Goal: Task Accomplishment & Management: Manage account settings

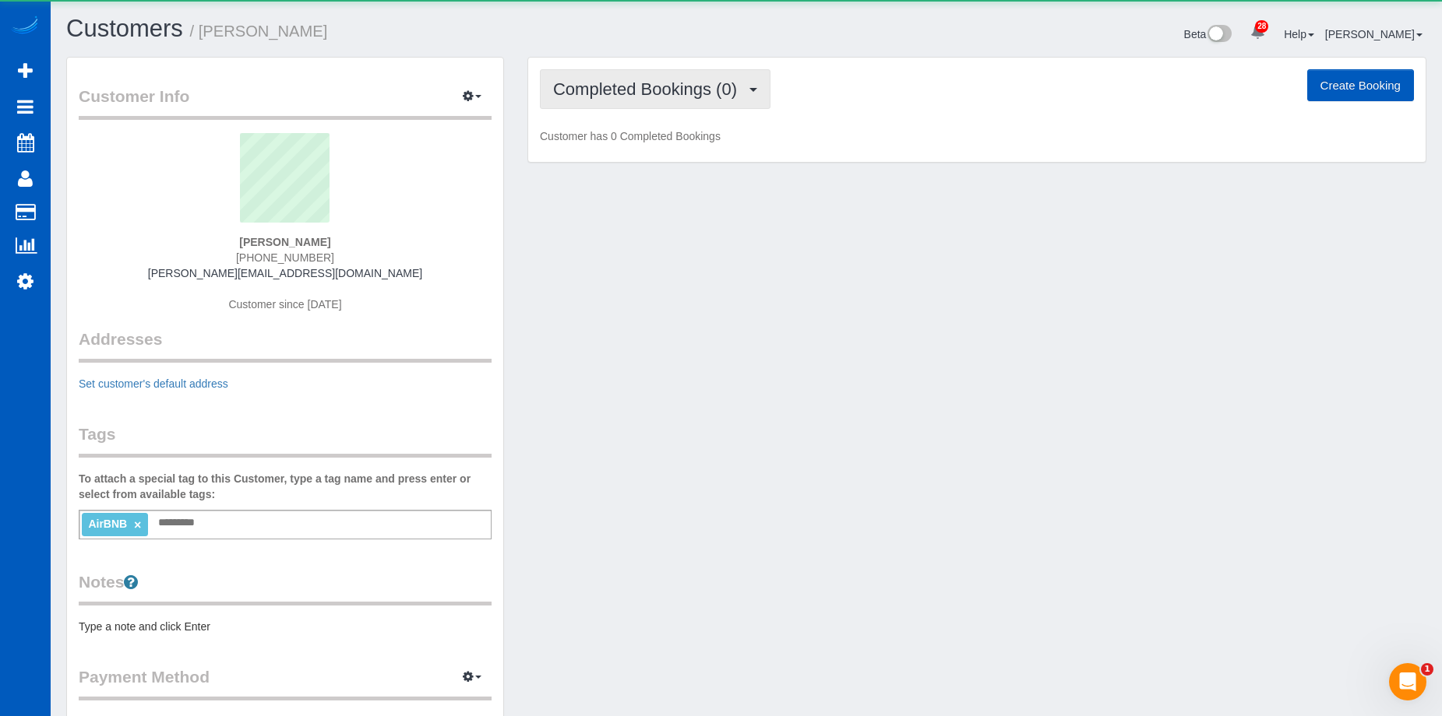
click at [632, 85] on span "Completed Bookings (0)" at bounding box center [649, 88] width 192 height 19
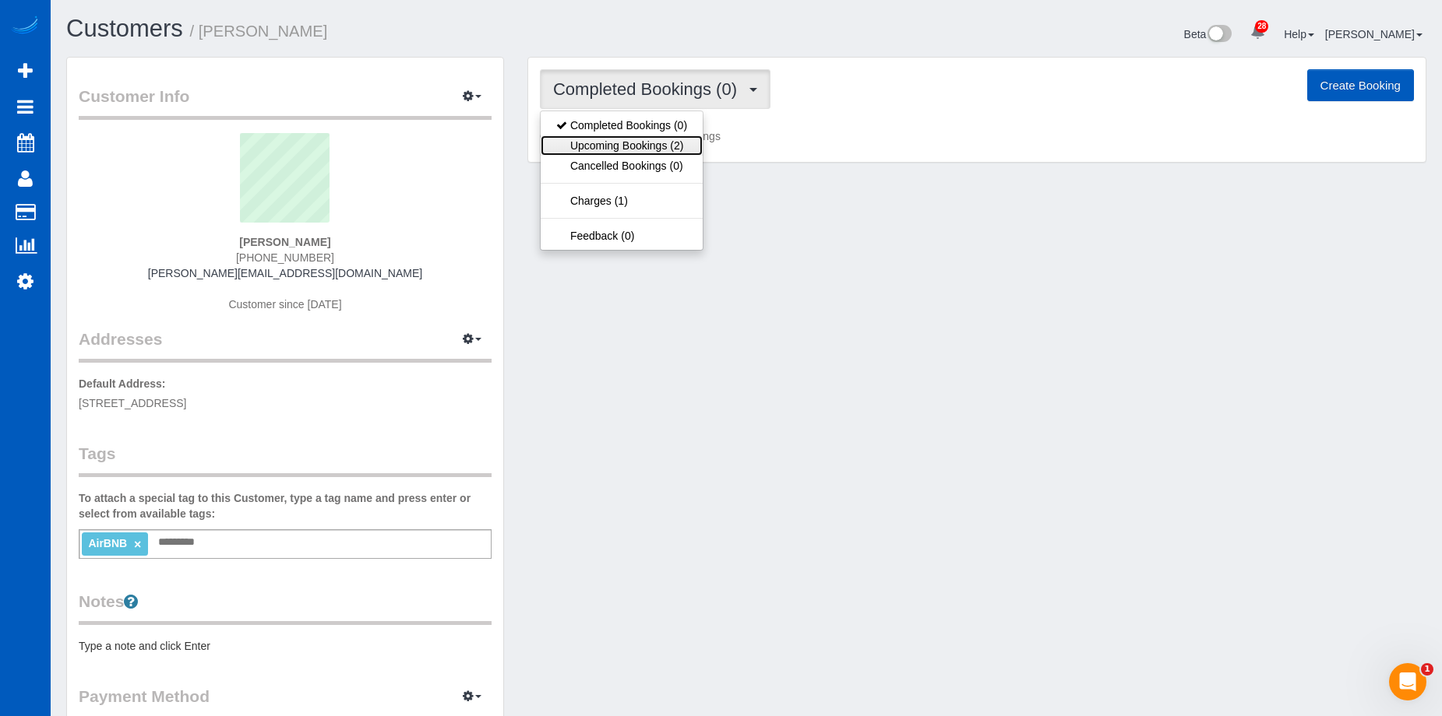
click at [651, 140] on link "Upcoming Bookings (2)" at bounding box center [621, 146] width 162 height 20
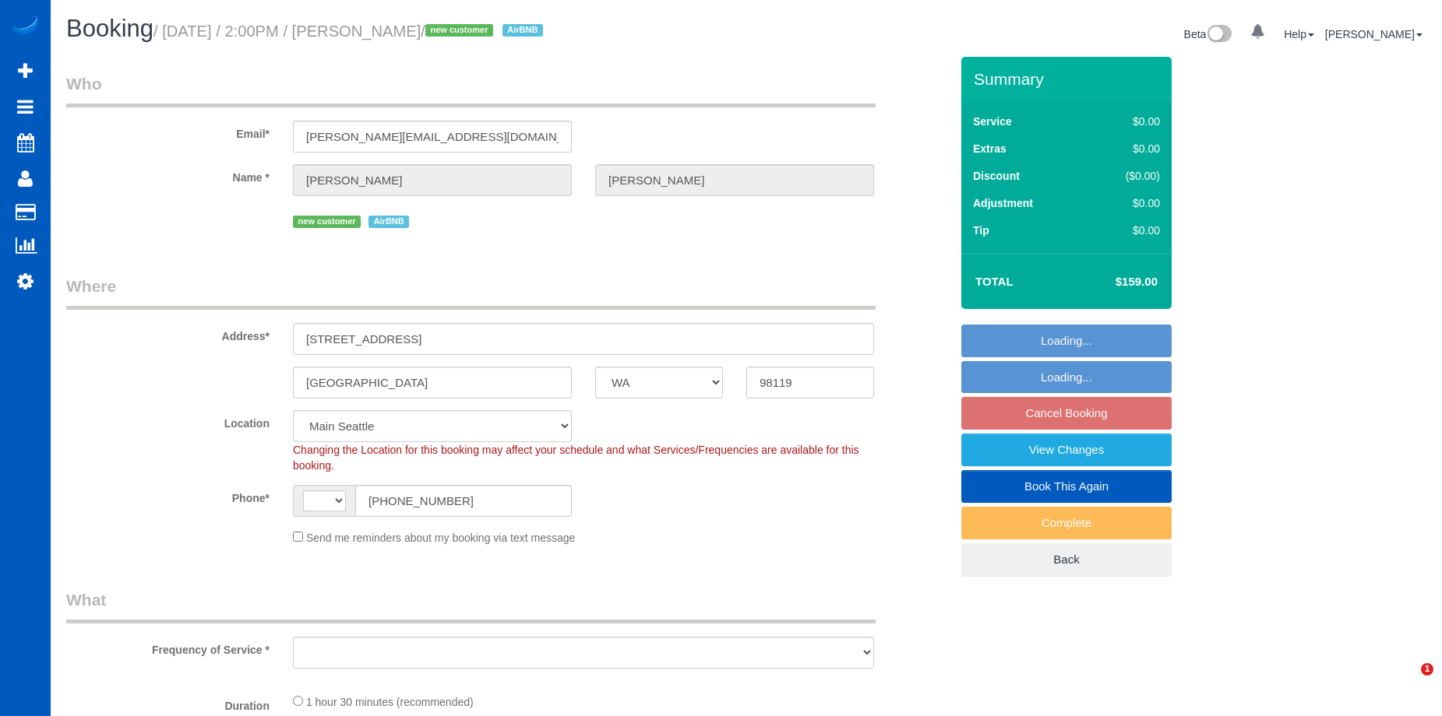
select select "WA"
select select "number:8"
select select "string:US"
select select "object:916"
select select "spot1"
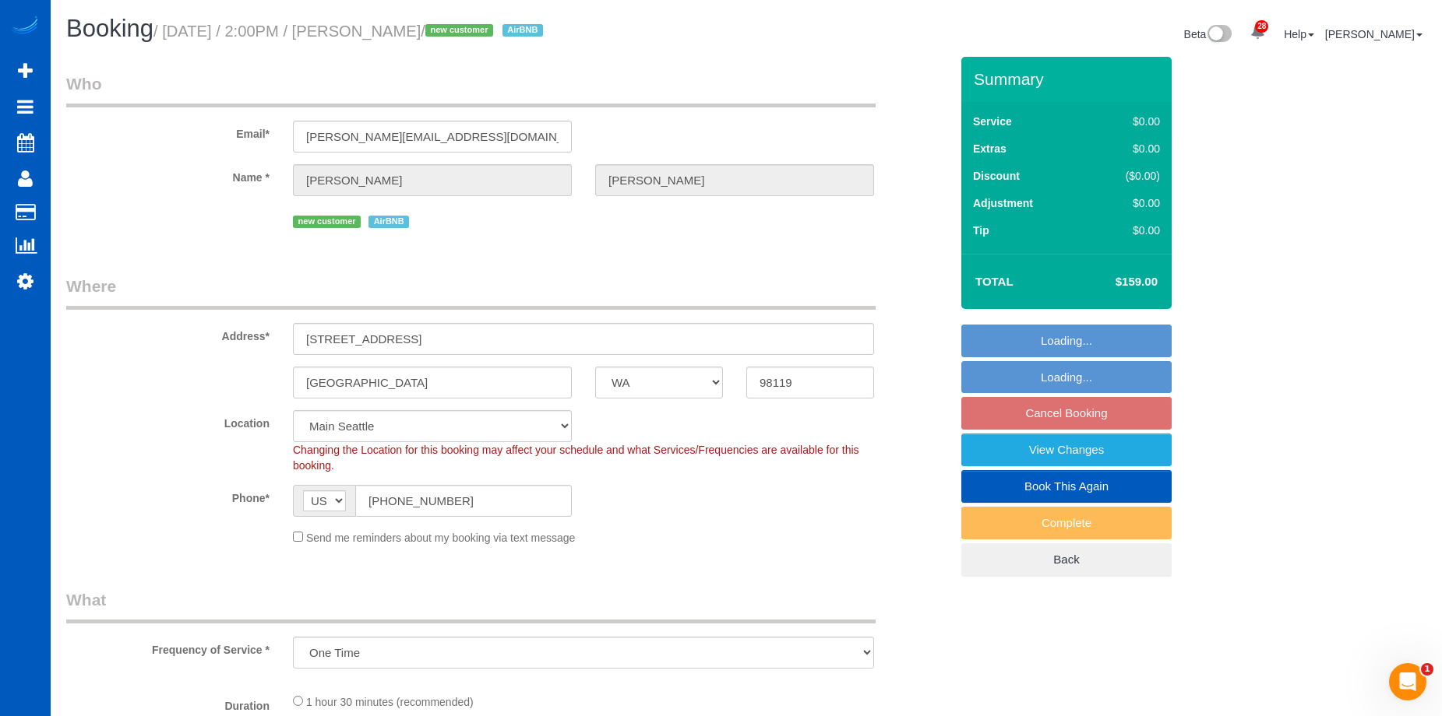
select select "199"
select select "2"
select select "object:1245"
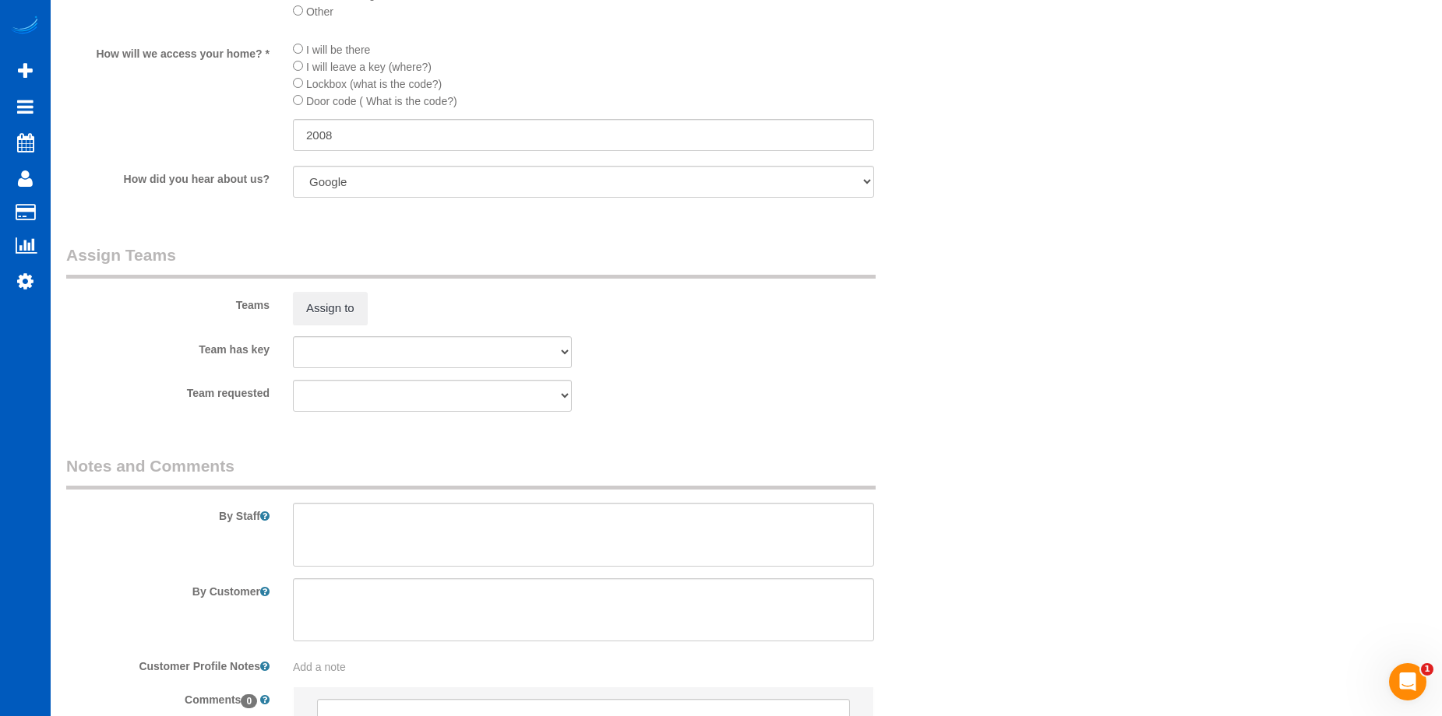
scroll to position [1791, 0]
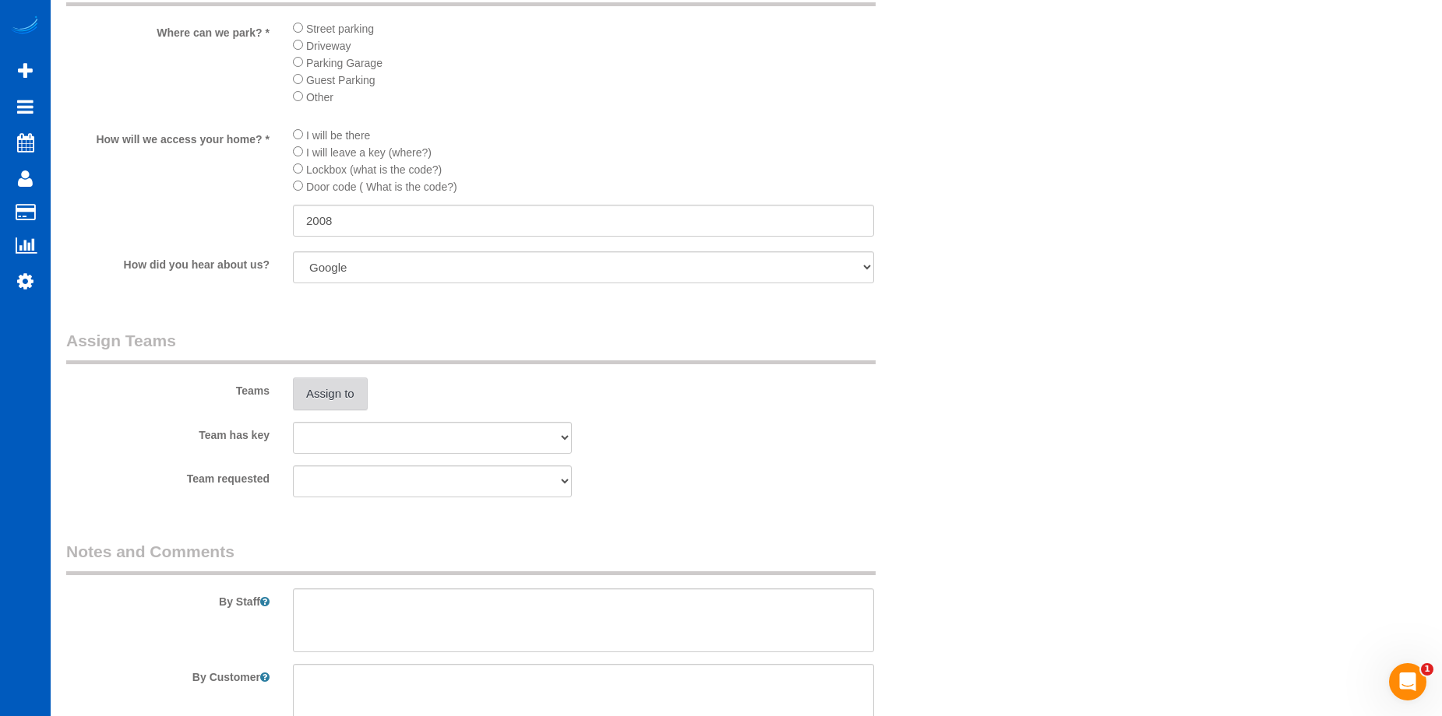
click at [363, 387] on button "Assign to" at bounding box center [330, 394] width 75 height 33
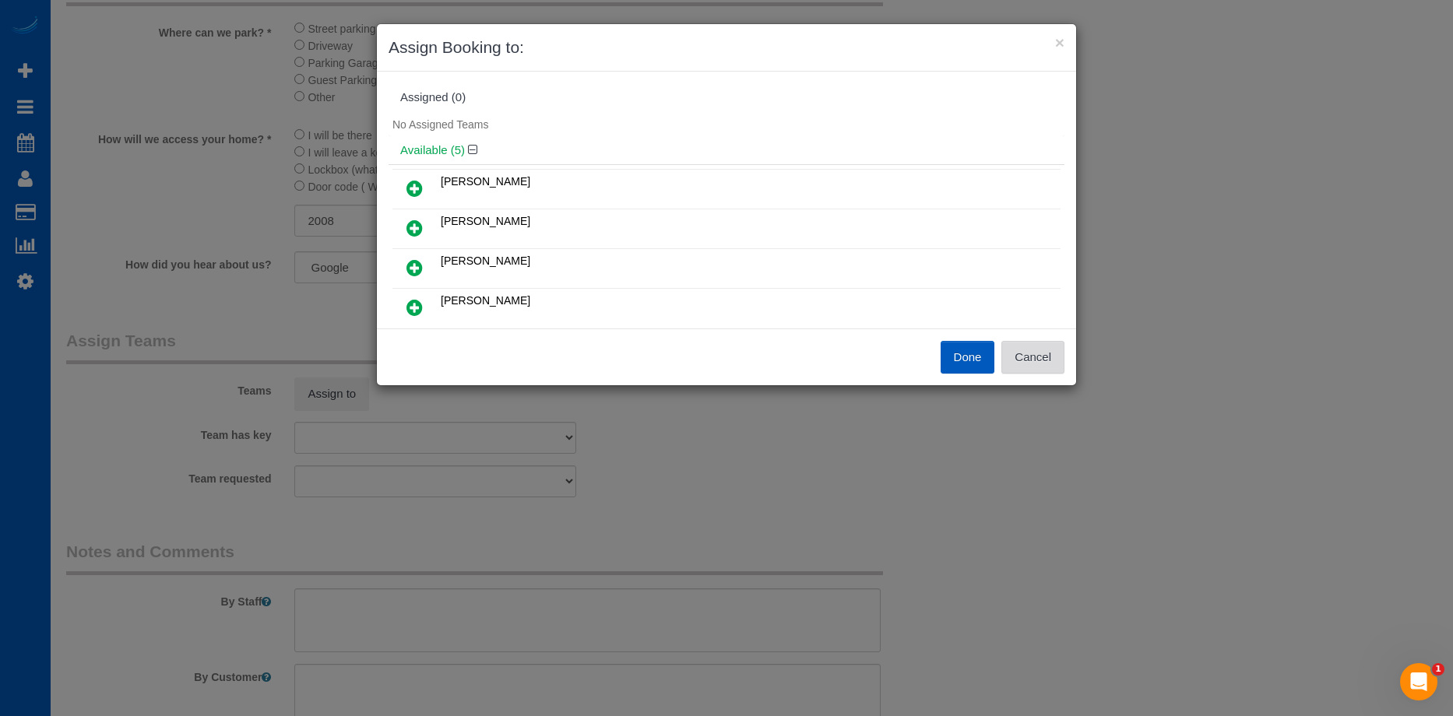
click at [1053, 361] on button "Cancel" at bounding box center [1032, 357] width 63 height 33
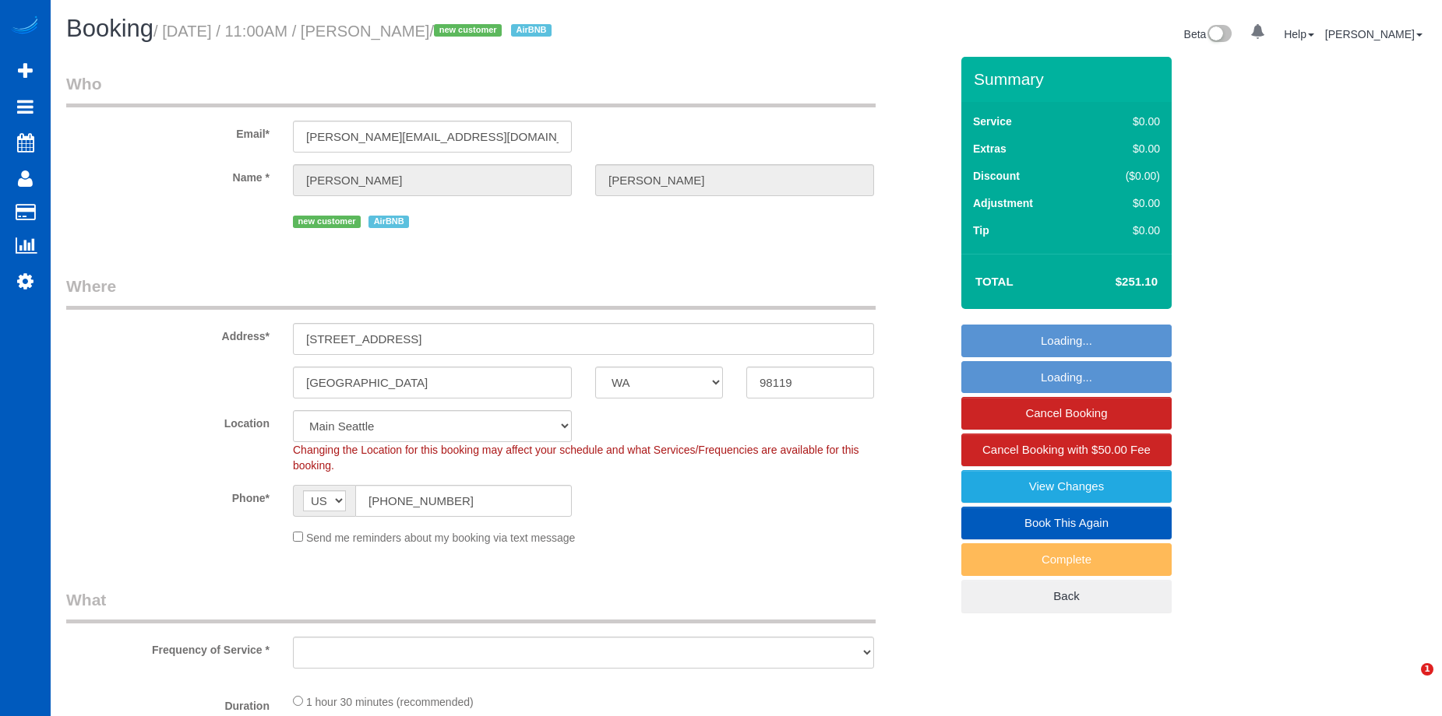
select select "WA"
select select "object:926"
select select "spot1"
select select "object:1171"
select select "199"
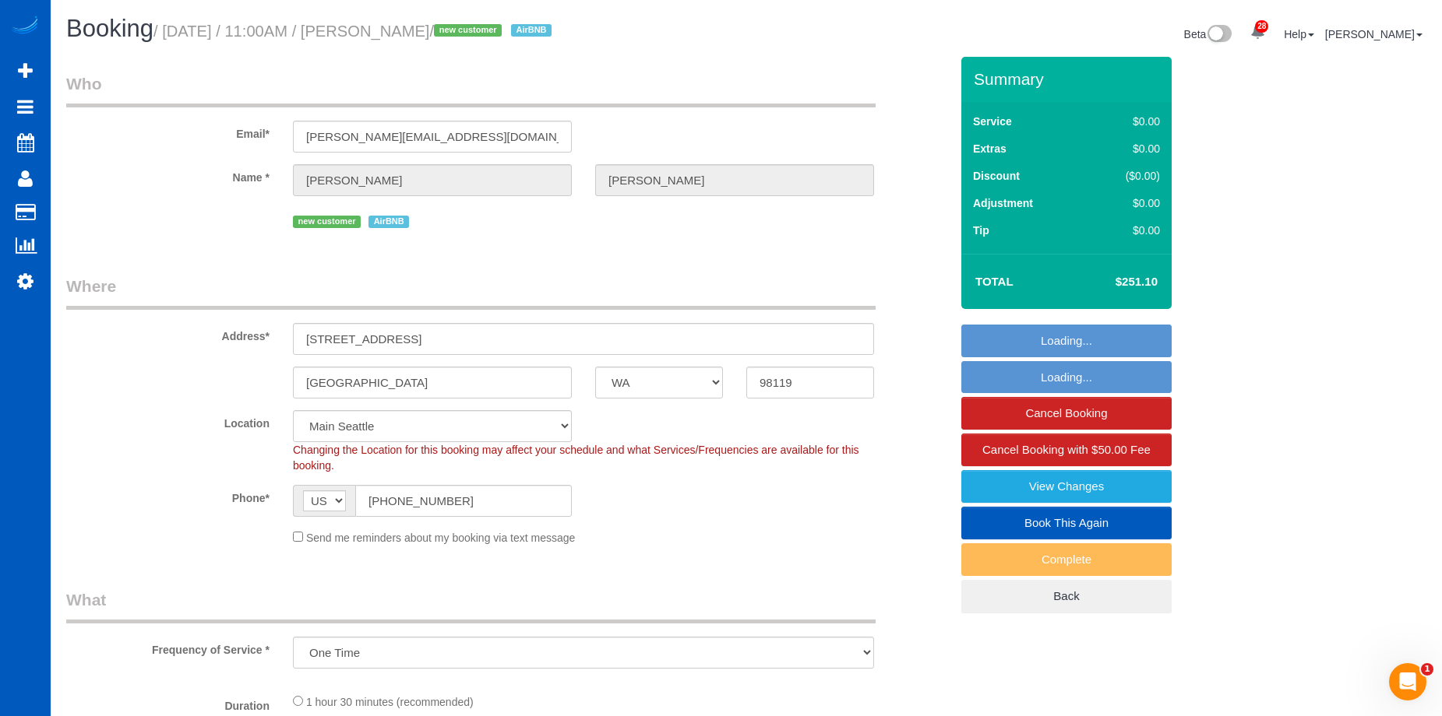
select select "1001"
select select "2"
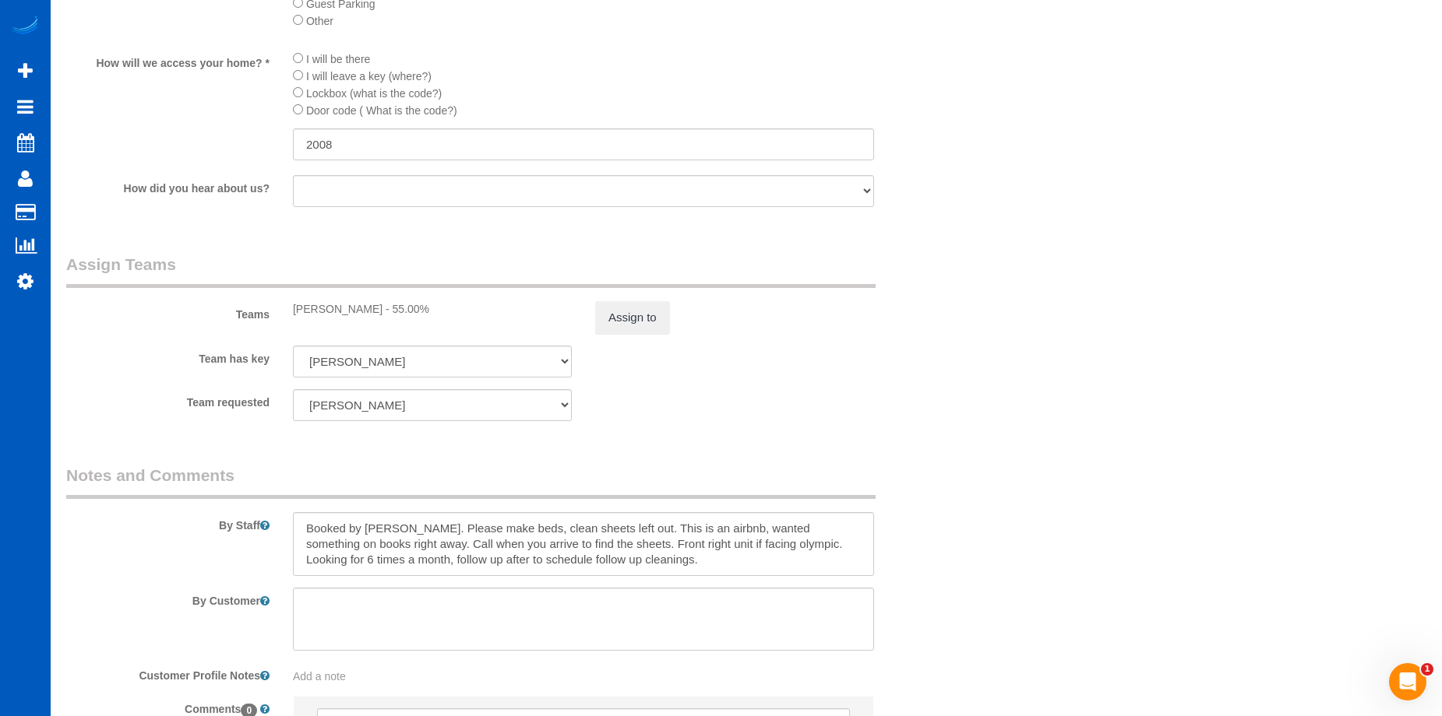
scroll to position [2025, 0]
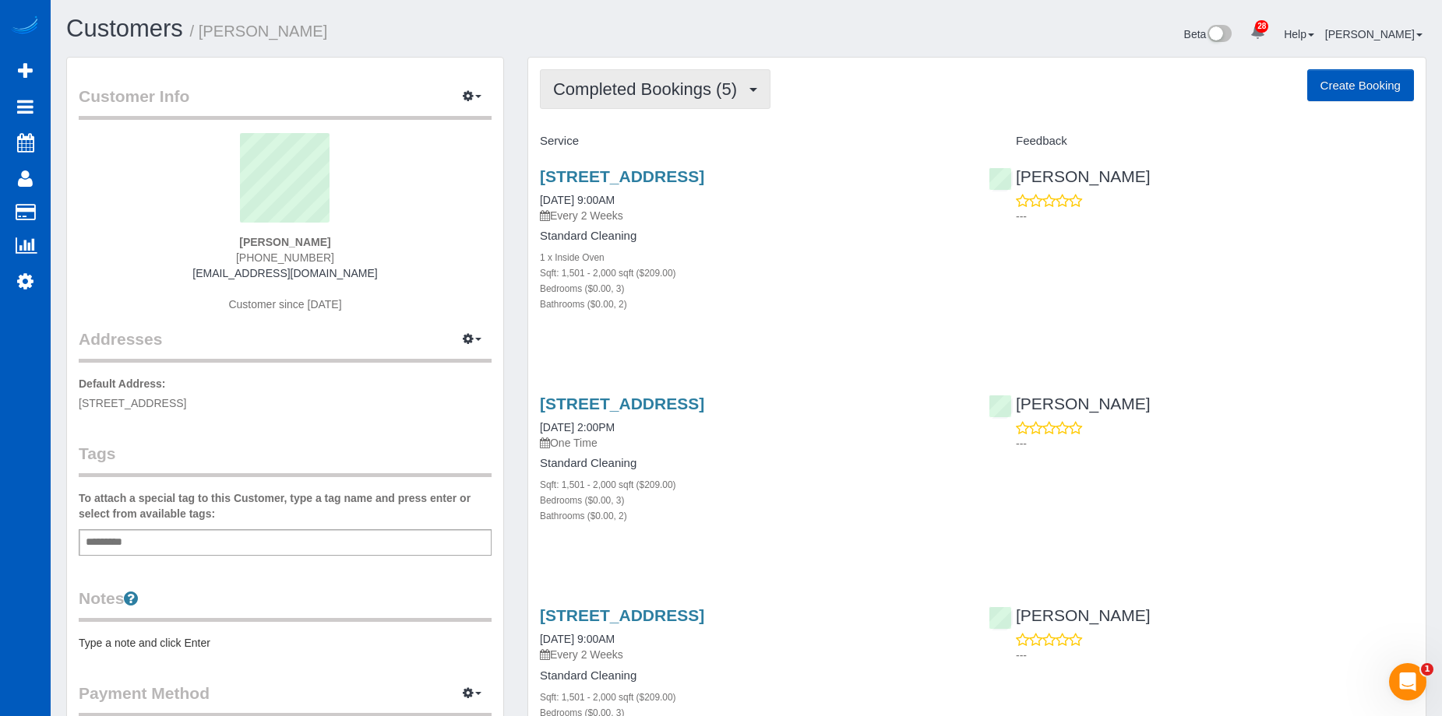
click at [704, 83] on span "Completed Bookings (5)" at bounding box center [649, 88] width 192 height 19
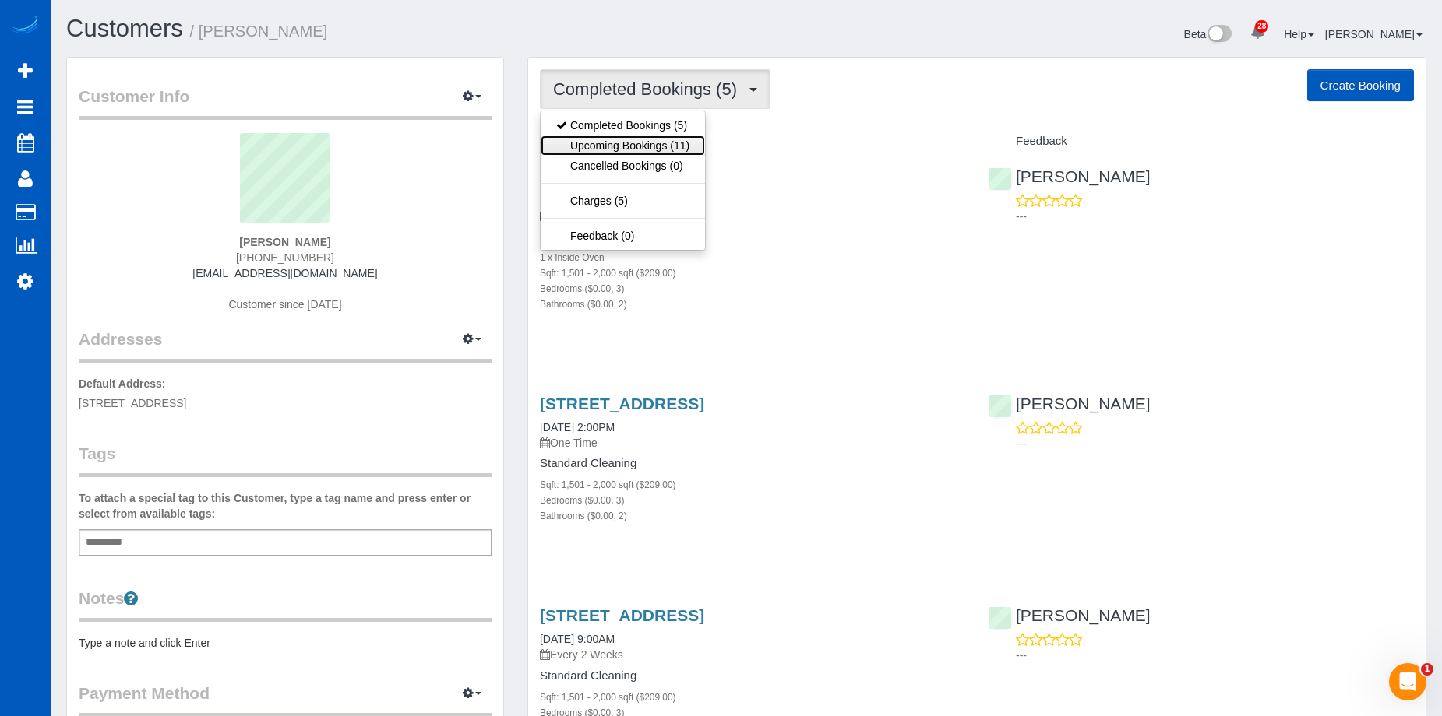
click at [648, 149] on link "Upcoming Bookings (11)" at bounding box center [622, 146] width 164 height 20
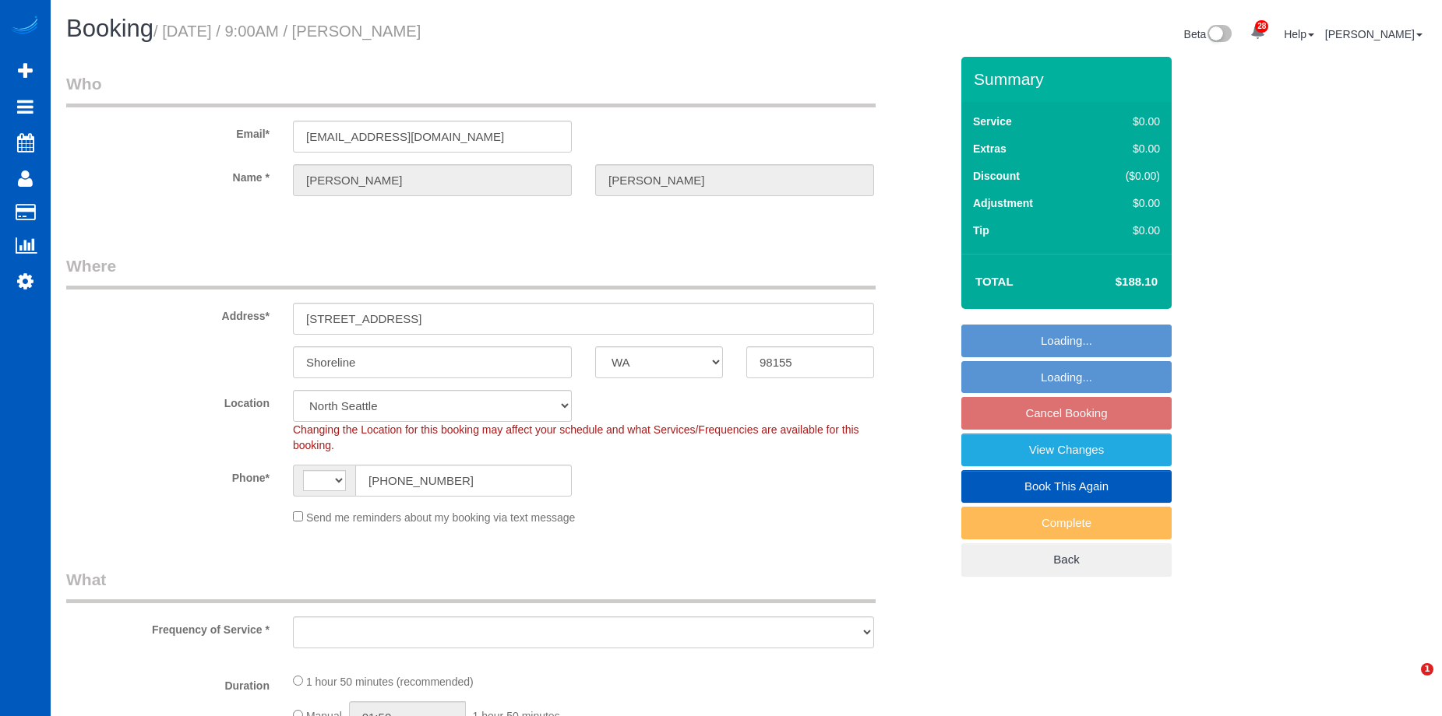
select select "WA"
select select "string:US"
select select "string:fspay-60a35154-1fb8-42f5-9d52-01baca048016"
select select "object:1183"
select select "199"
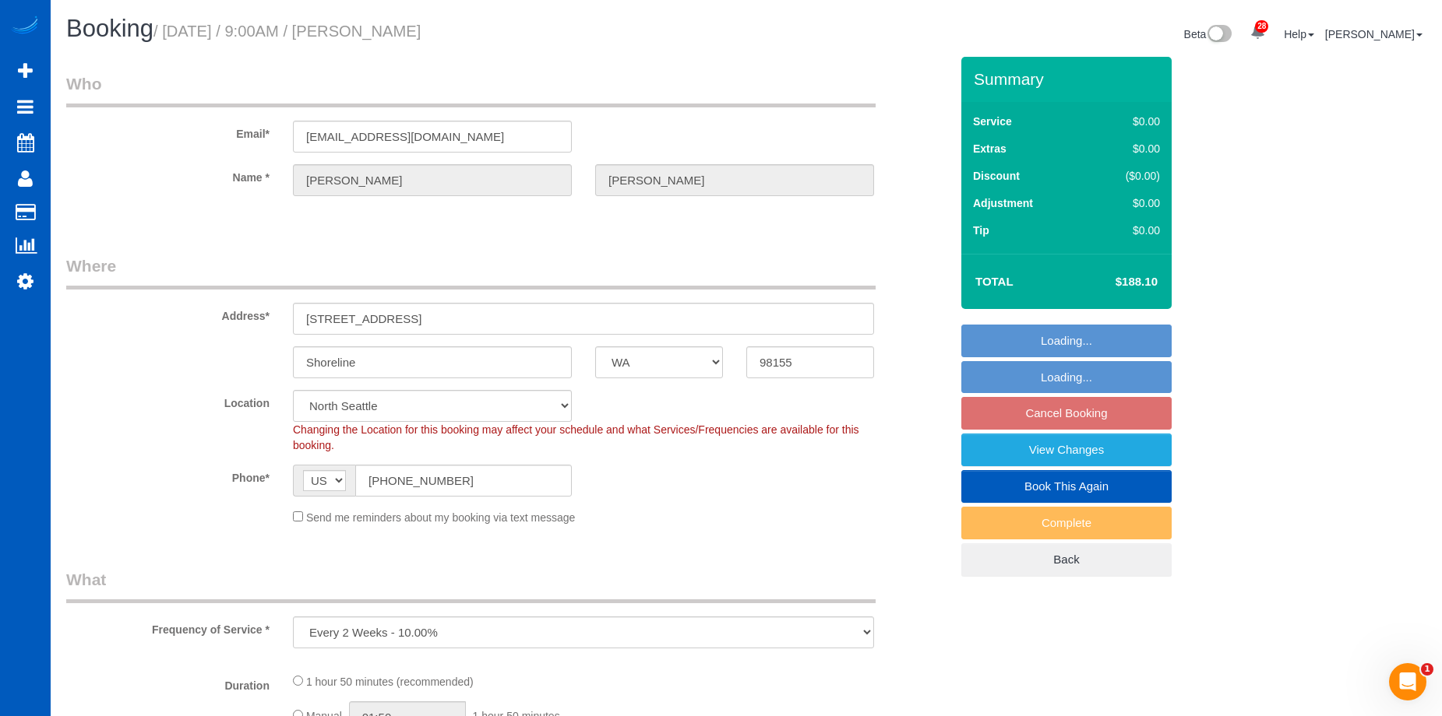
select select "1501"
select select "3"
select select "2"
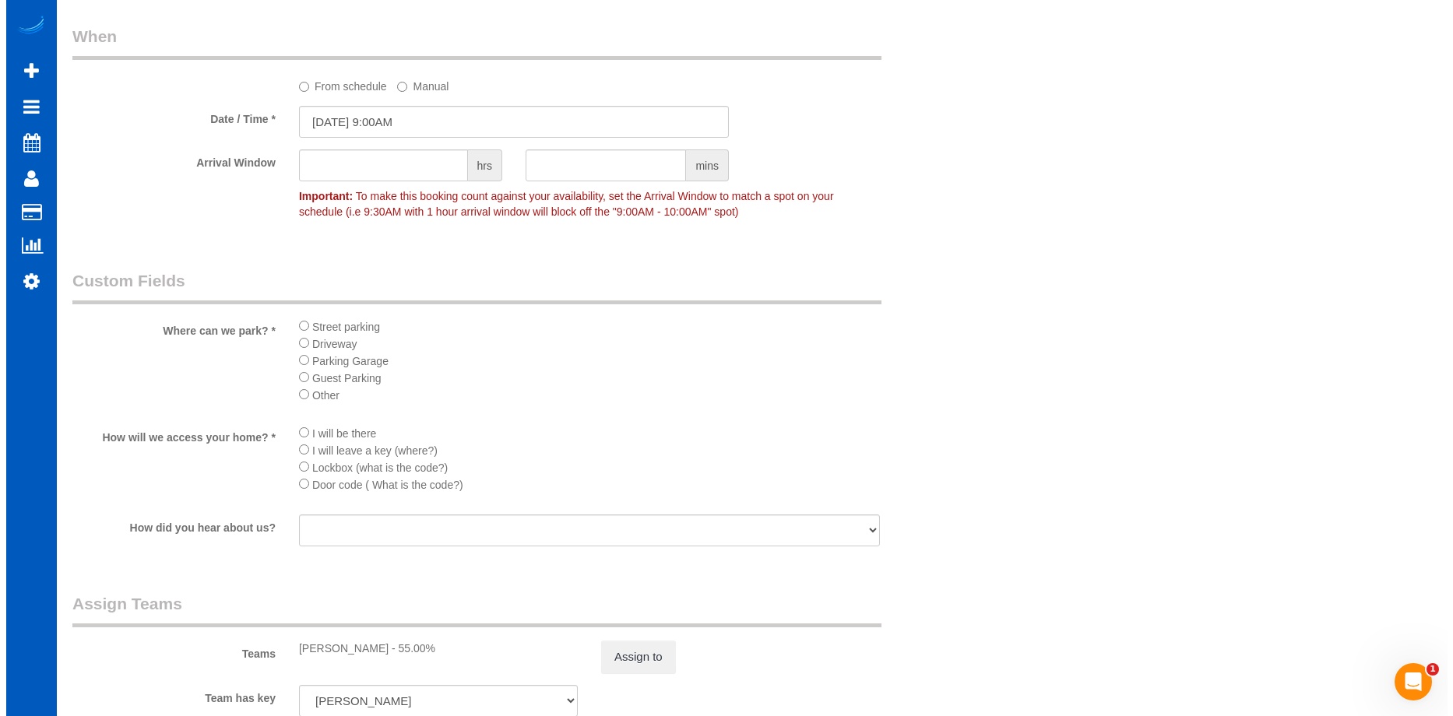
scroll to position [1869, 0]
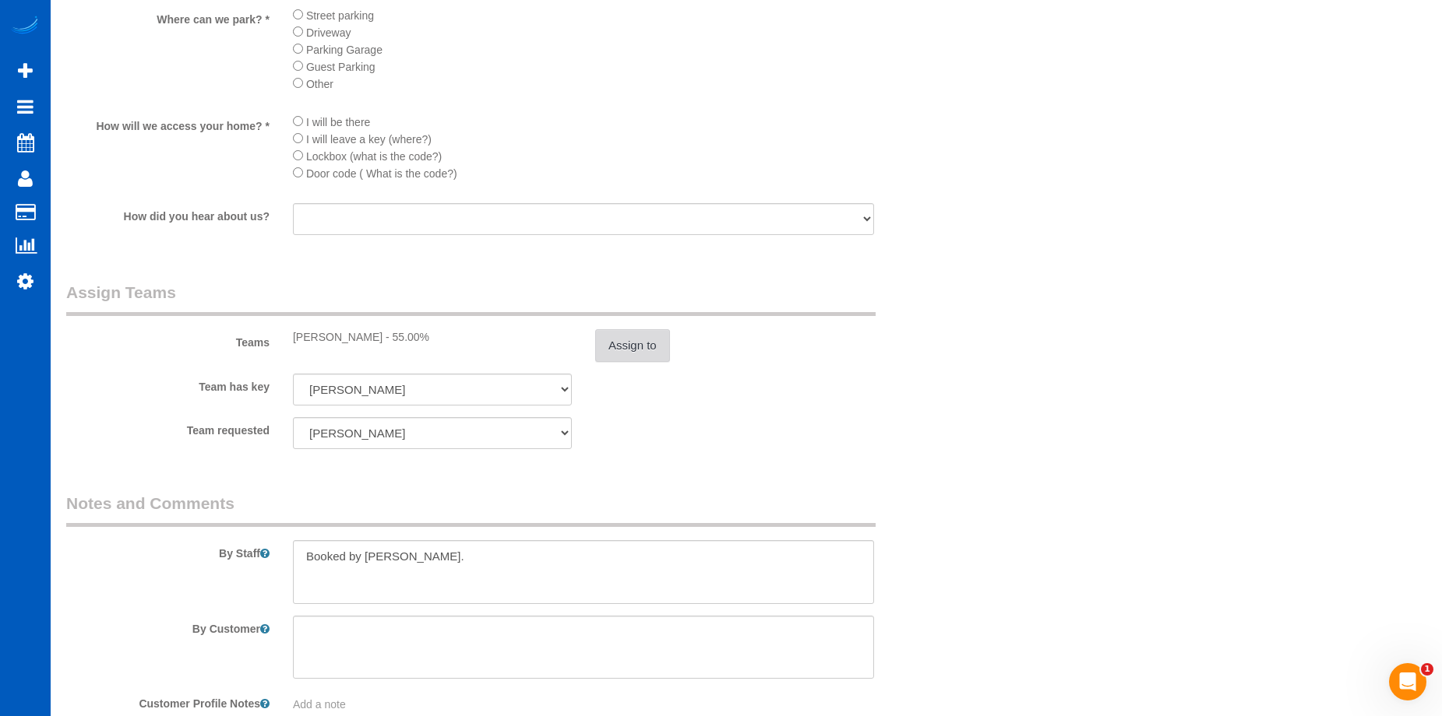
click at [630, 341] on button "Assign to" at bounding box center [632, 345] width 75 height 33
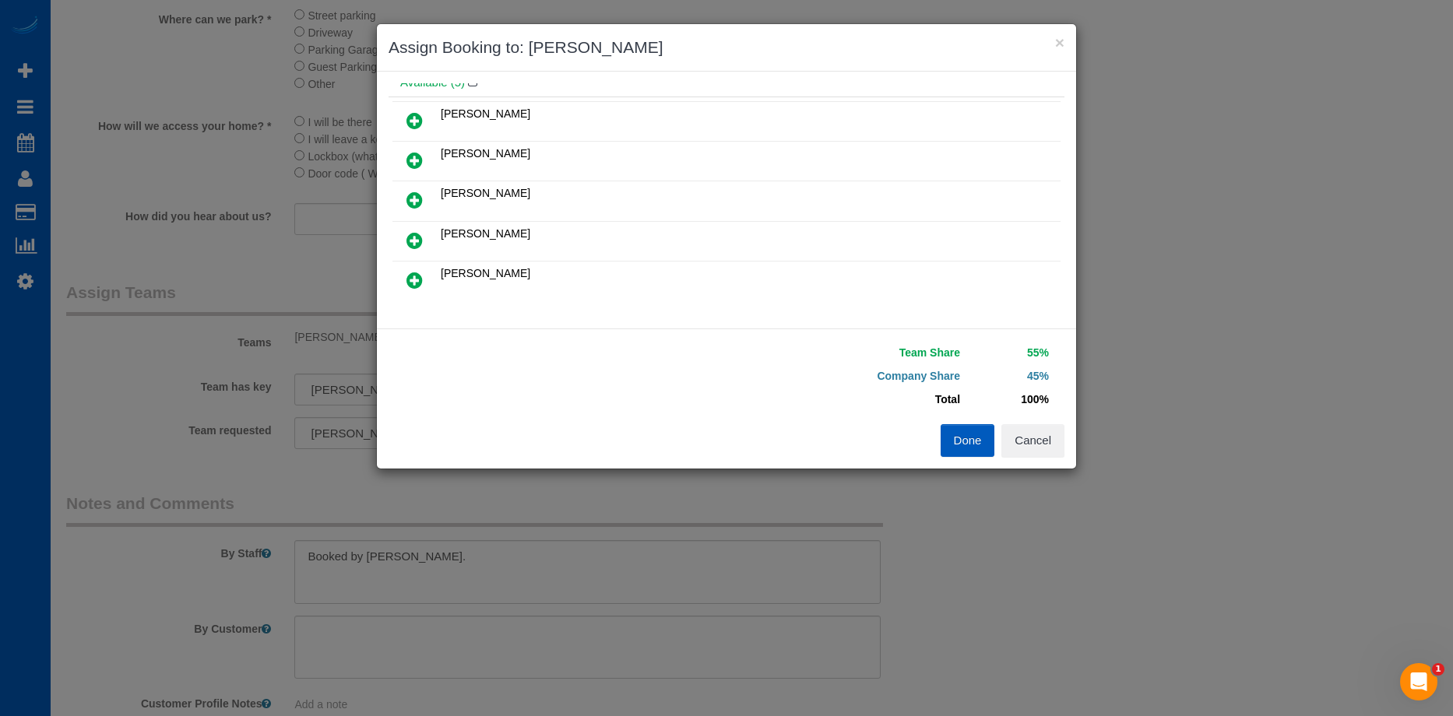
scroll to position [78, 0]
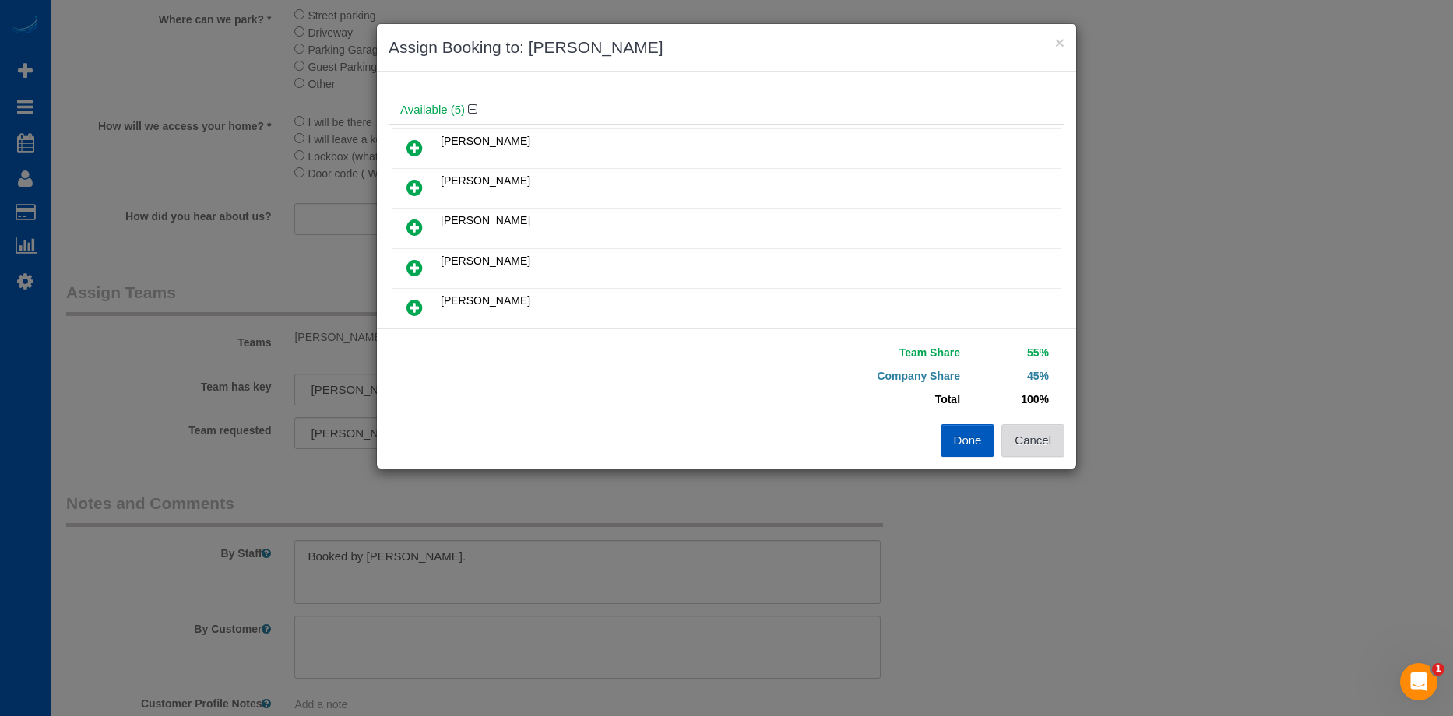
click at [1061, 447] on button "Cancel" at bounding box center [1032, 440] width 63 height 33
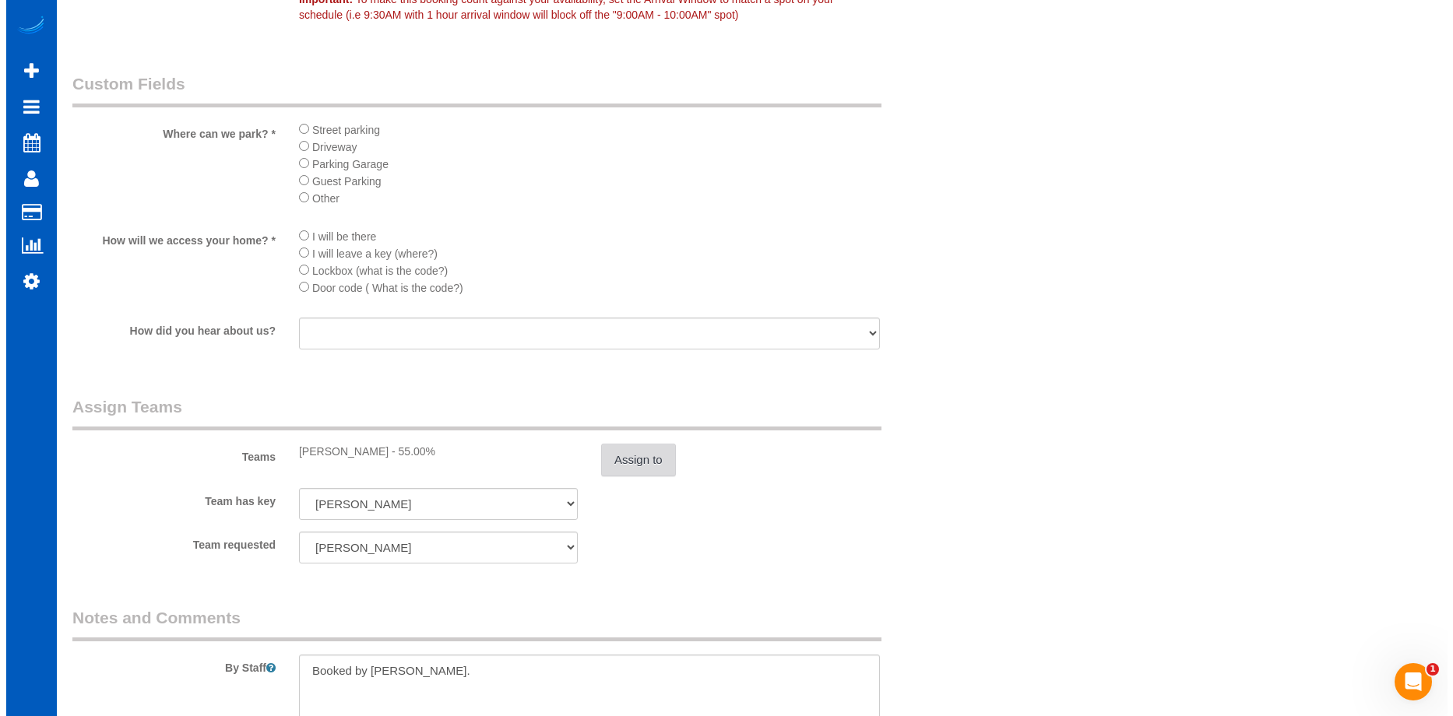
scroll to position [1791, 0]
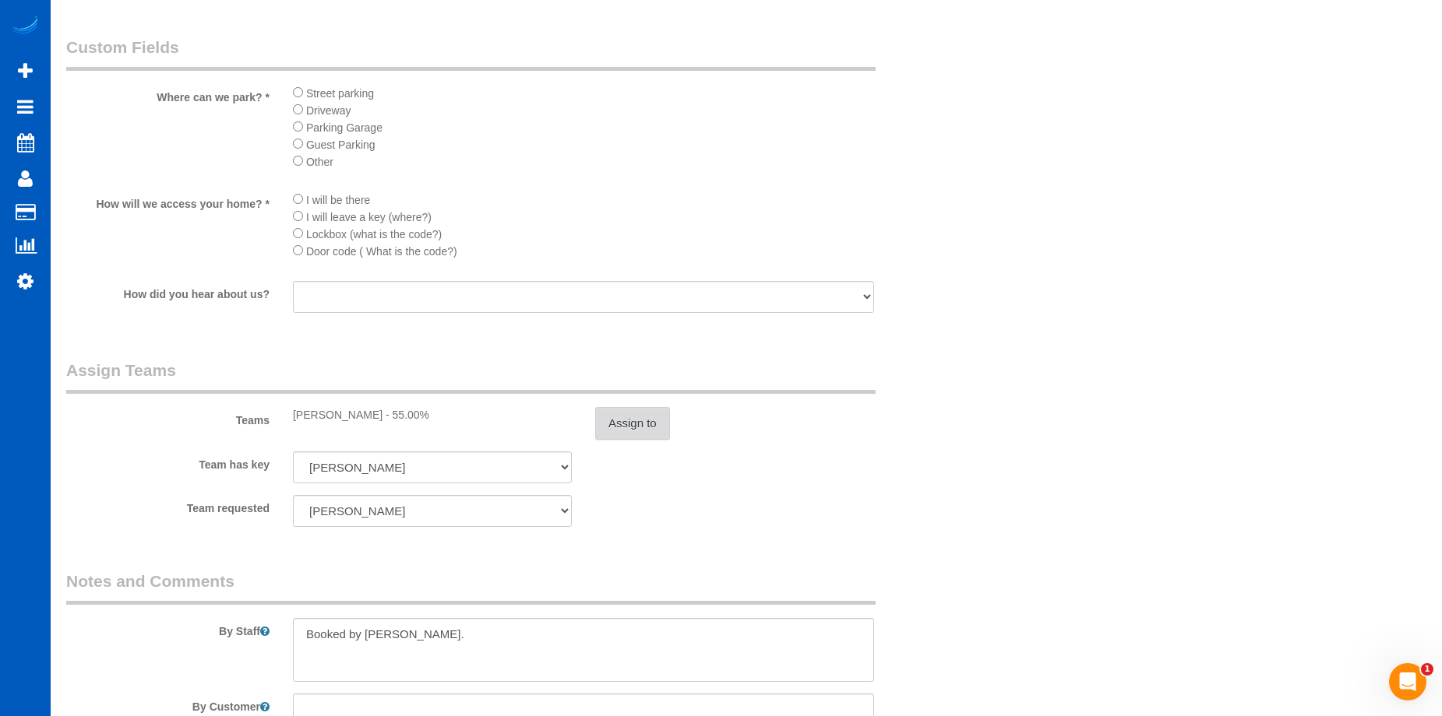
click at [656, 428] on button "Assign to" at bounding box center [632, 423] width 75 height 33
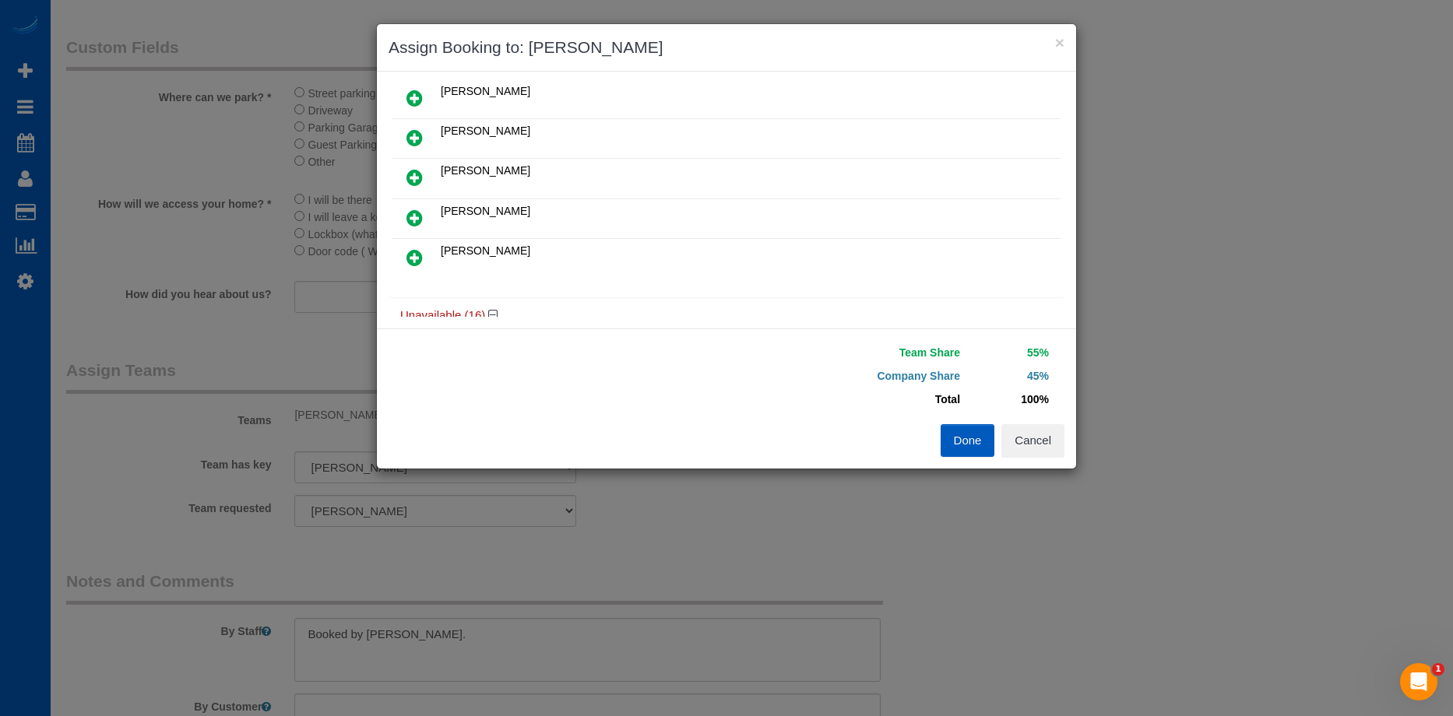
scroll to position [156, 0]
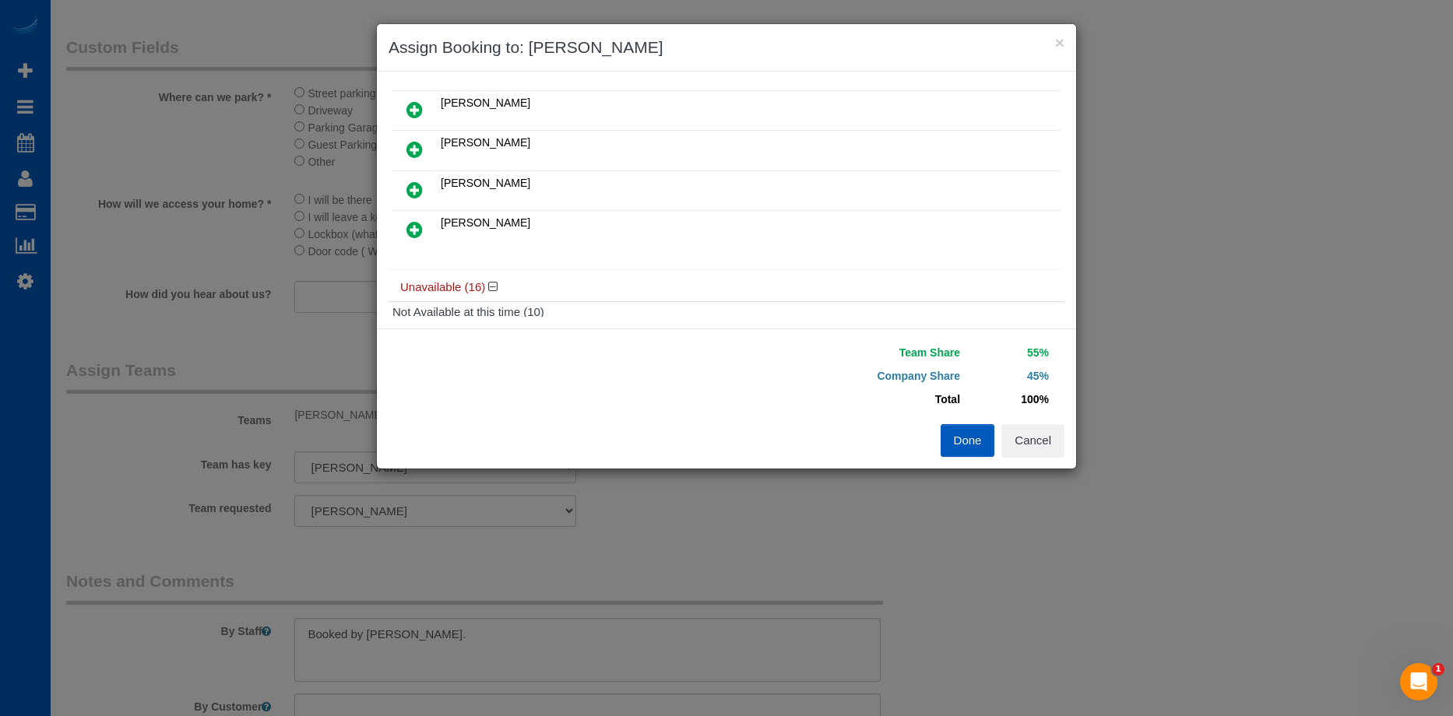
click at [419, 195] on icon at bounding box center [415, 190] width 16 height 19
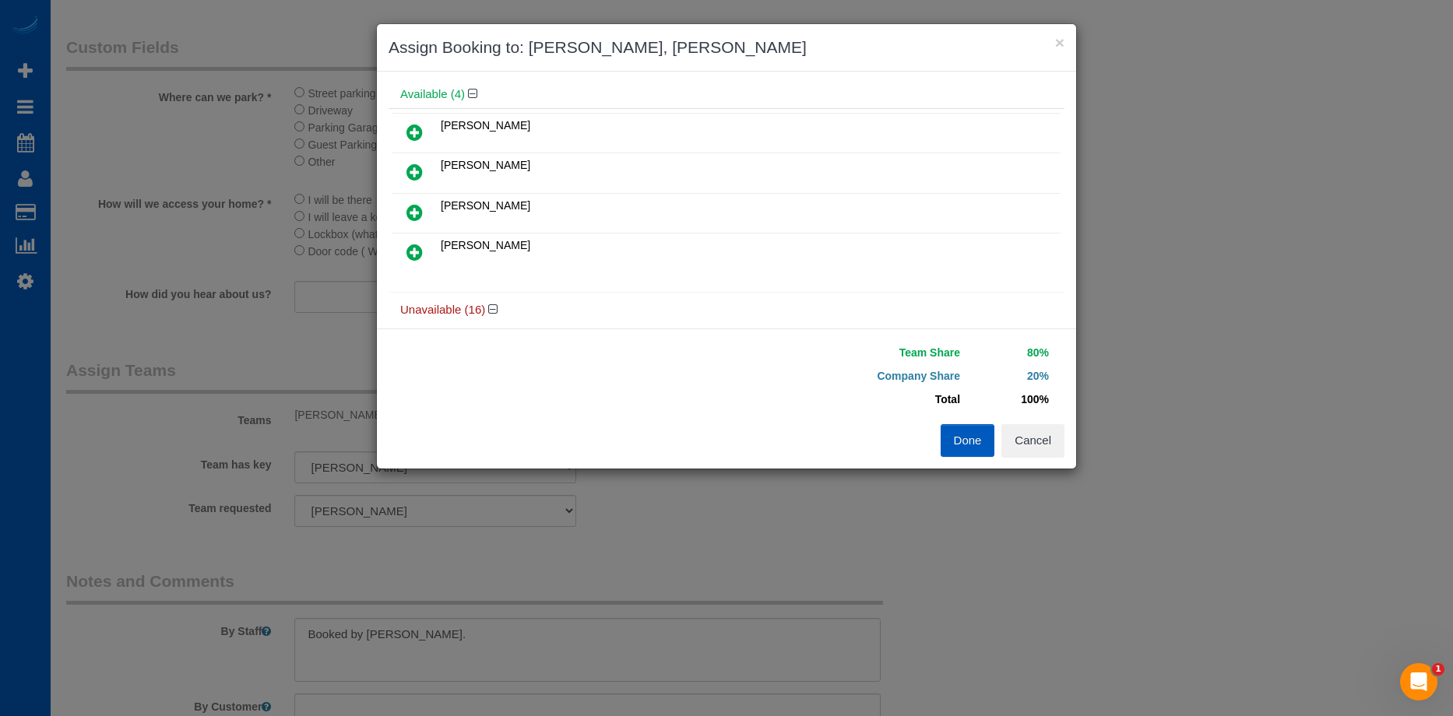
scroll to position [0, 0]
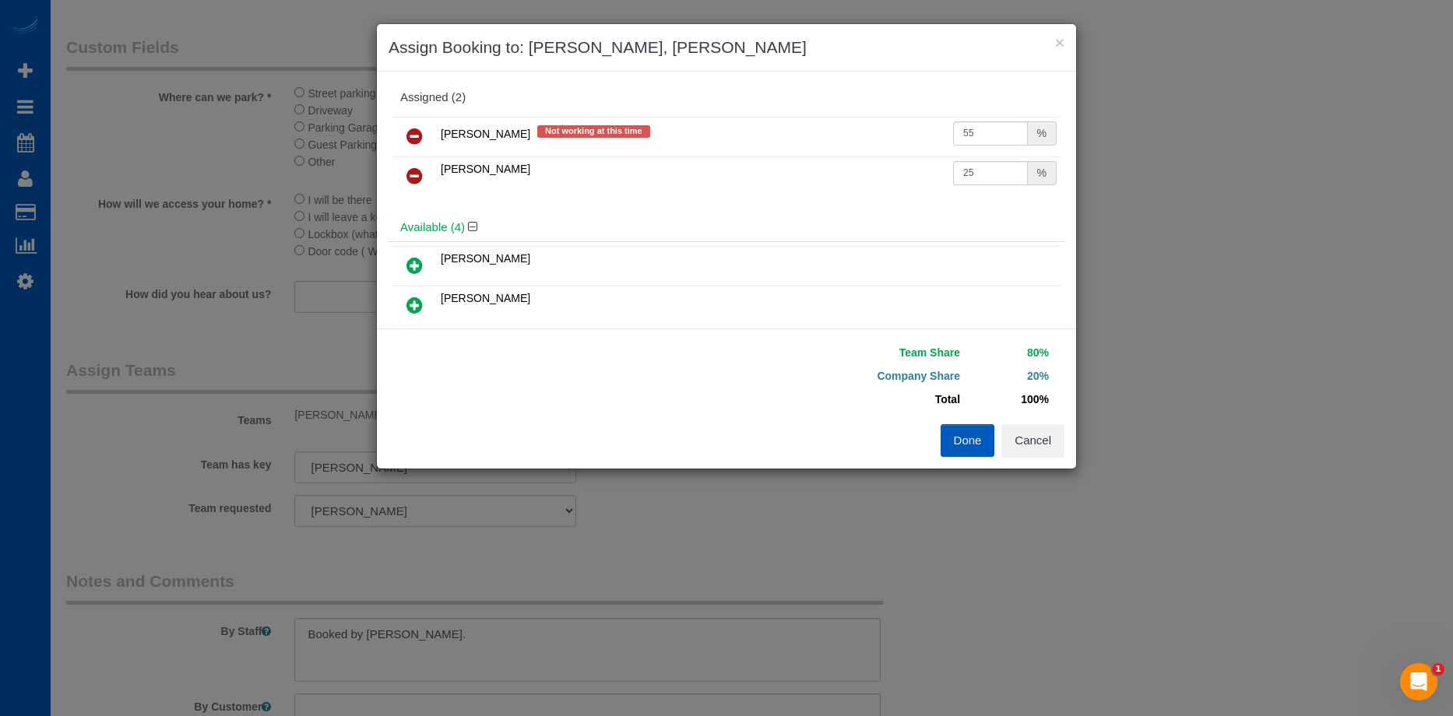
click at [421, 139] on icon at bounding box center [415, 136] width 16 height 19
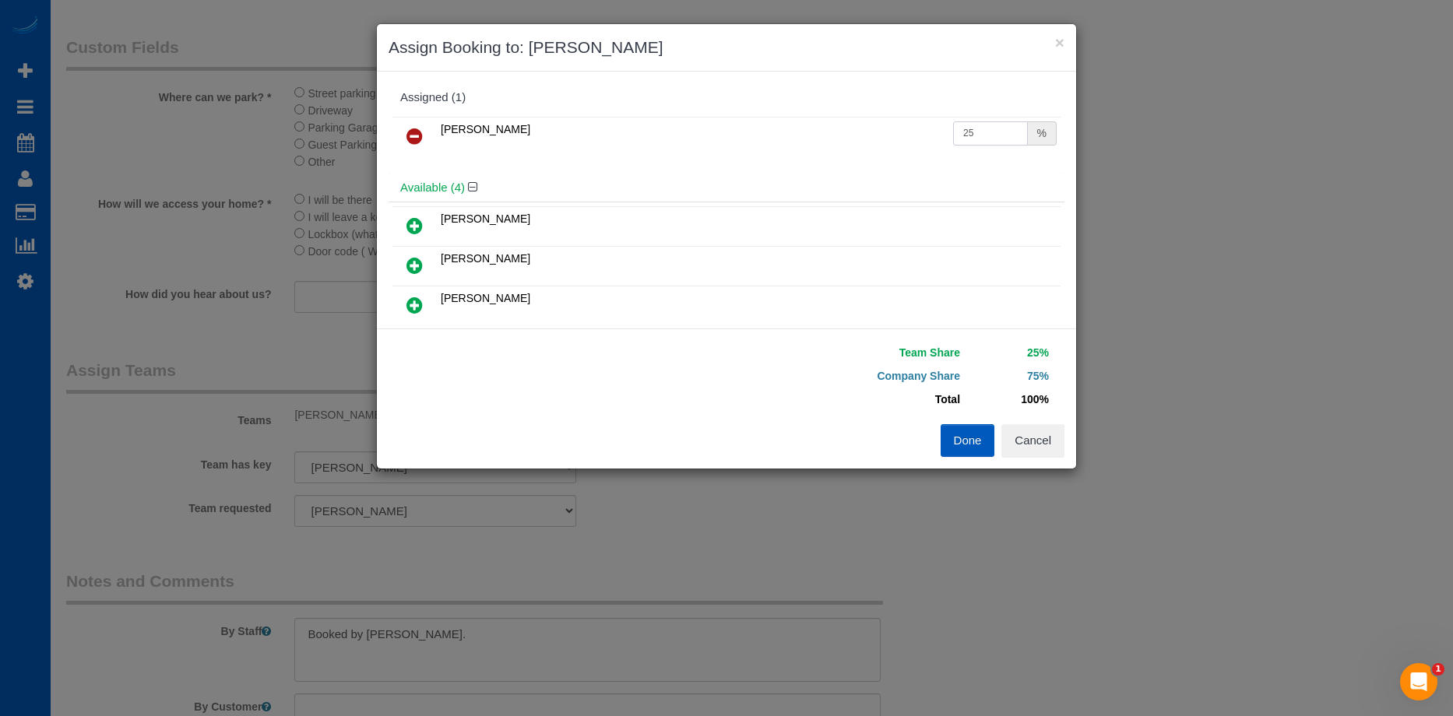
click at [977, 132] on input "25" at bounding box center [990, 133] width 75 height 24
drag, startPoint x: 981, startPoint y: 132, endPoint x: 805, endPoint y: 128, distance: 176.0
click at [805, 128] on tr "Nataliia Moskalenko 25 %" at bounding box center [726, 137] width 668 height 40
type input "55"
click at [933, 163] on div "Nataliia Moskalenko 55 %" at bounding box center [727, 143] width 676 height 61
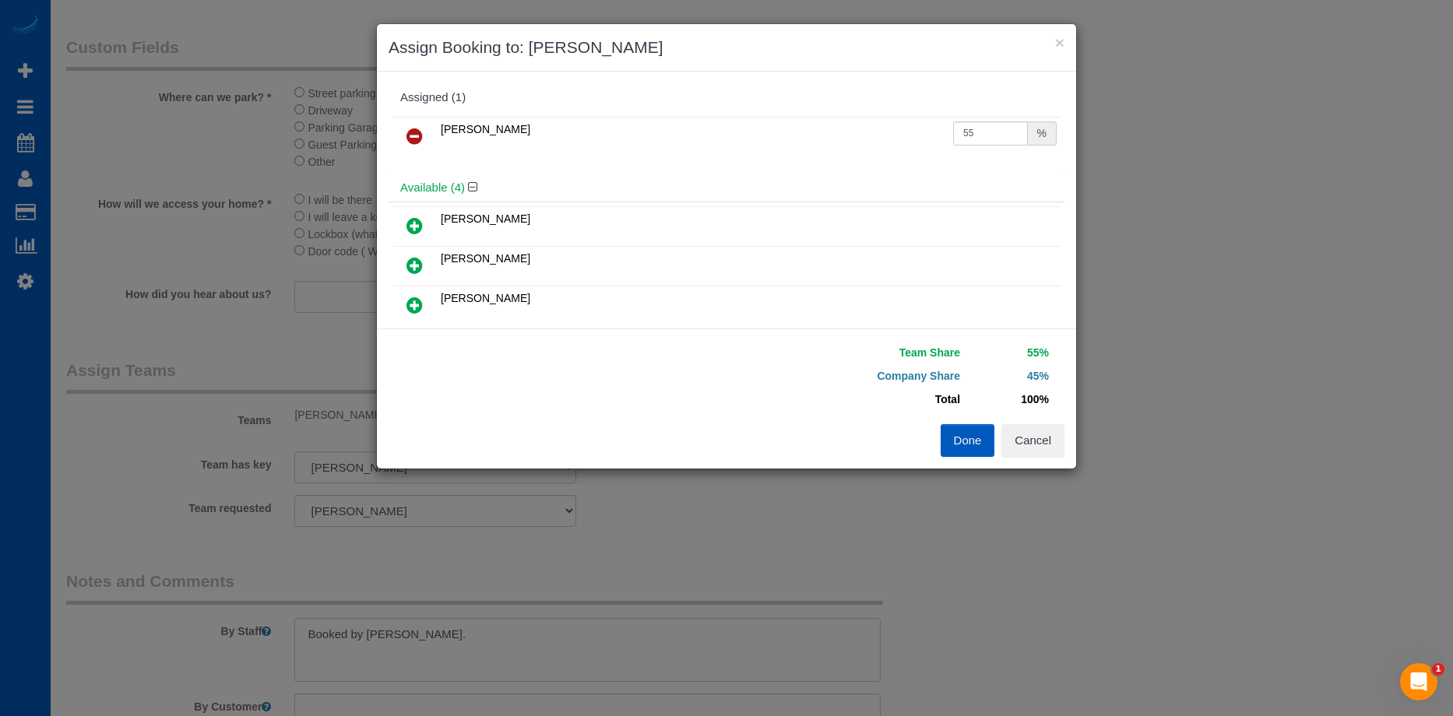
click at [417, 135] on icon at bounding box center [415, 136] width 16 height 19
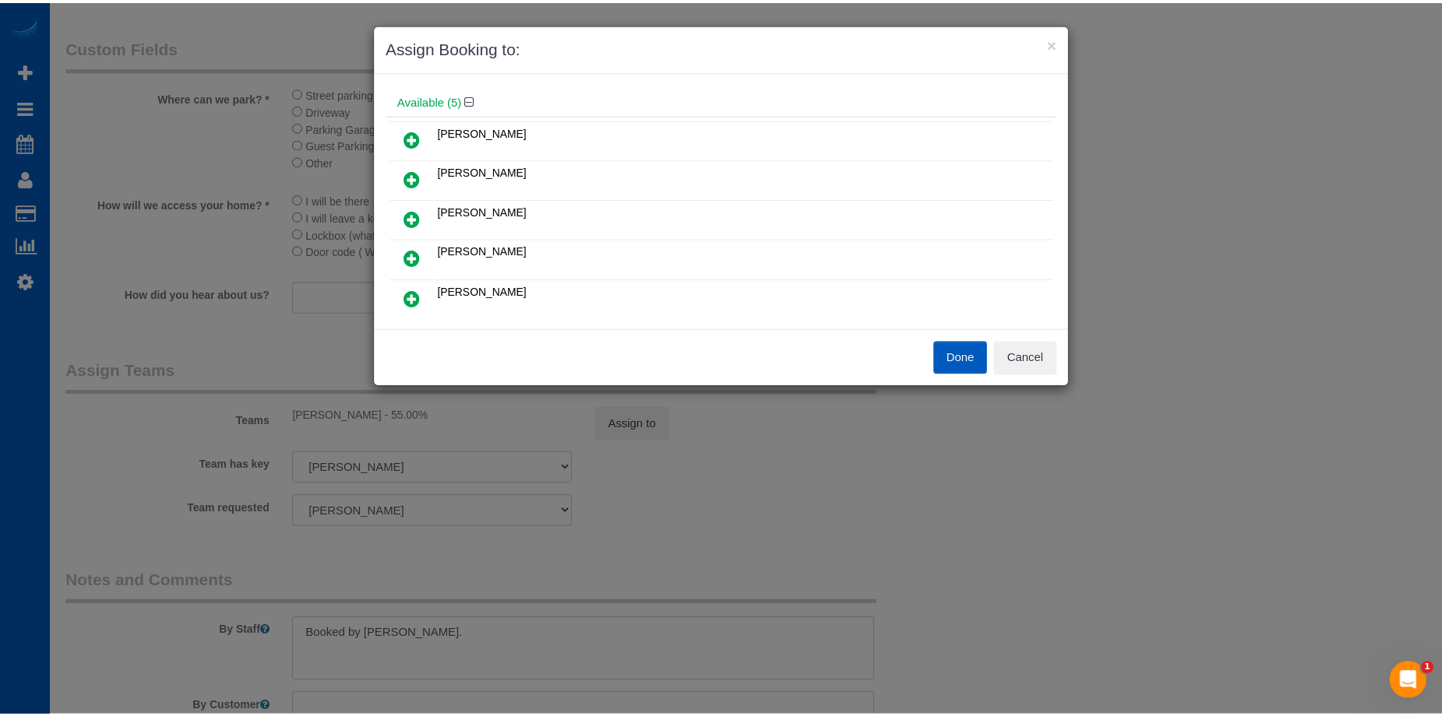
scroll to position [78, 0]
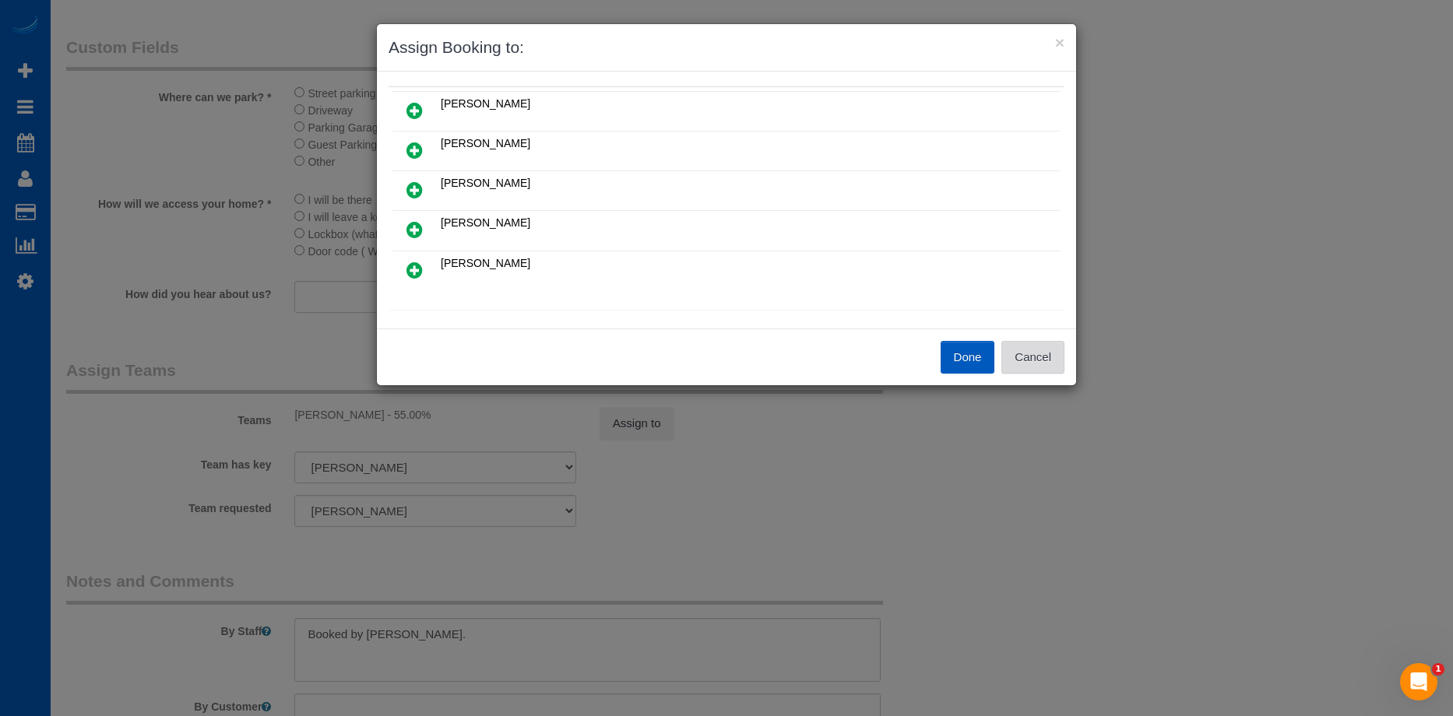
click at [1051, 355] on button "Cancel" at bounding box center [1032, 357] width 63 height 33
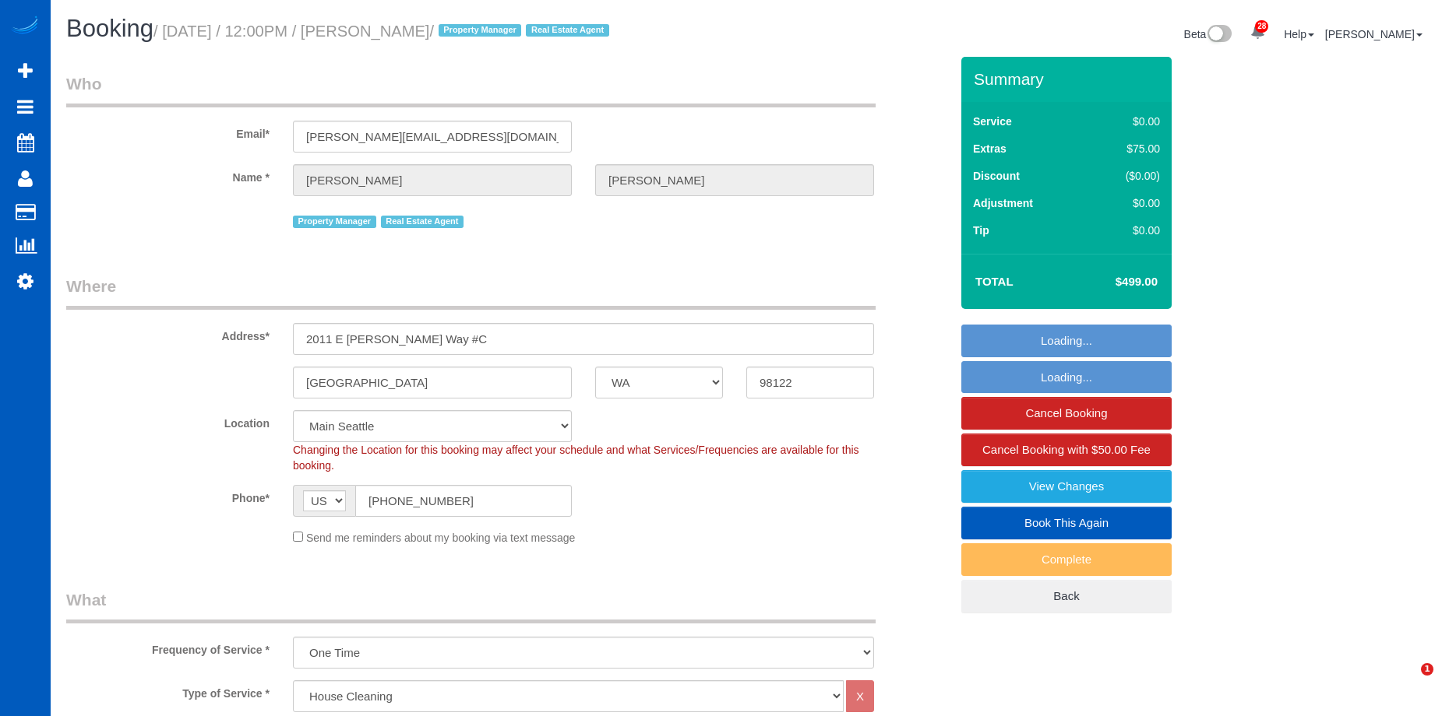
select select "WA"
select select "199"
select select "1501"
select select "2"
select select "3"
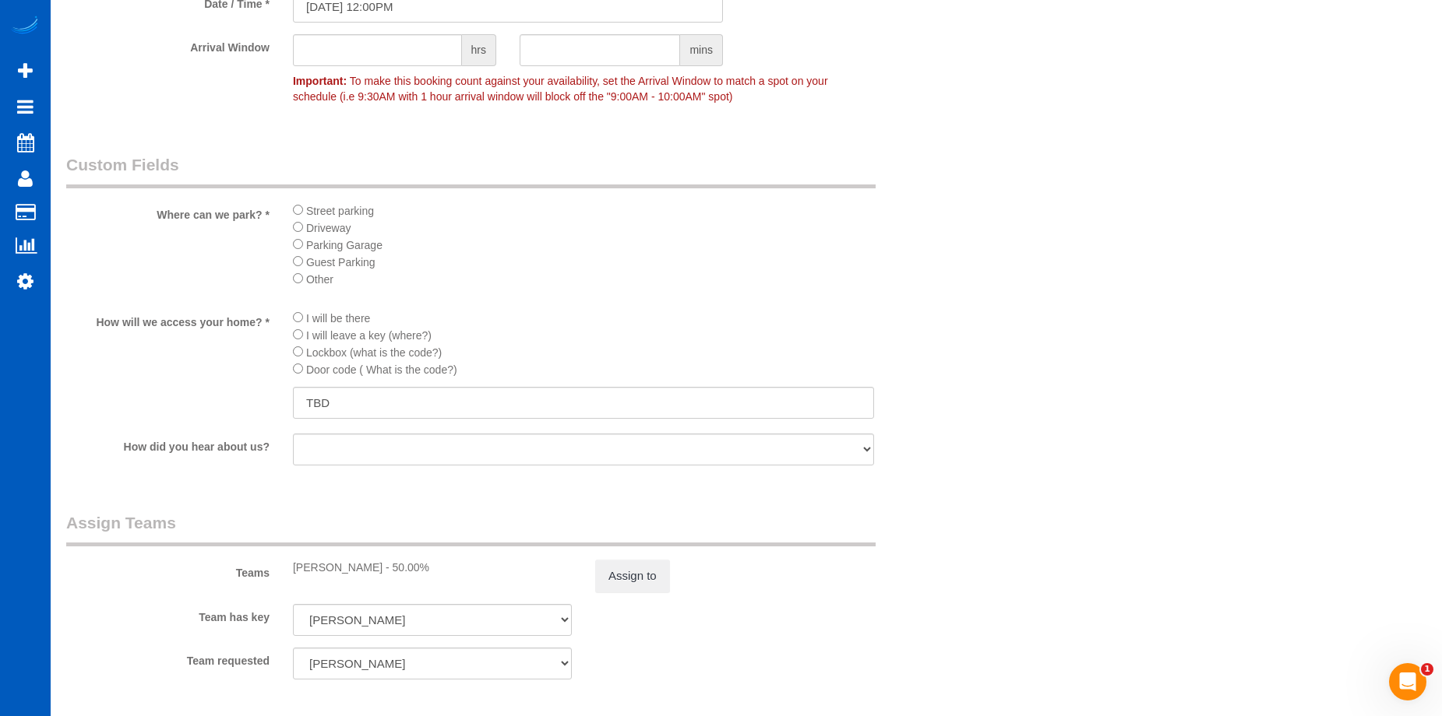
scroll to position [1791, 0]
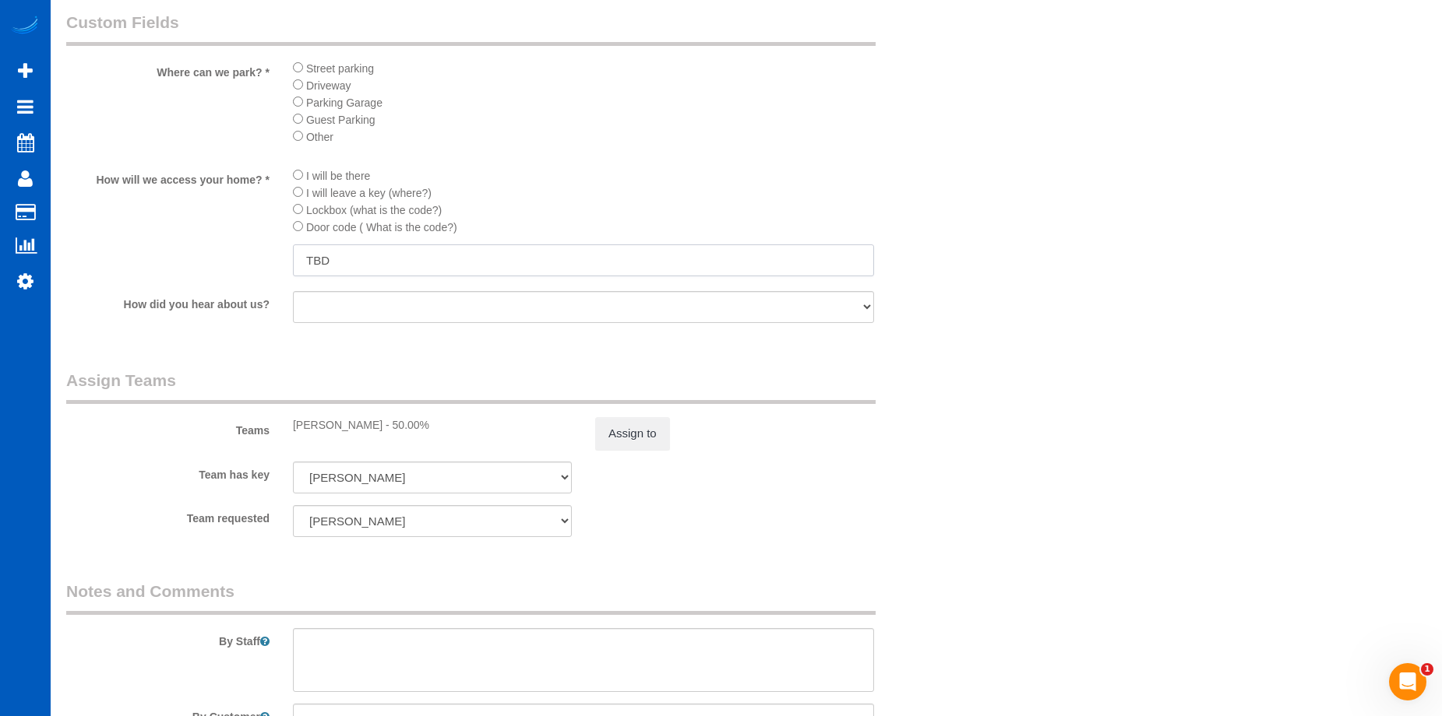
click at [369, 252] on input "TBD" at bounding box center [583, 261] width 581 height 32
drag, startPoint x: 359, startPoint y: 257, endPoint x: 210, endPoint y: 259, distance: 148.8
click at [210, 259] on div "How will we access your home? * I will be there I will leave a key (where?) Loc…" at bounding box center [508, 224] width 906 height 114
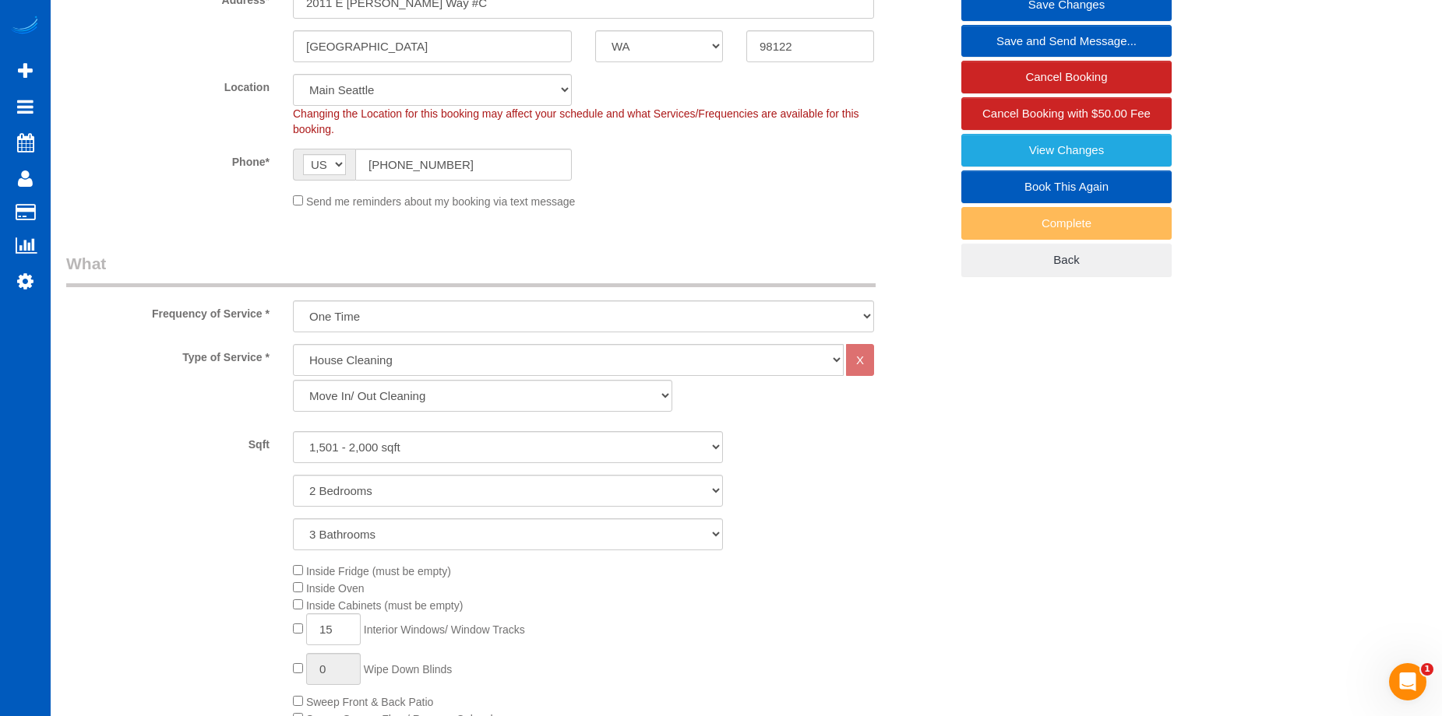
scroll to position [205, 0]
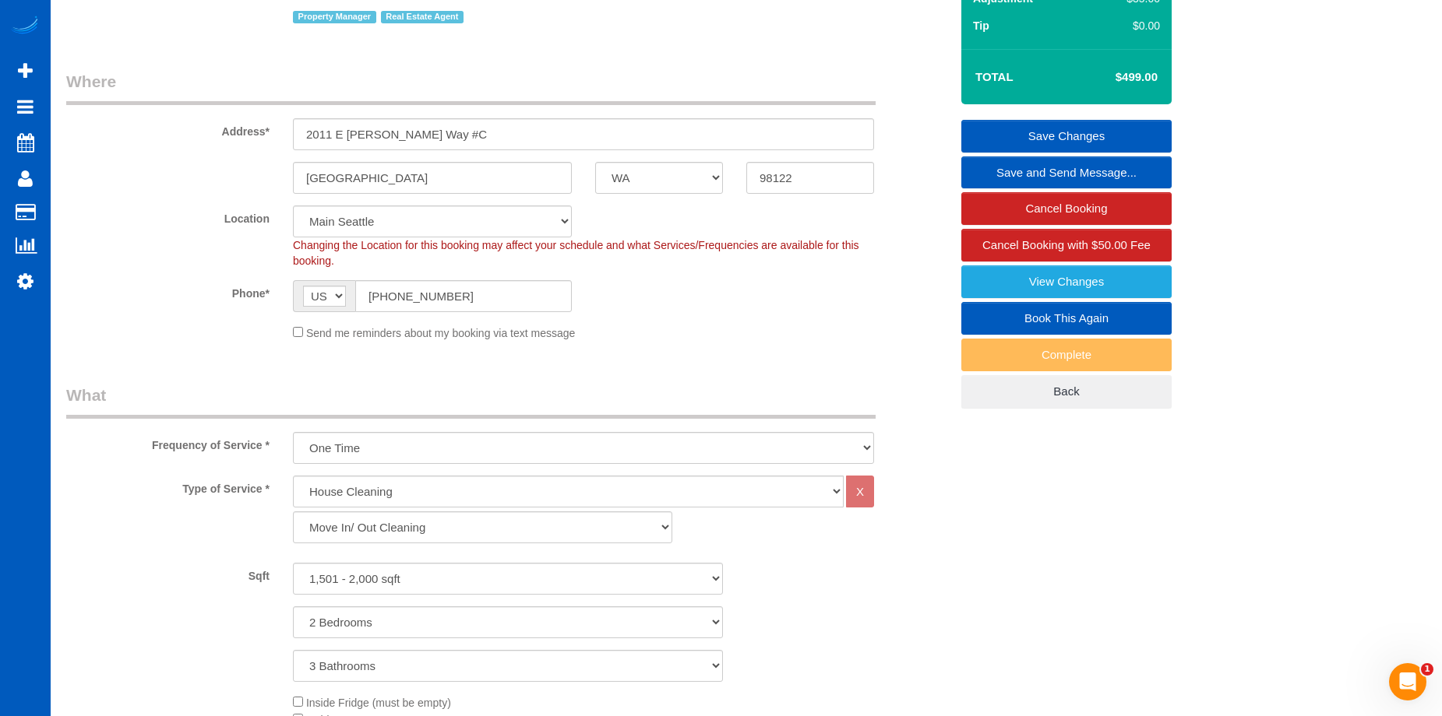
type input "9801"
click at [999, 132] on link "Save Changes" at bounding box center [1066, 136] width 210 height 33
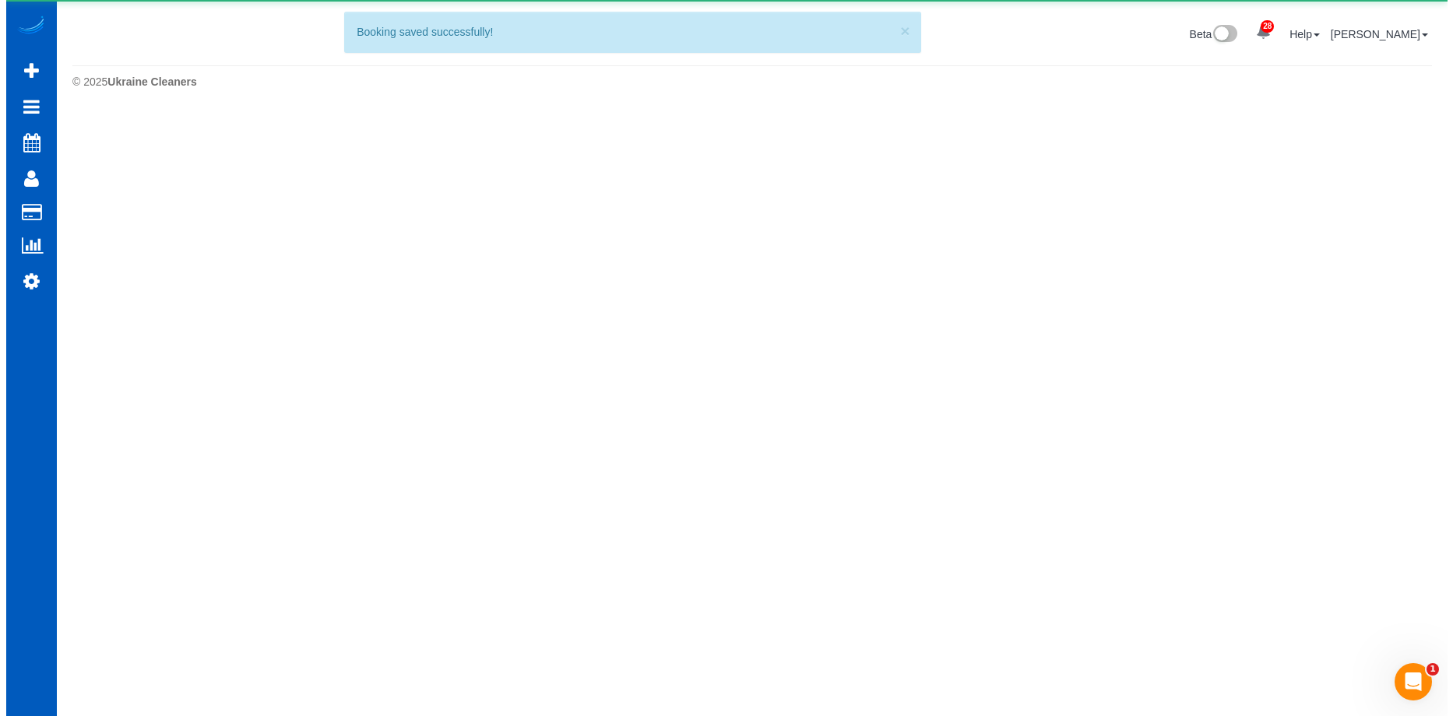
scroll to position [0, 0]
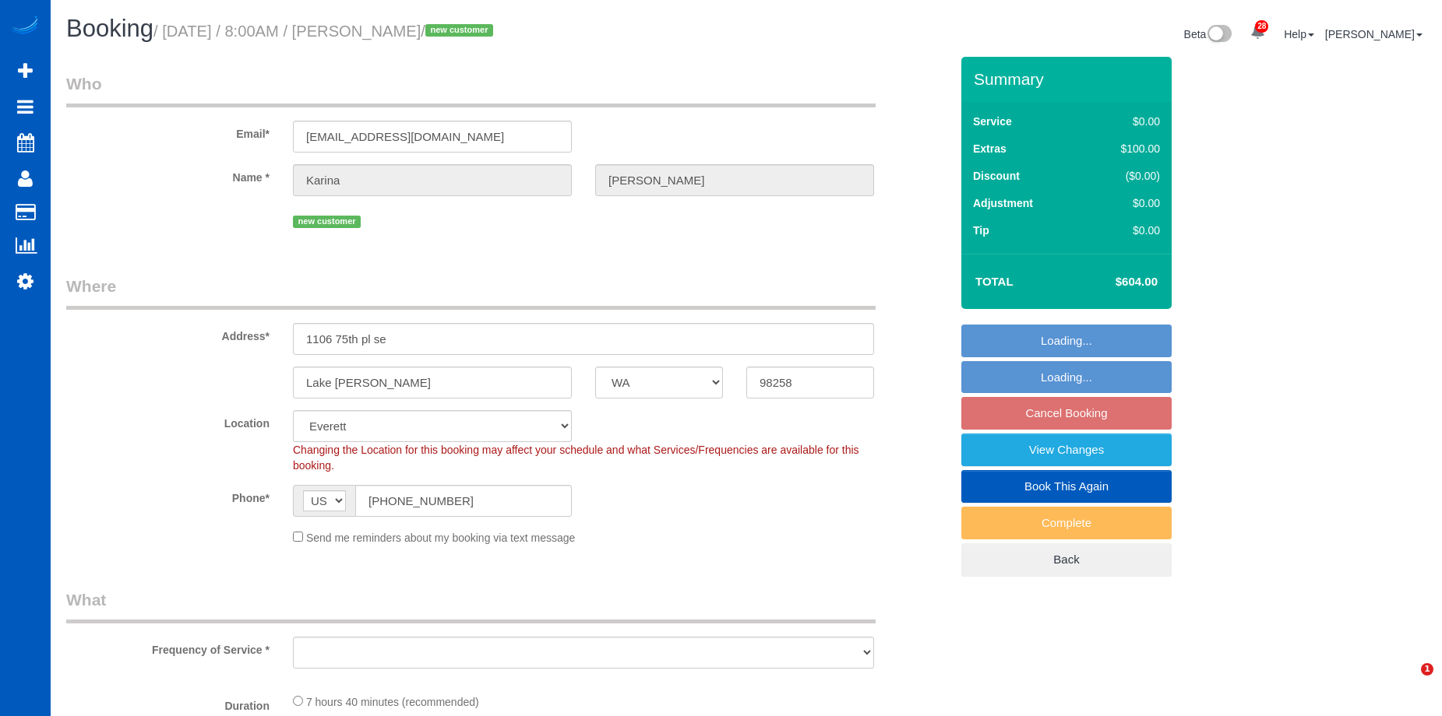
select select "WA"
select select "object:810"
select select "199"
select select "2001"
select select "4"
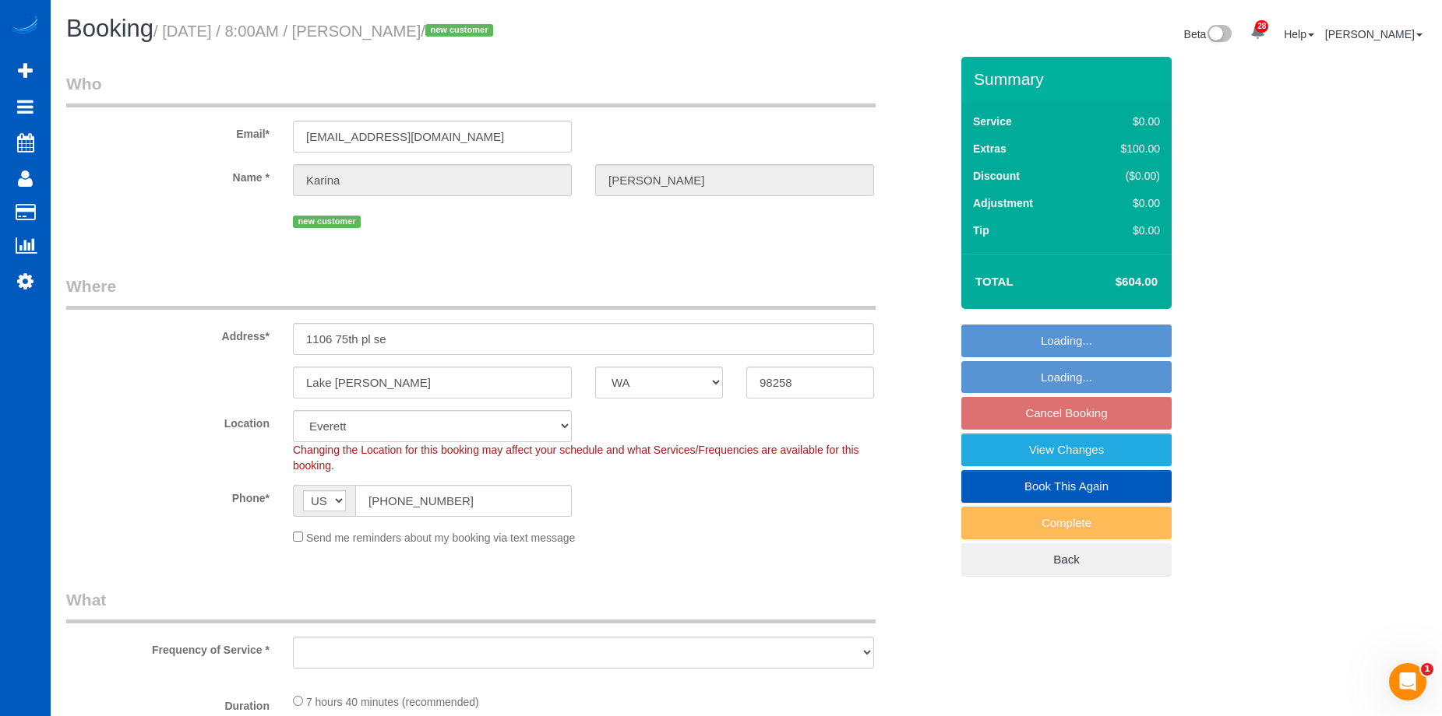
select select "3"
select select "spot1"
select select "object:1163"
select select "2001"
select select "4"
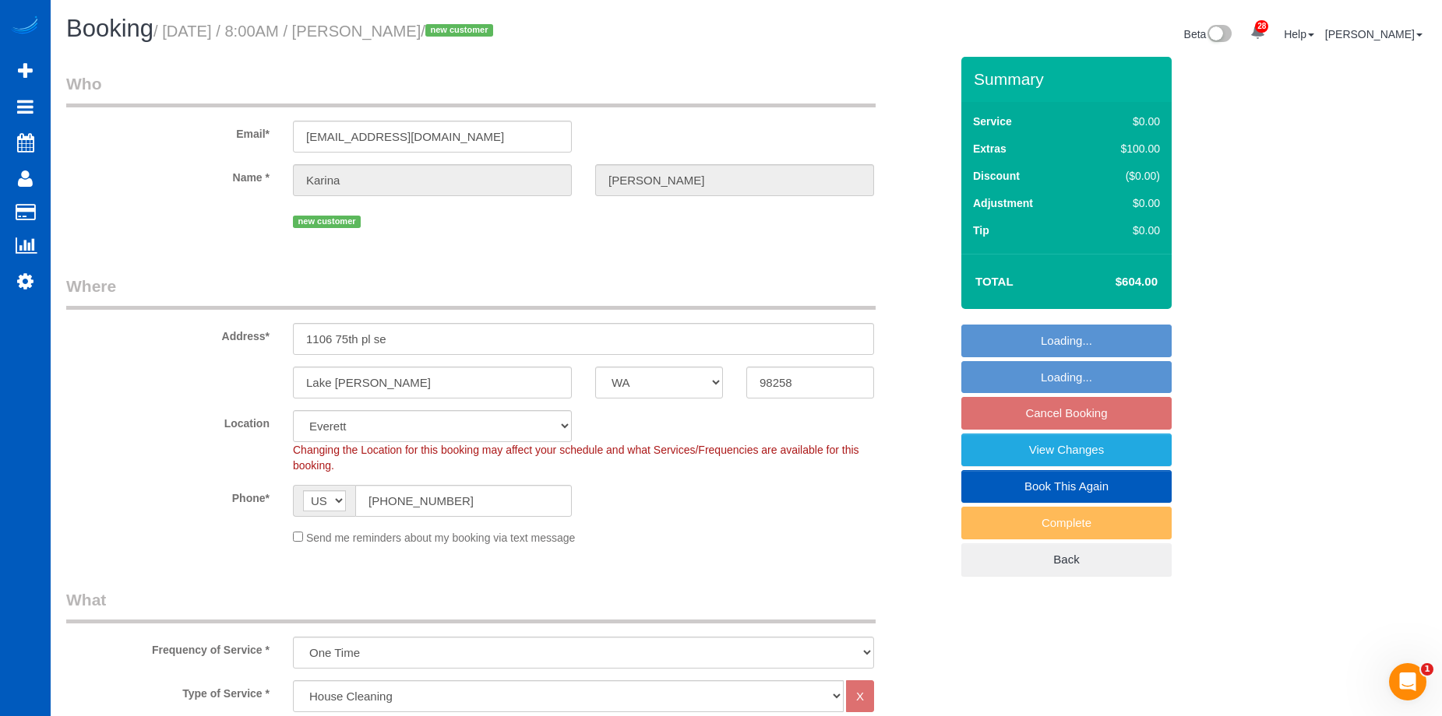
select select "3"
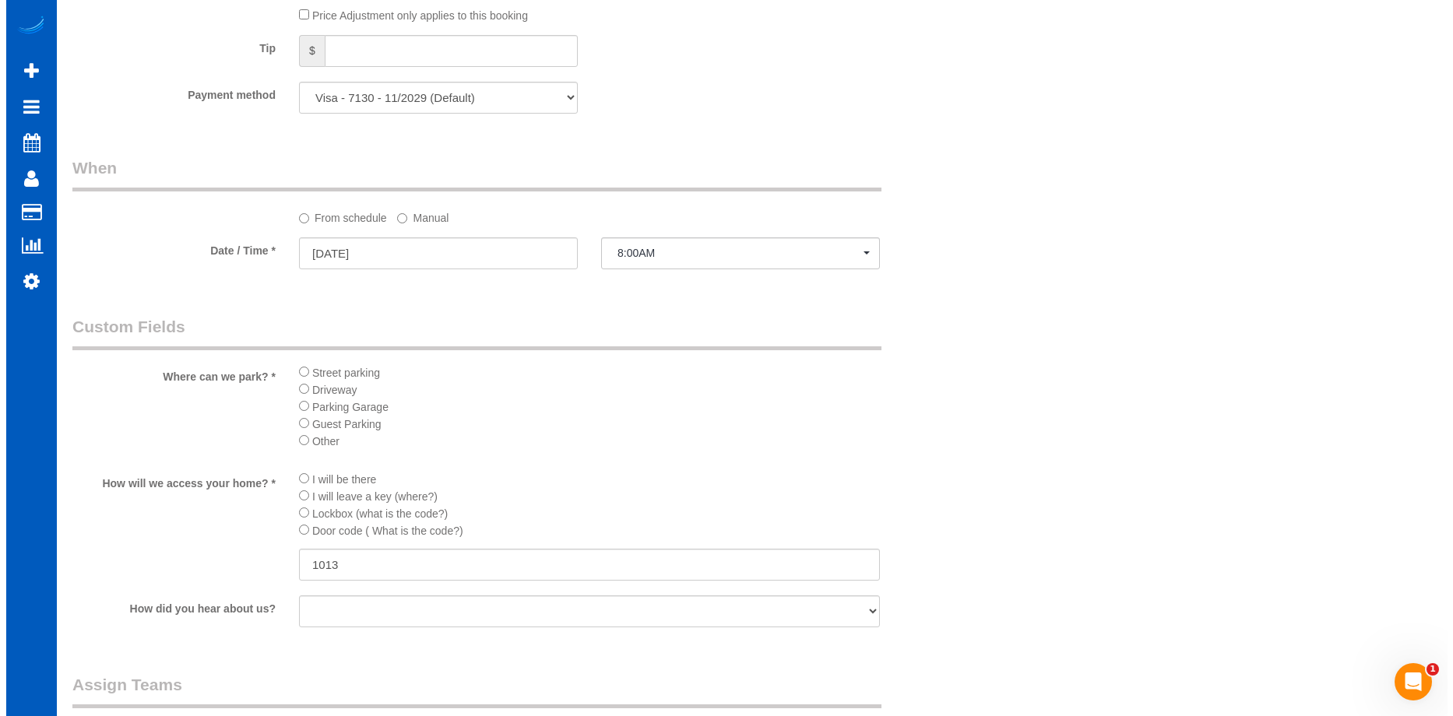
scroll to position [1713, 0]
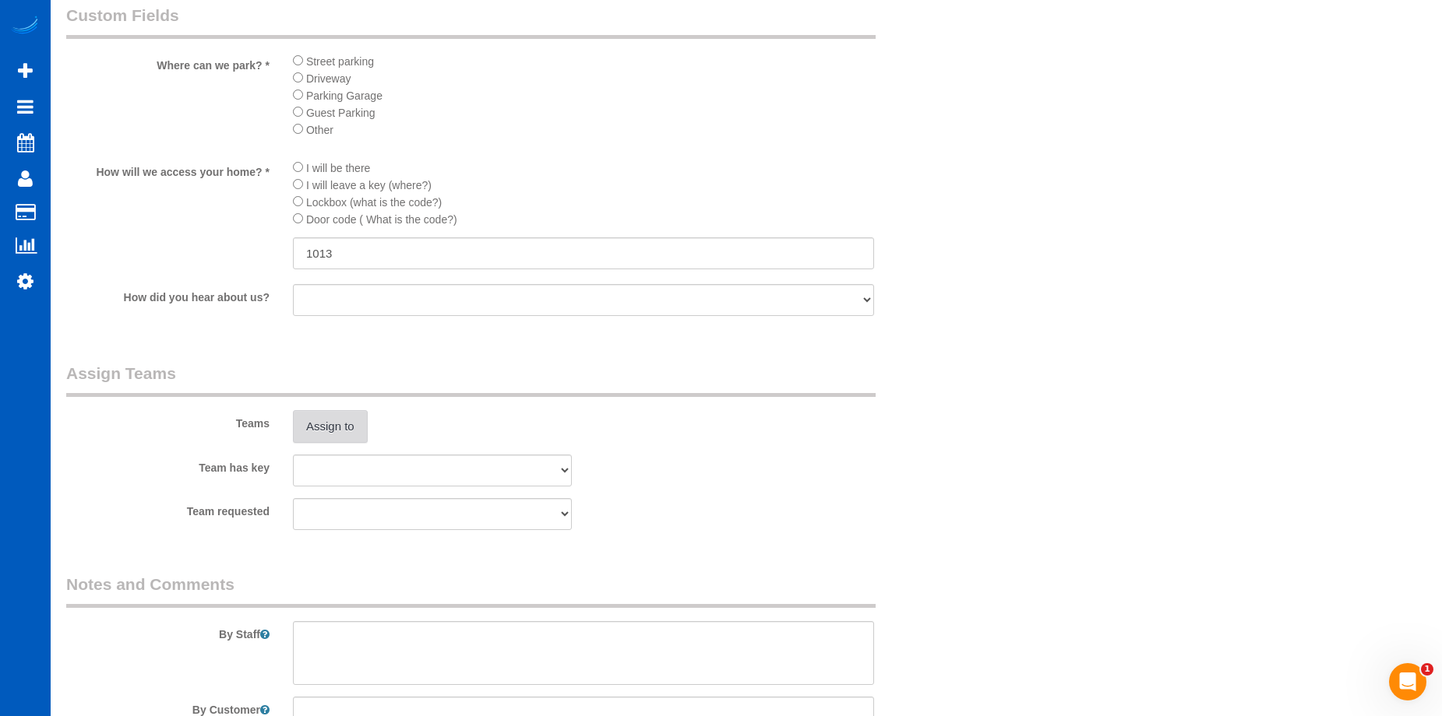
click at [330, 426] on button "Assign to" at bounding box center [330, 426] width 75 height 33
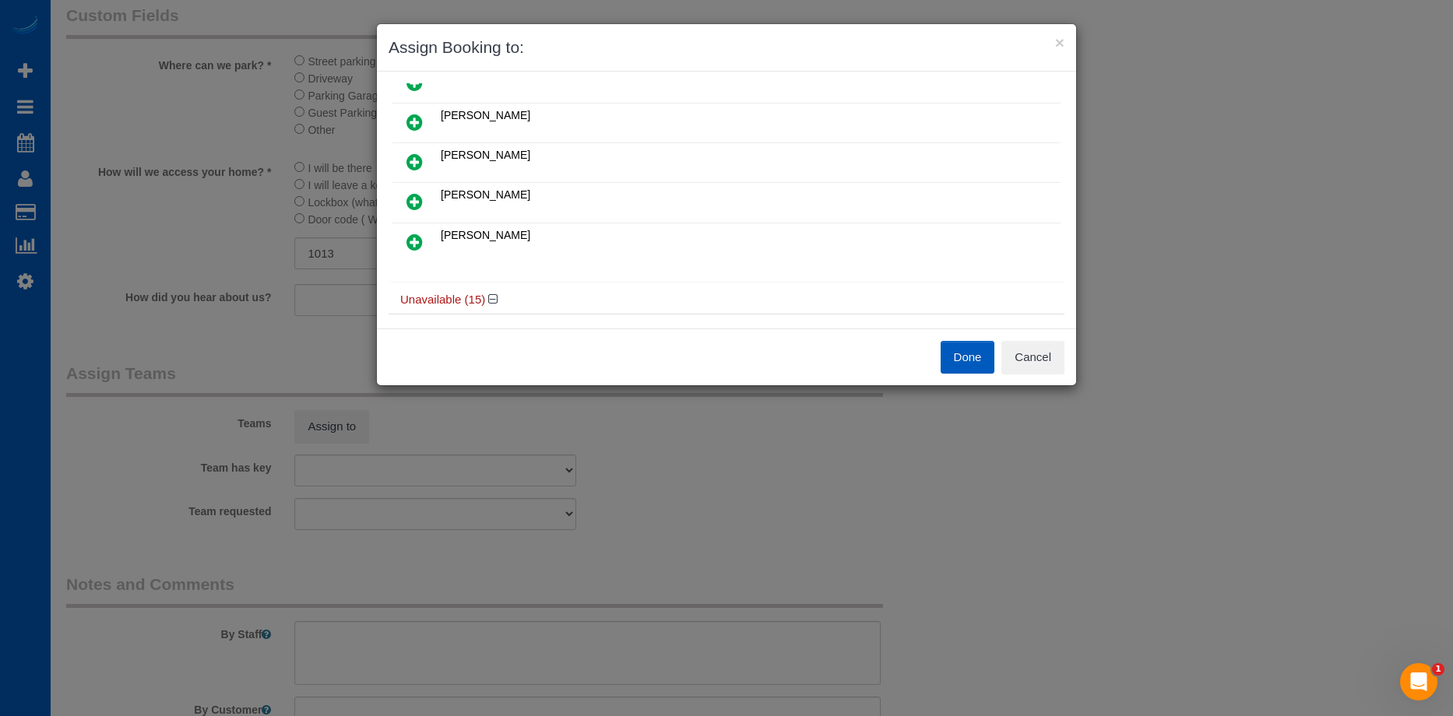
scroll to position [78, 0]
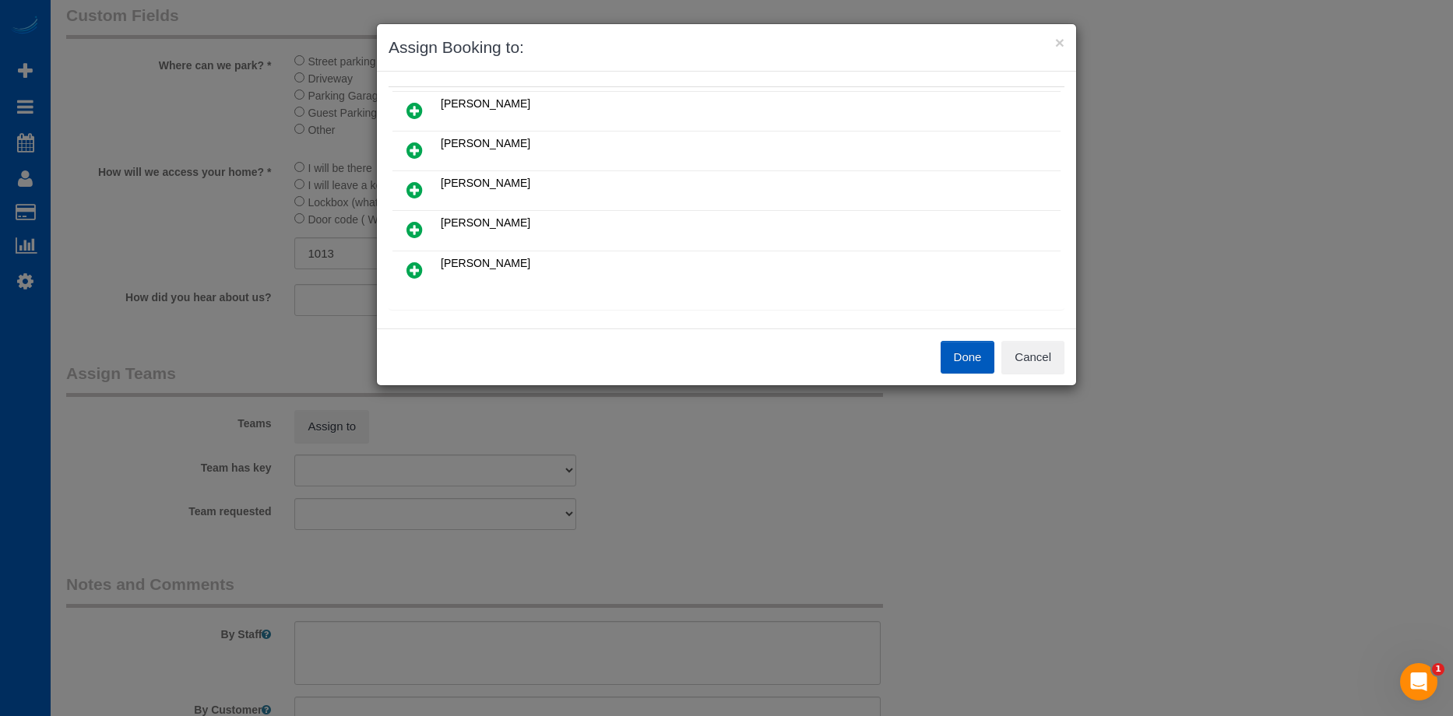
click at [418, 220] on link at bounding box center [414, 230] width 37 height 31
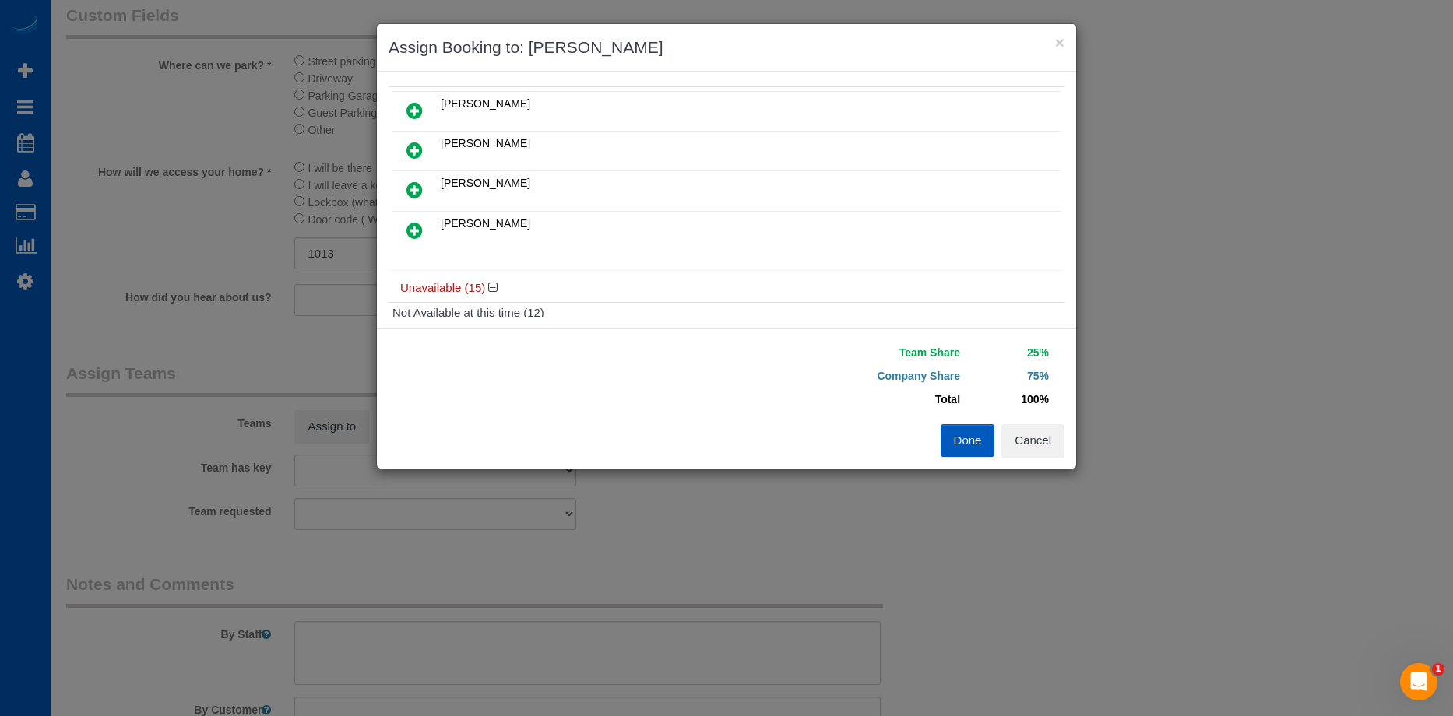
scroll to position [37, 0]
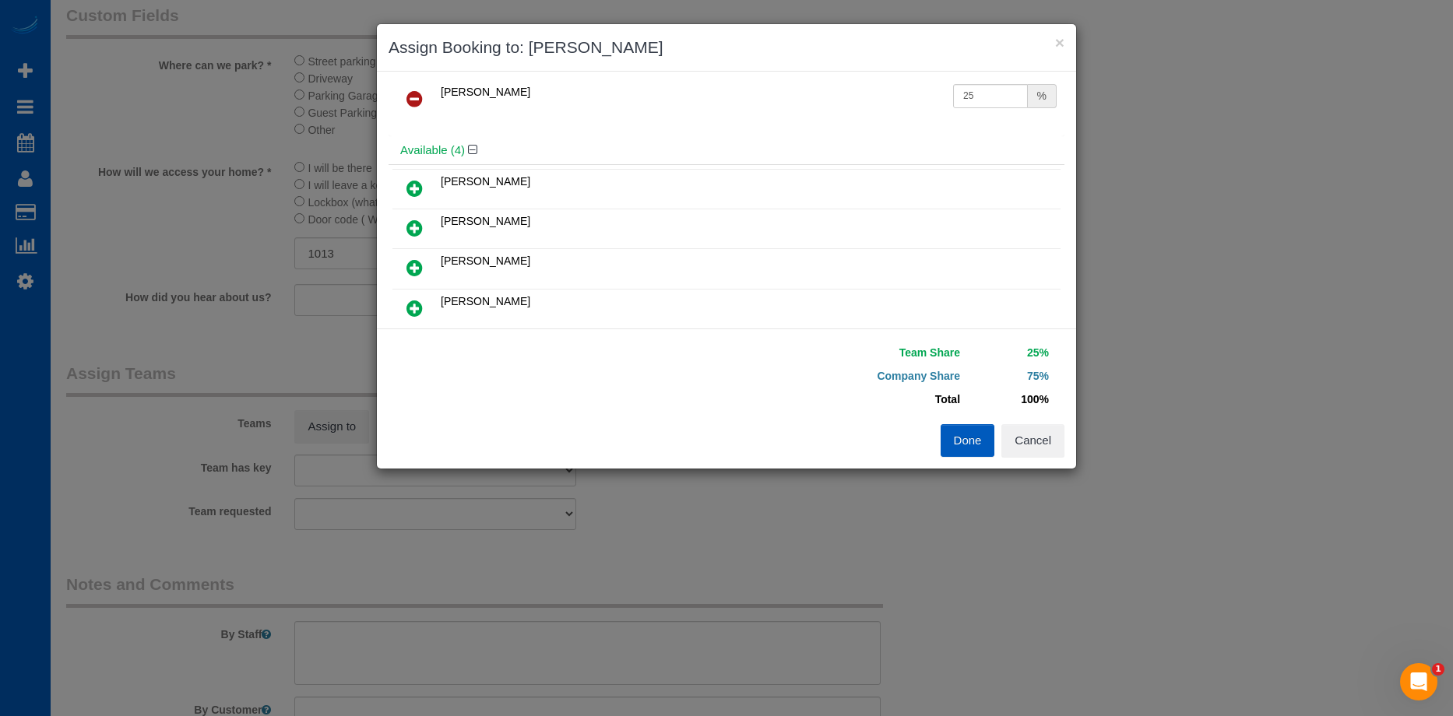
click at [411, 96] on icon at bounding box center [415, 99] width 16 height 19
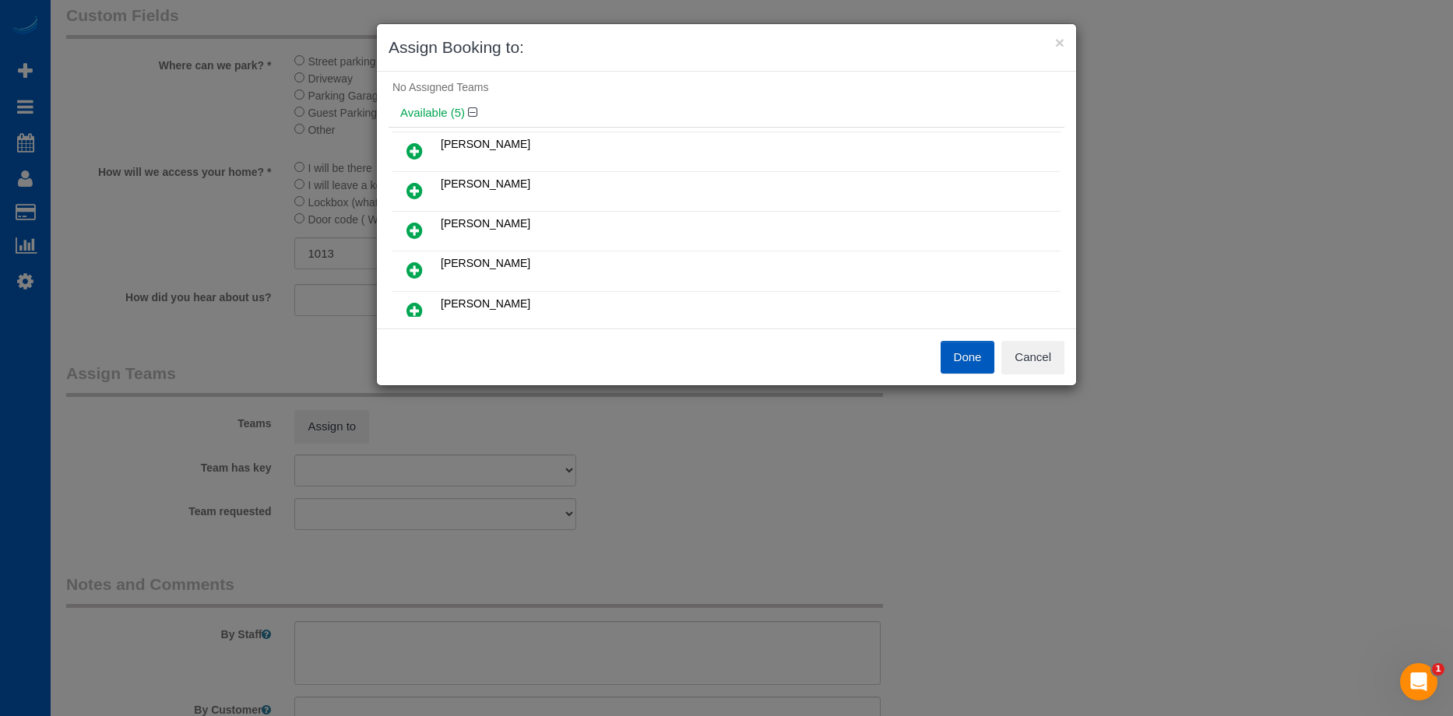
scroll to position [53, 0]
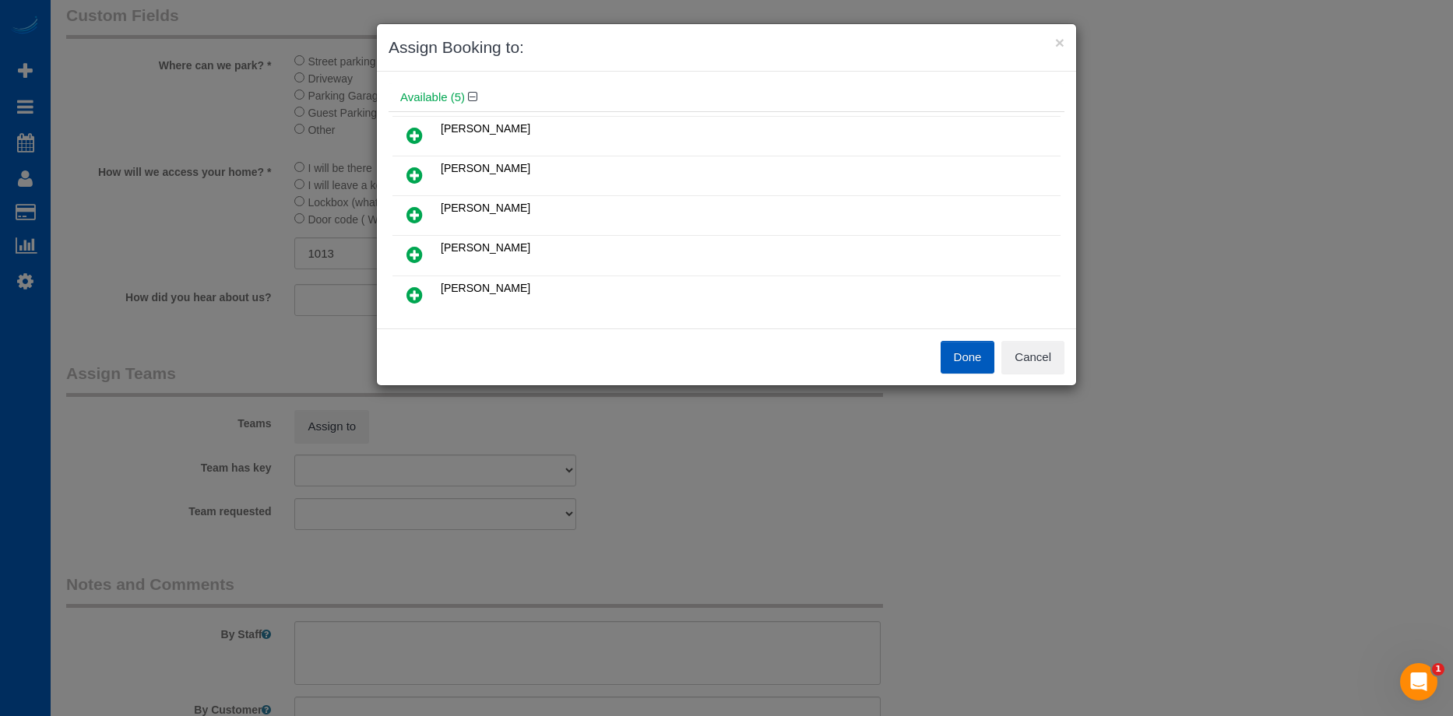
click at [418, 129] on icon at bounding box center [415, 135] width 16 height 19
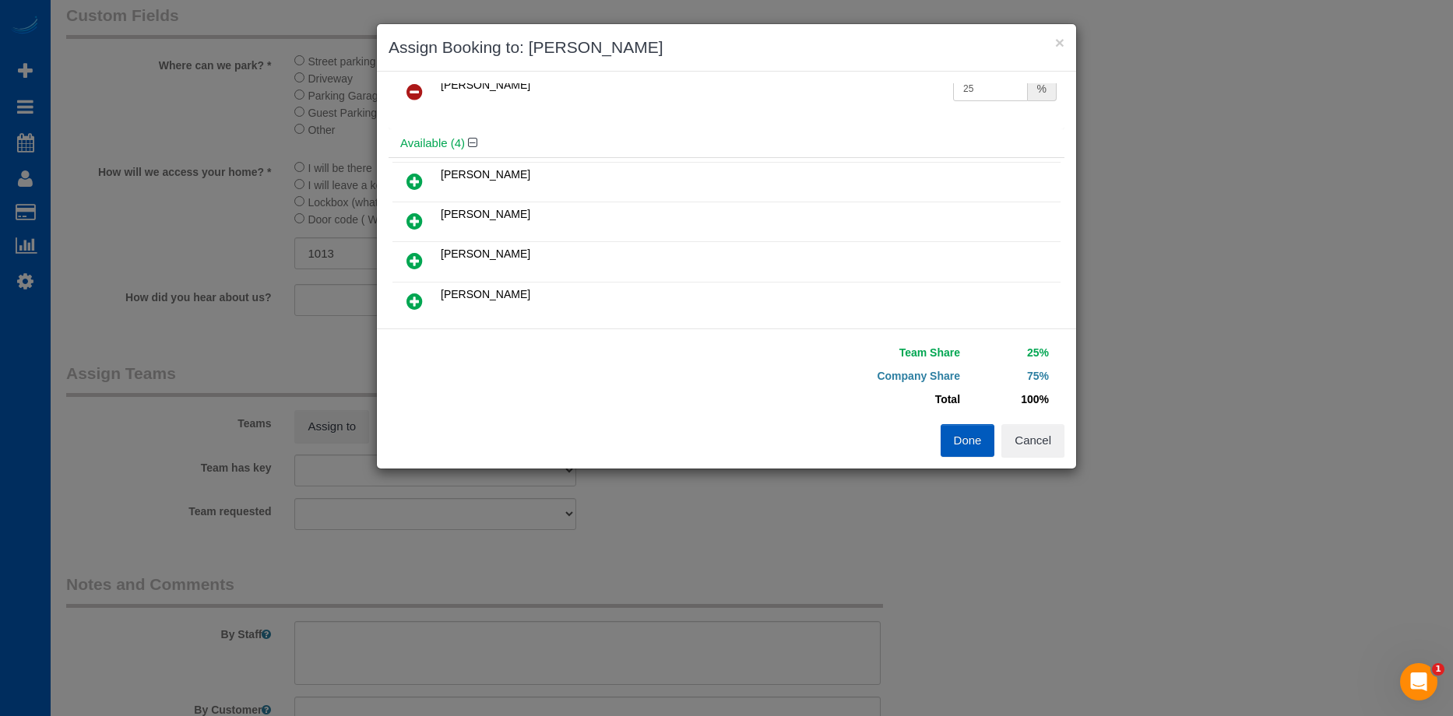
scroll to position [0, 0]
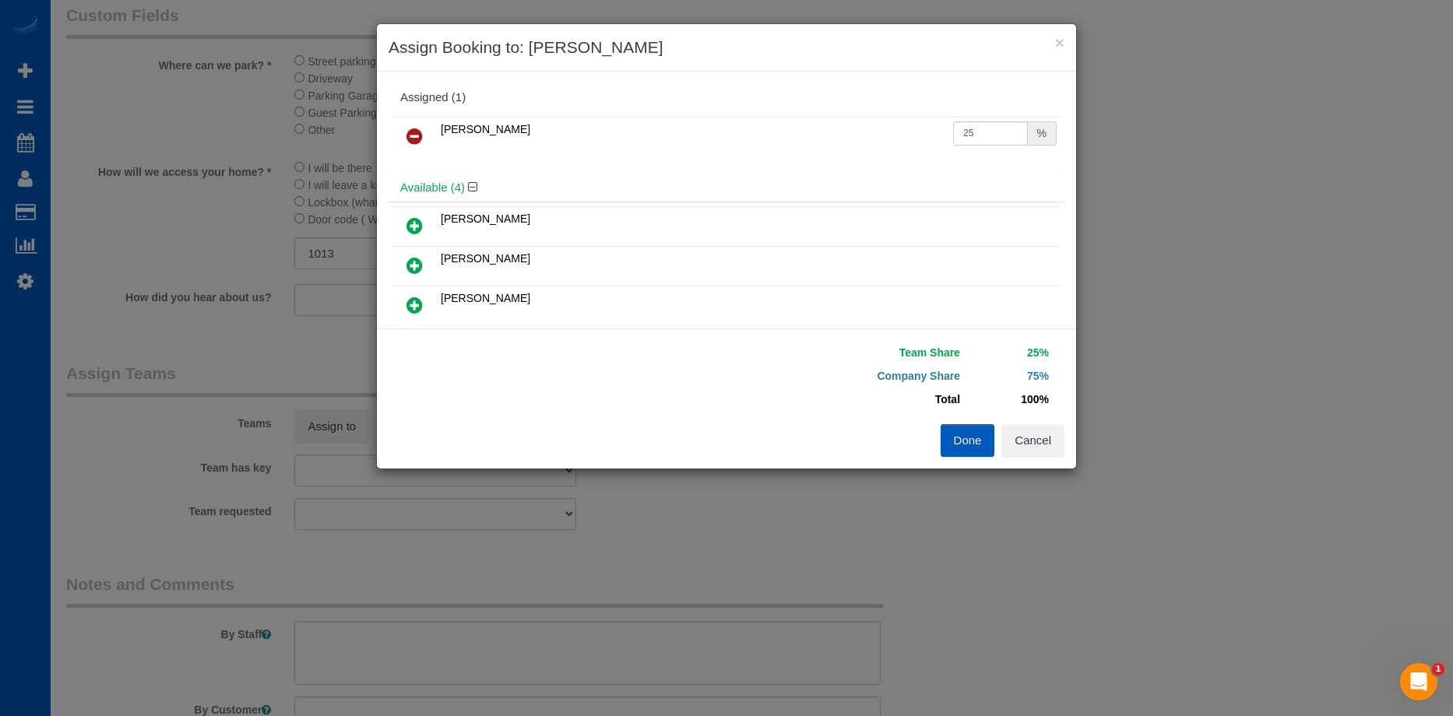
click at [405, 132] on link at bounding box center [414, 136] width 37 height 31
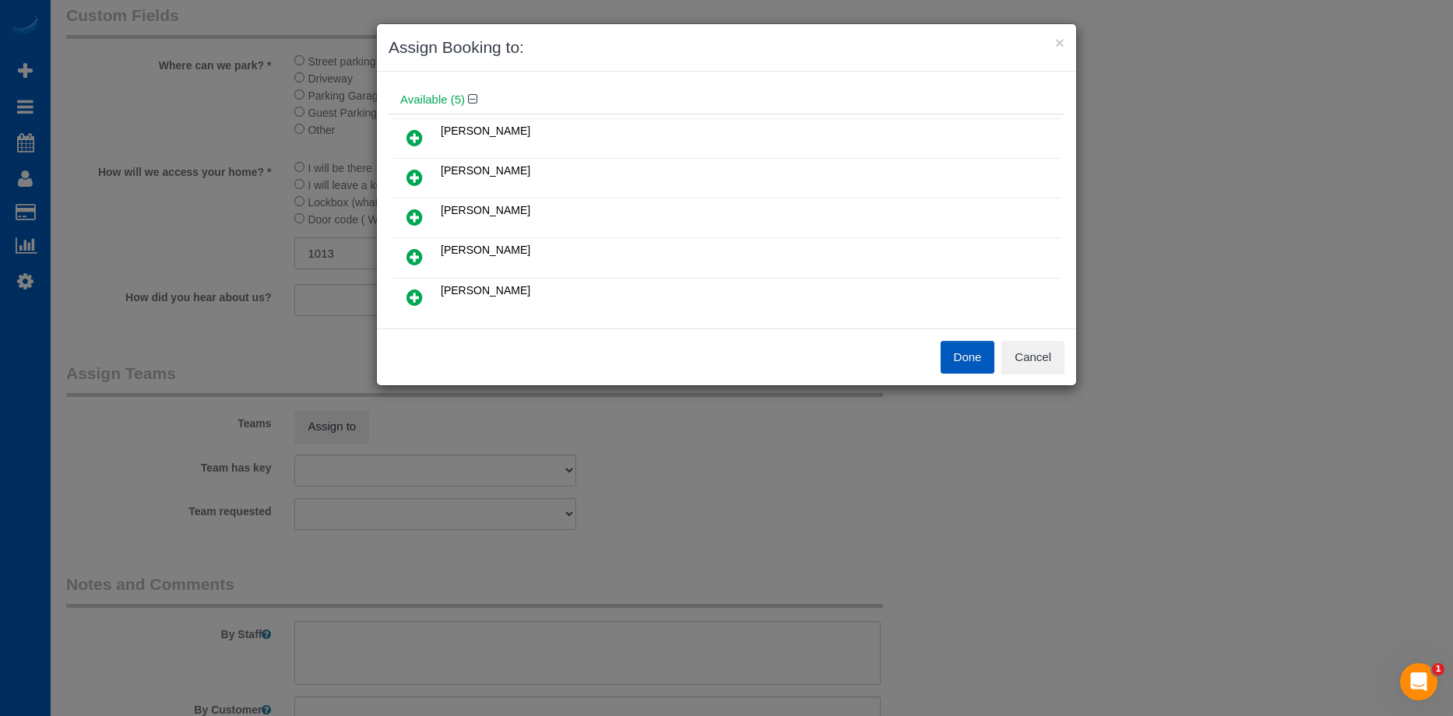
scroll to position [78, 0]
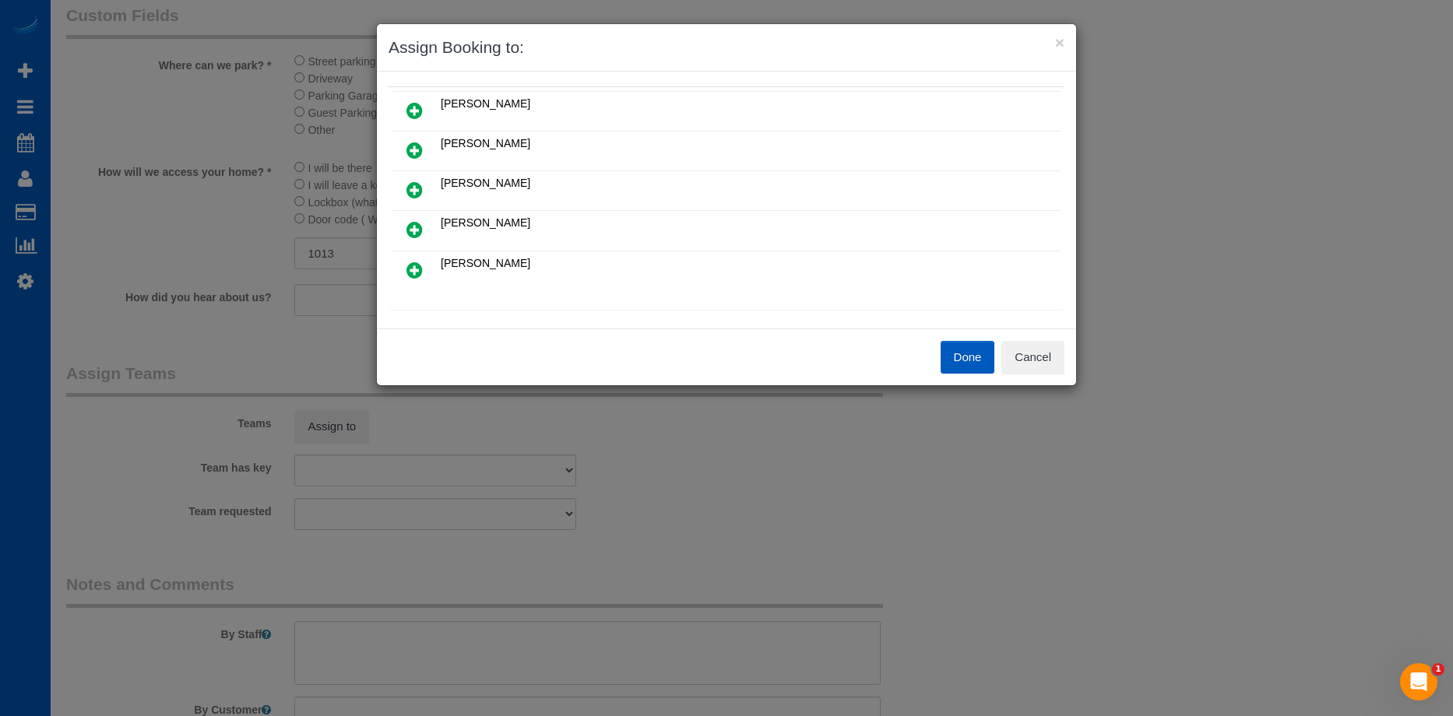
click at [423, 223] on link at bounding box center [414, 230] width 37 height 31
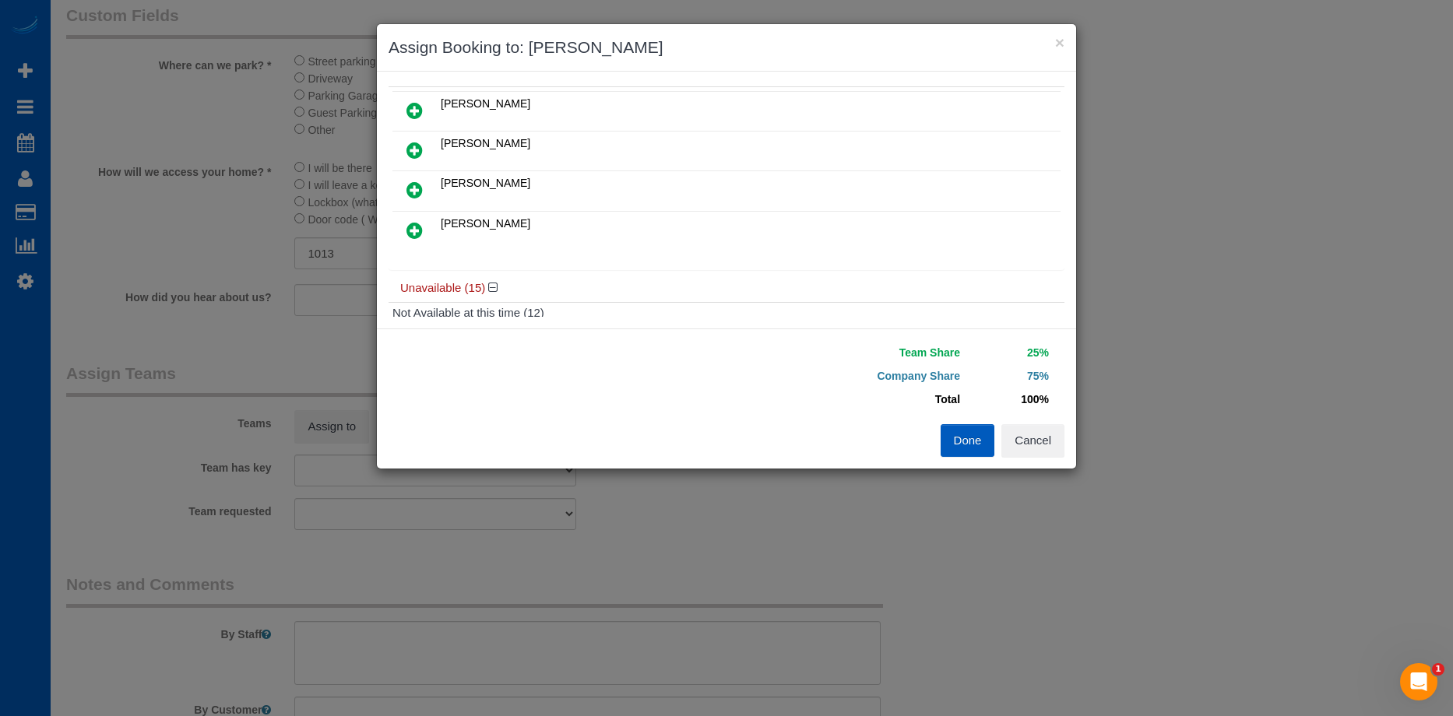
scroll to position [37, 0]
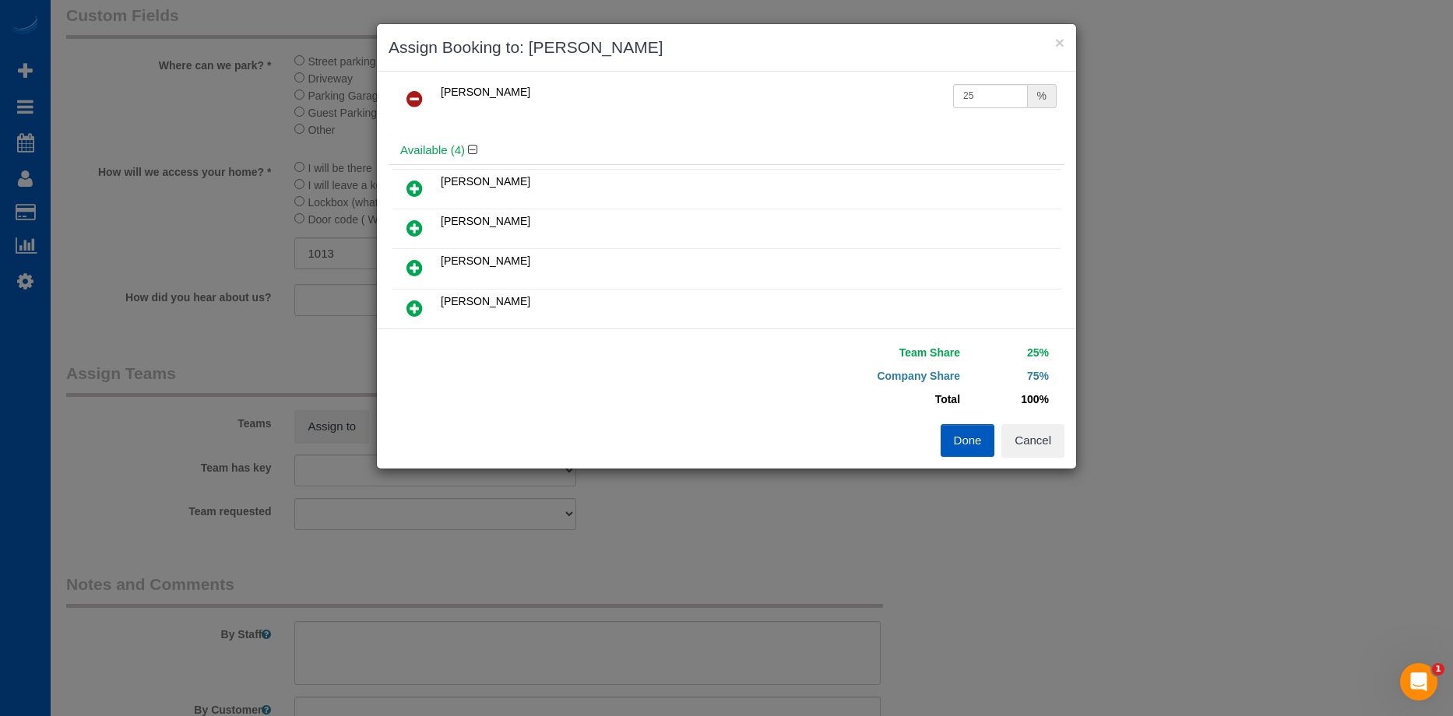
click at [414, 224] on icon at bounding box center [415, 228] width 16 height 19
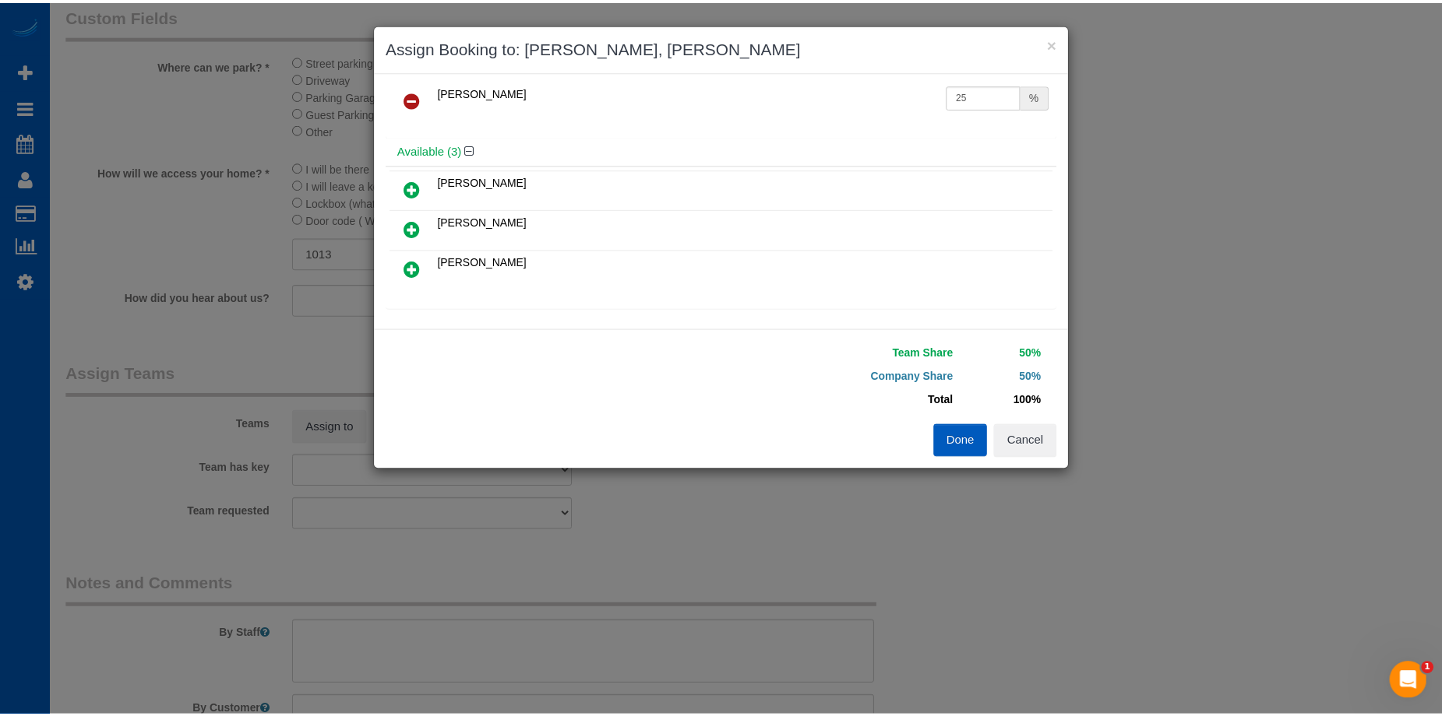
scroll to position [0, 0]
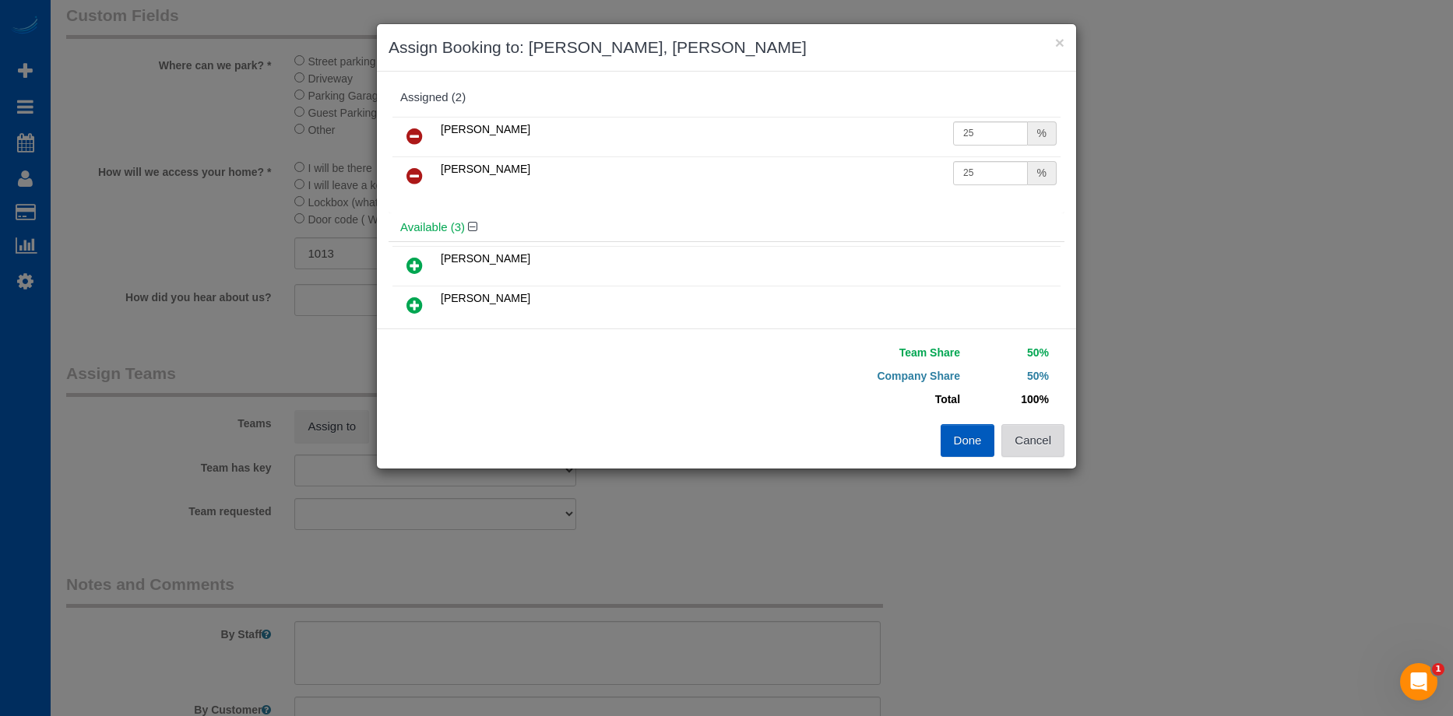
click at [1039, 451] on button "Cancel" at bounding box center [1032, 440] width 63 height 33
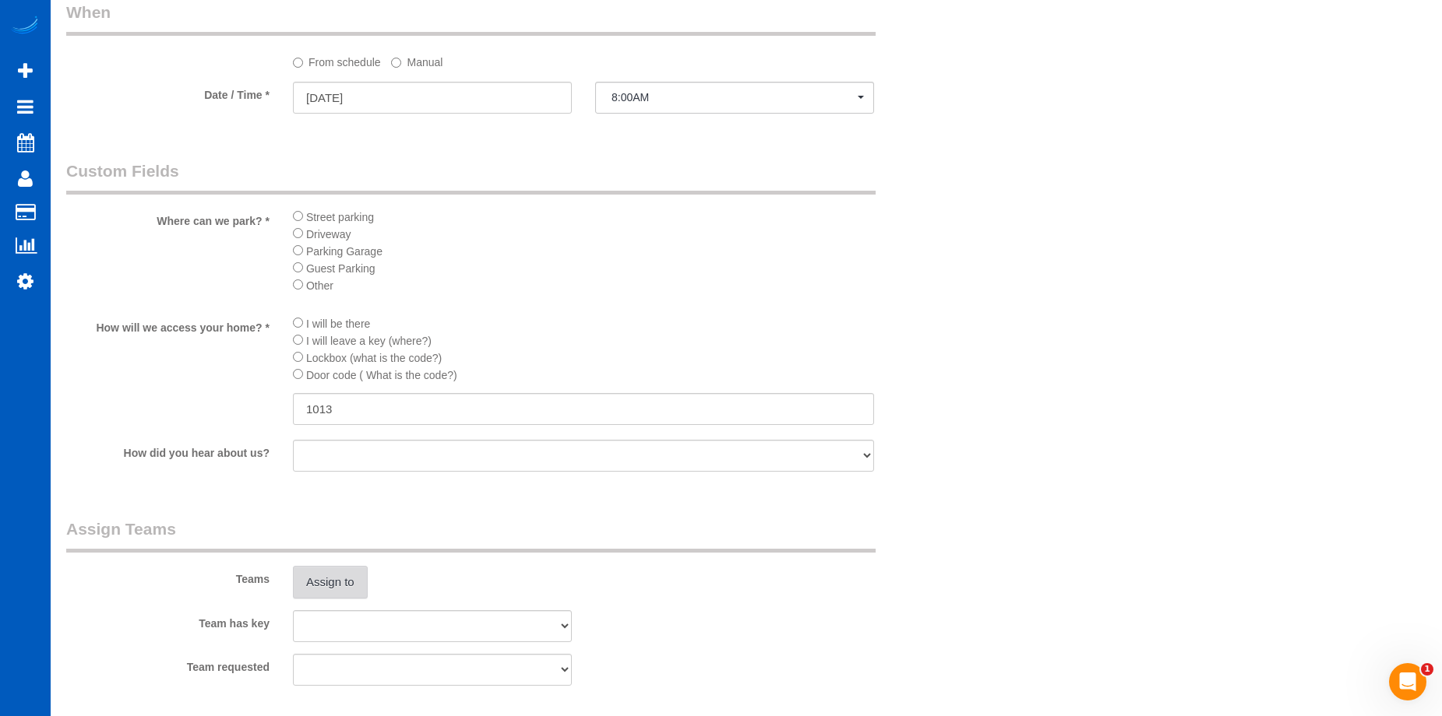
scroll to position [1635, 0]
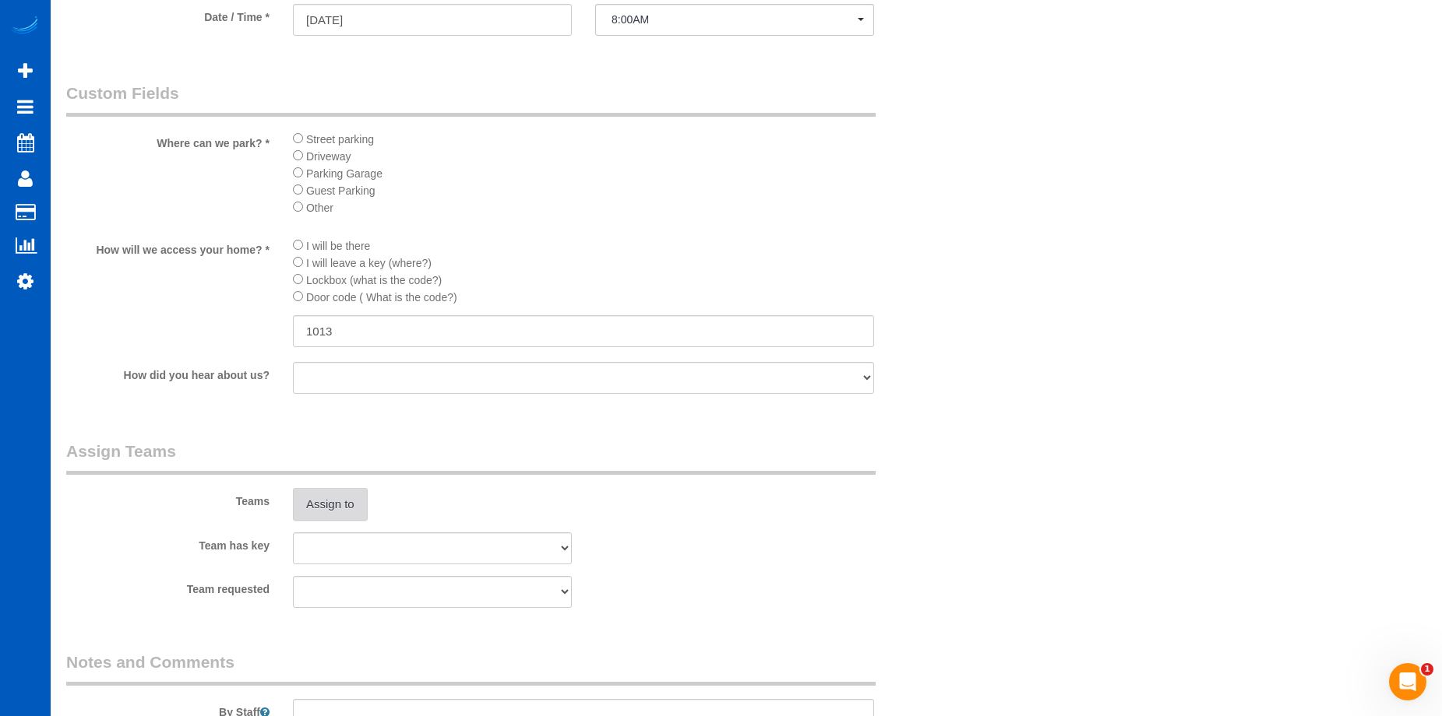
click at [332, 511] on button "Assign to" at bounding box center [330, 504] width 75 height 33
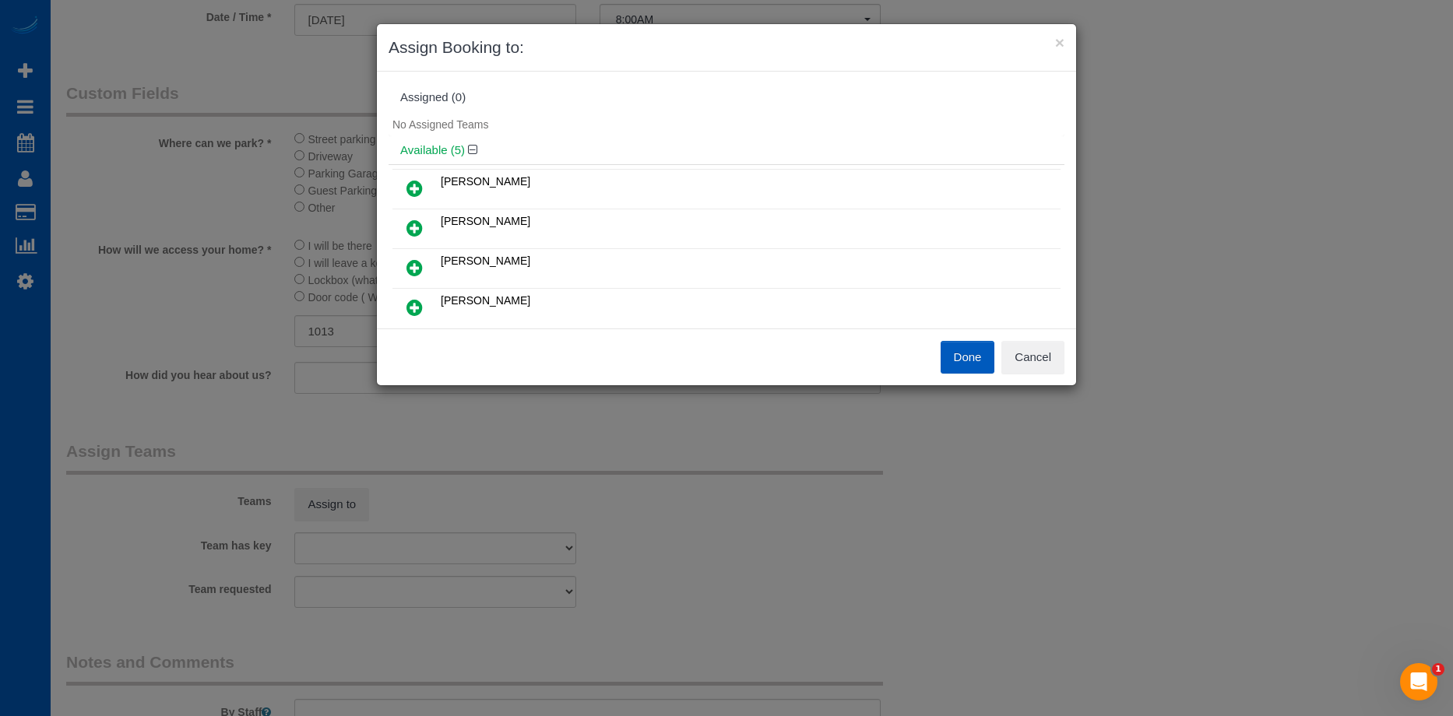
click at [410, 193] on icon at bounding box center [415, 188] width 16 height 19
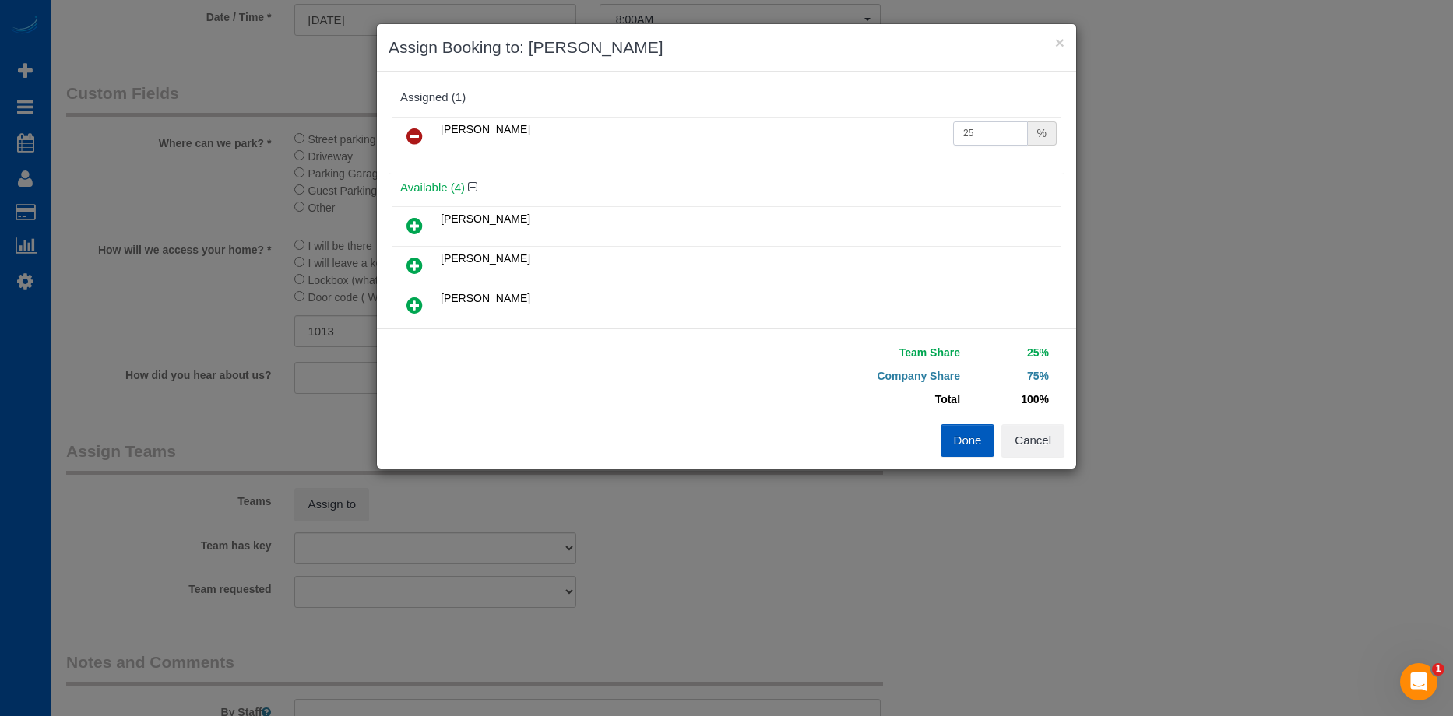
click at [970, 134] on input "25" at bounding box center [990, 133] width 75 height 24
drag, startPoint x: 985, startPoint y: 127, endPoint x: 865, endPoint y: 128, distance: 119.9
click at [865, 128] on tr "Anastasiia Demchenko 25 %" at bounding box center [726, 137] width 668 height 40
type input "50"
click at [975, 442] on button "Done" at bounding box center [968, 440] width 55 height 33
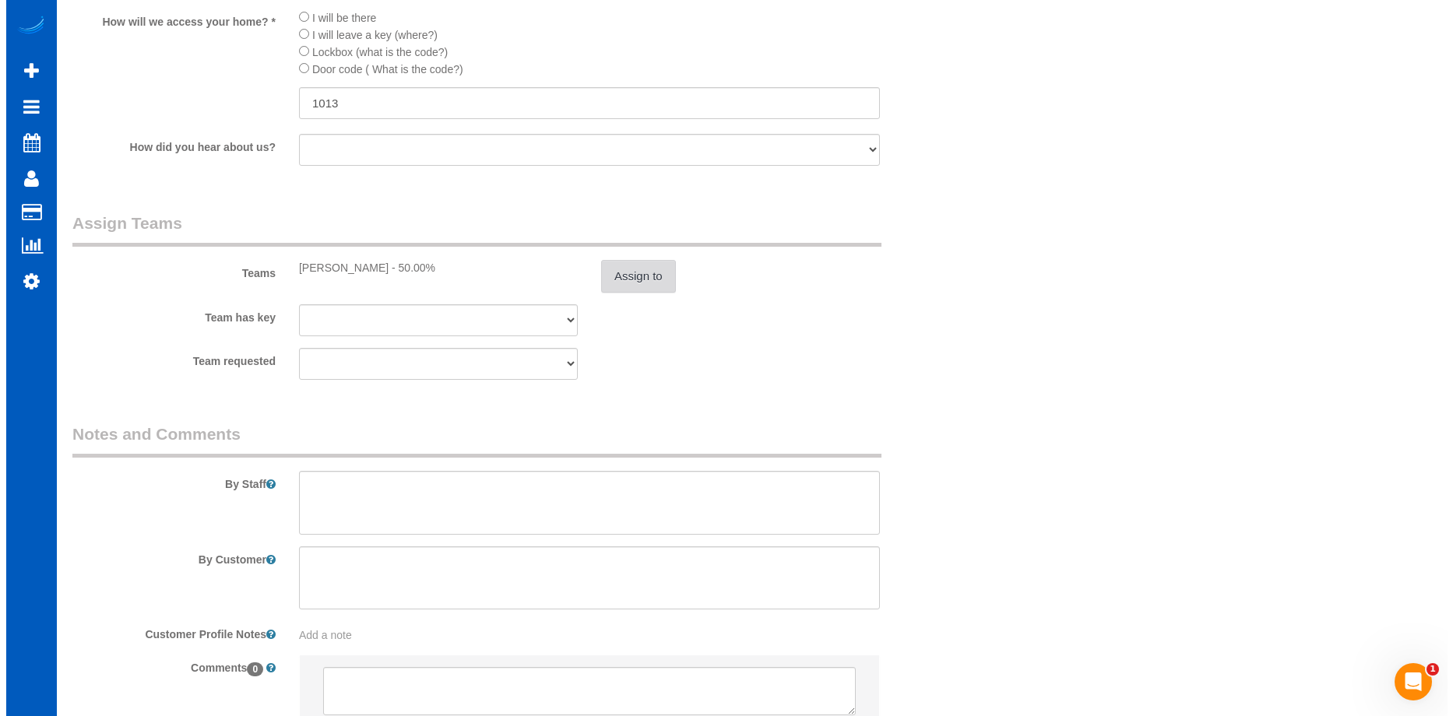
scroll to position [1869, 0]
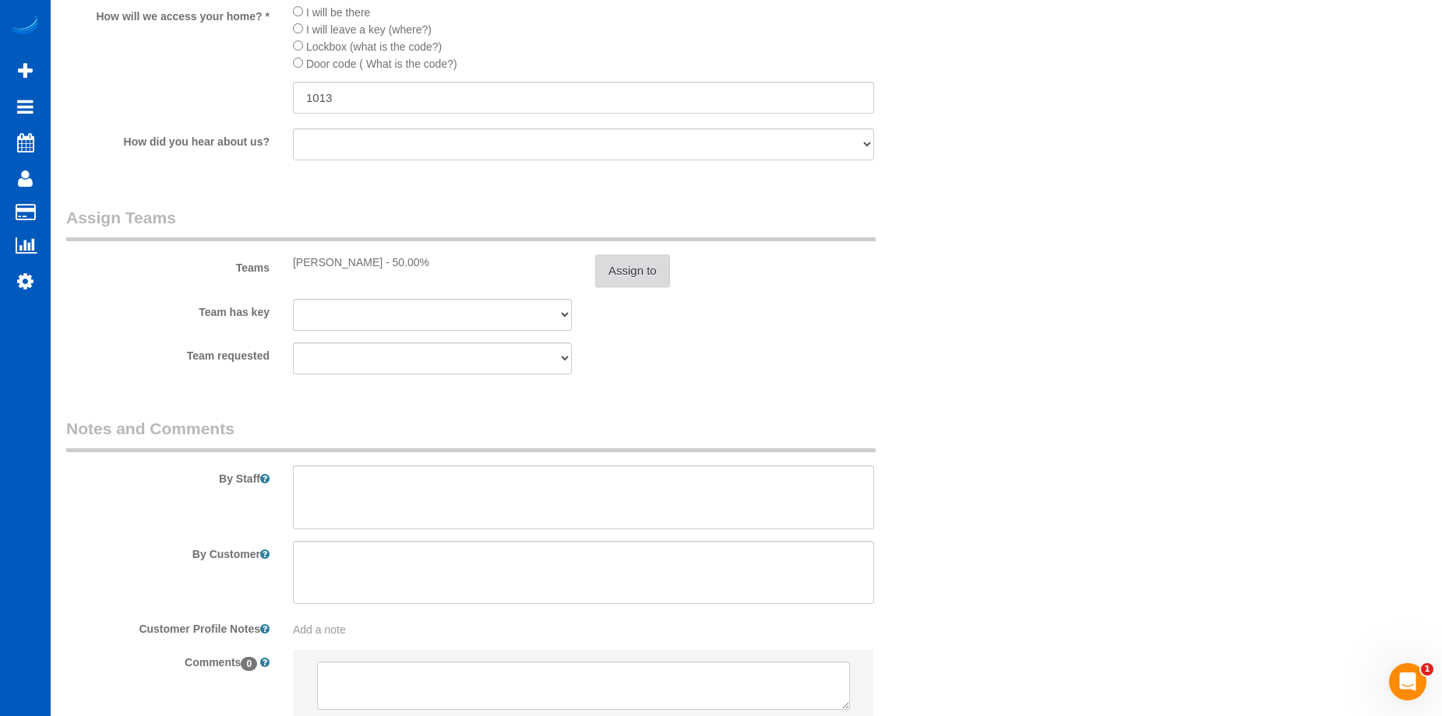
click at [654, 272] on button "Assign to" at bounding box center [632, 271] width 75 height 33
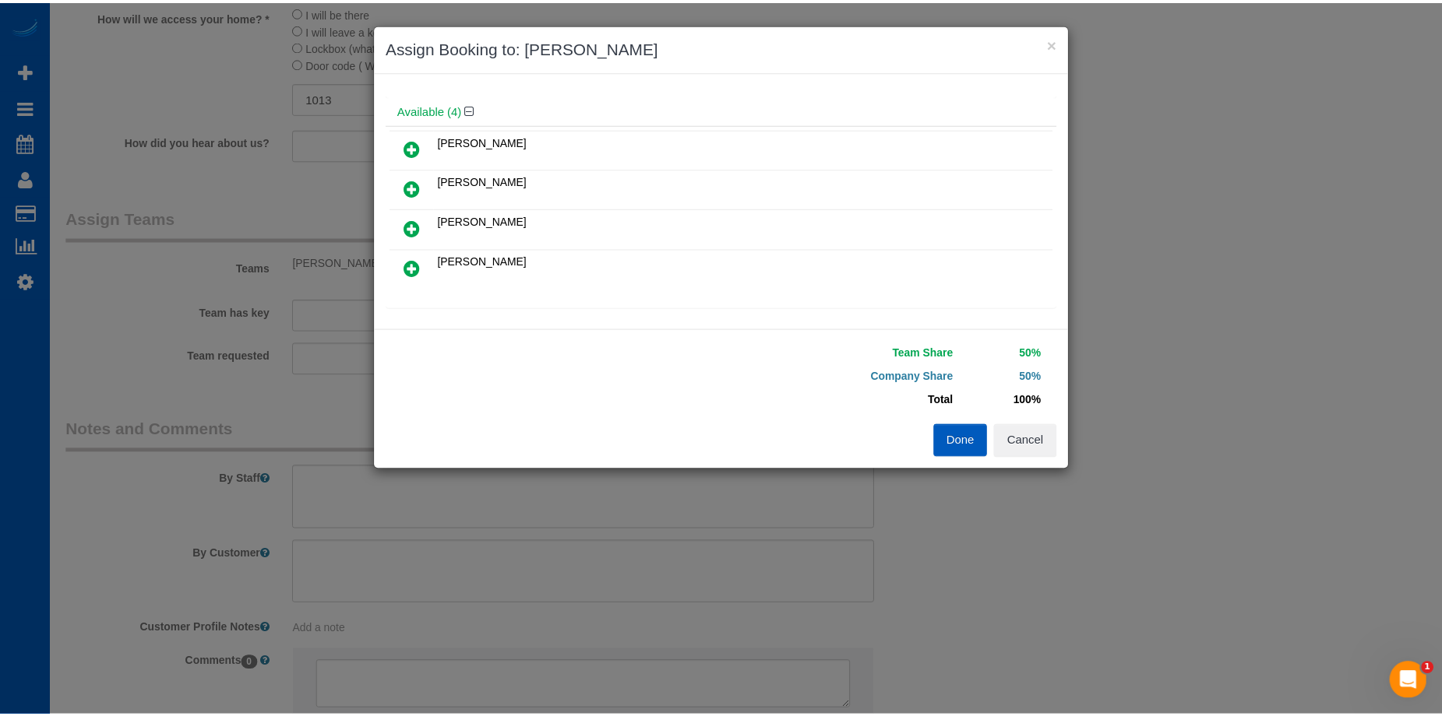
scroll to position [0, 0]
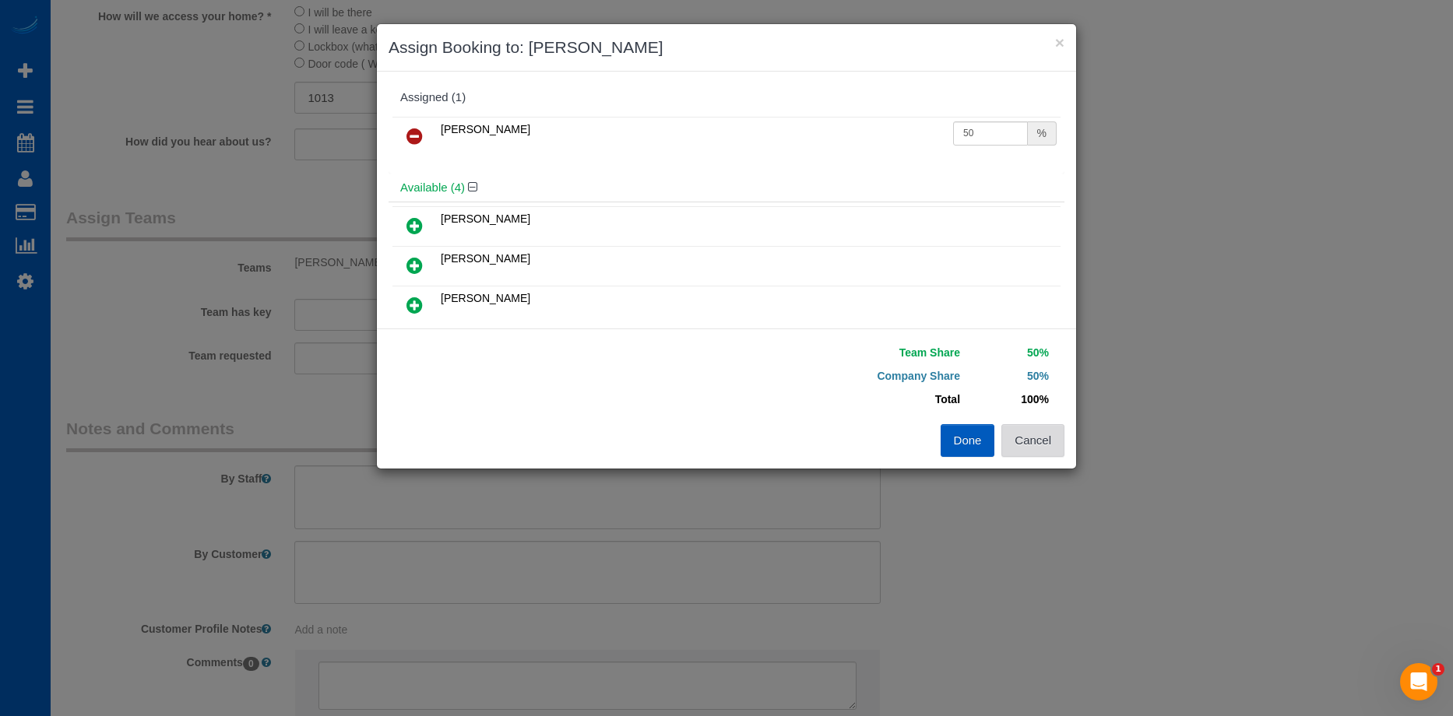
click at [1041, 452] on button "Cancel" at bounding box center [1032, 440] width 63 height 33
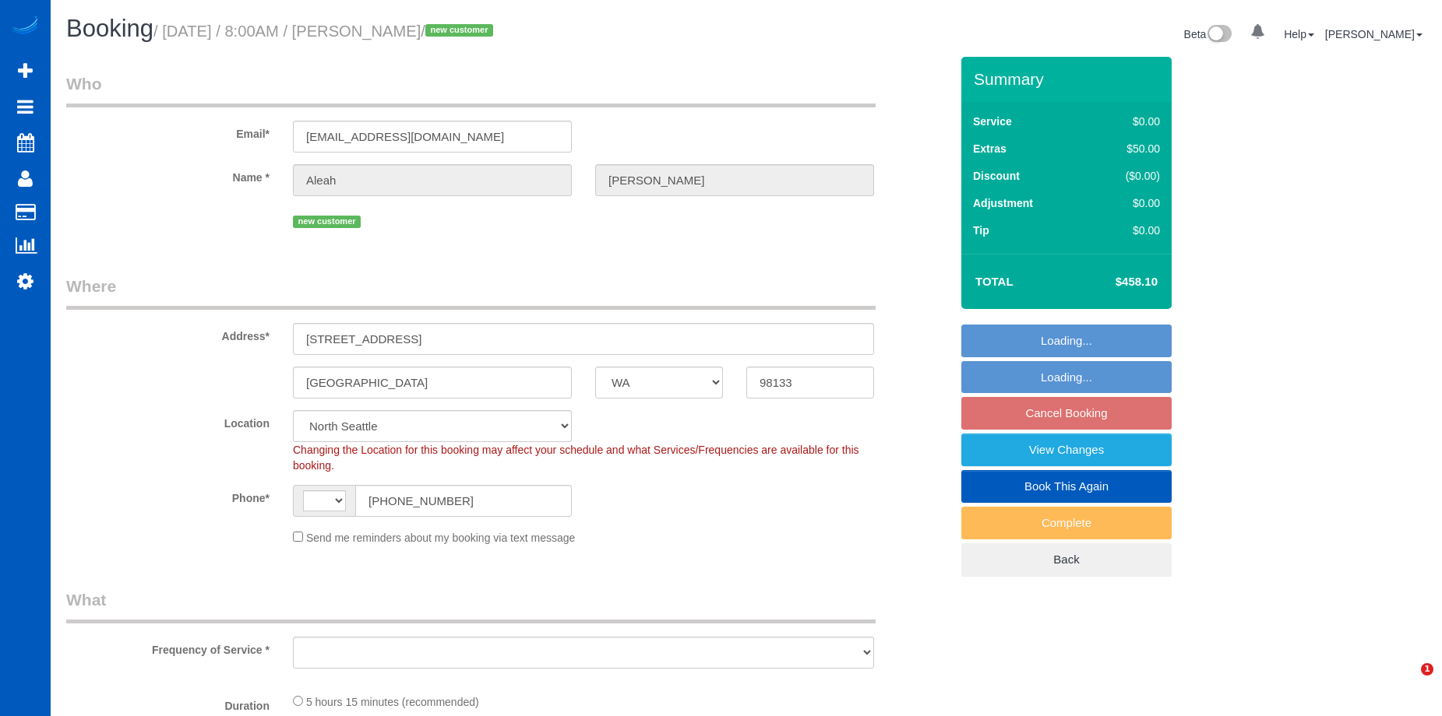
select select "WA"
select select "string:[GEOGRAPHIC_DATA]"
select select "object:912"
select select "199"
select select "1501"
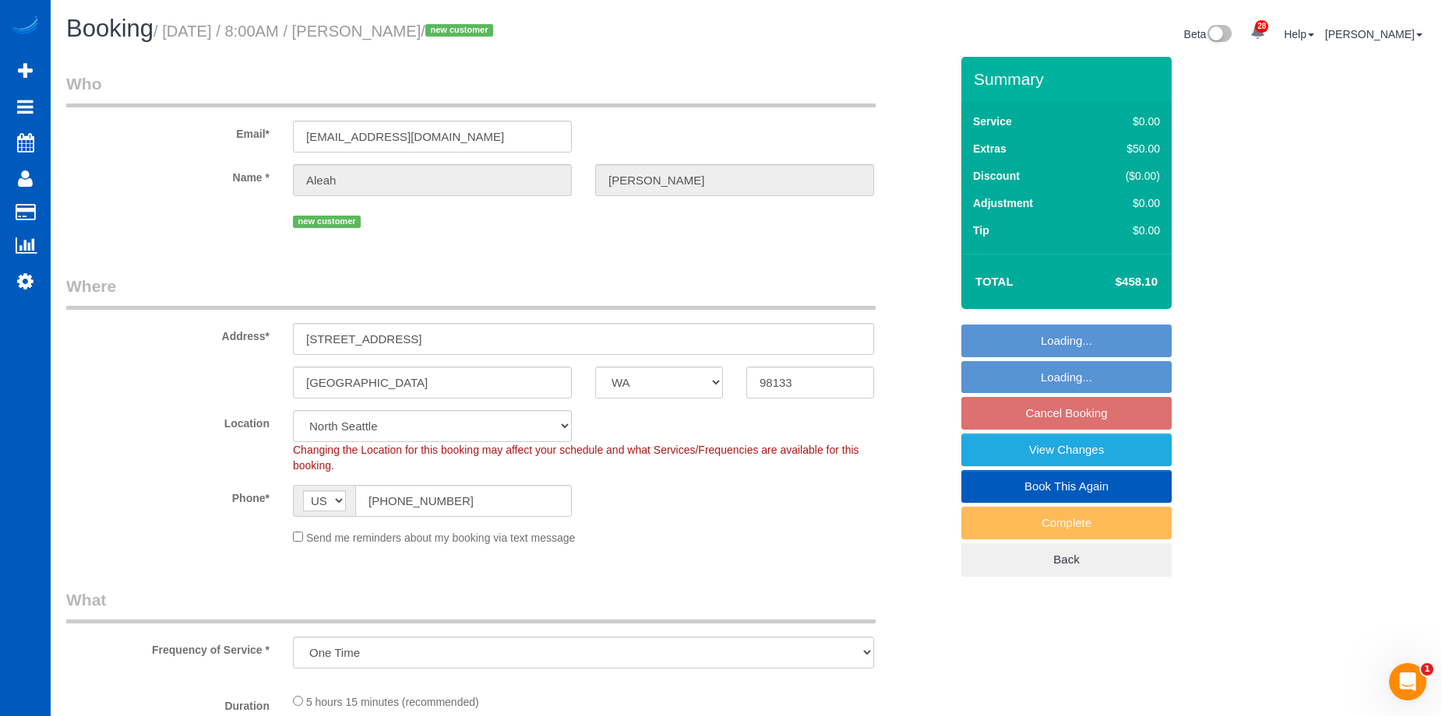
select select "3"
select select "2"
select select "spot1"
select select "object:1173"
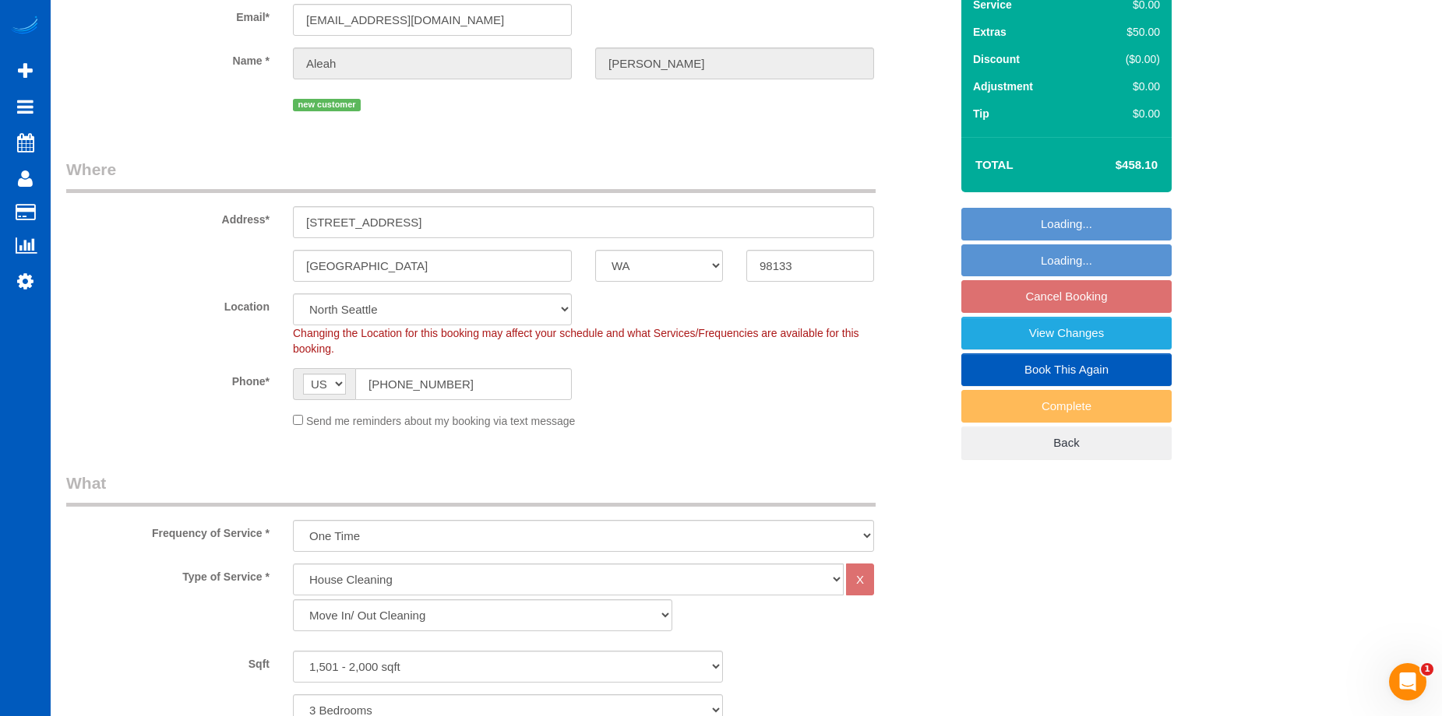
select select "1501"
select select "3"
select select "2"
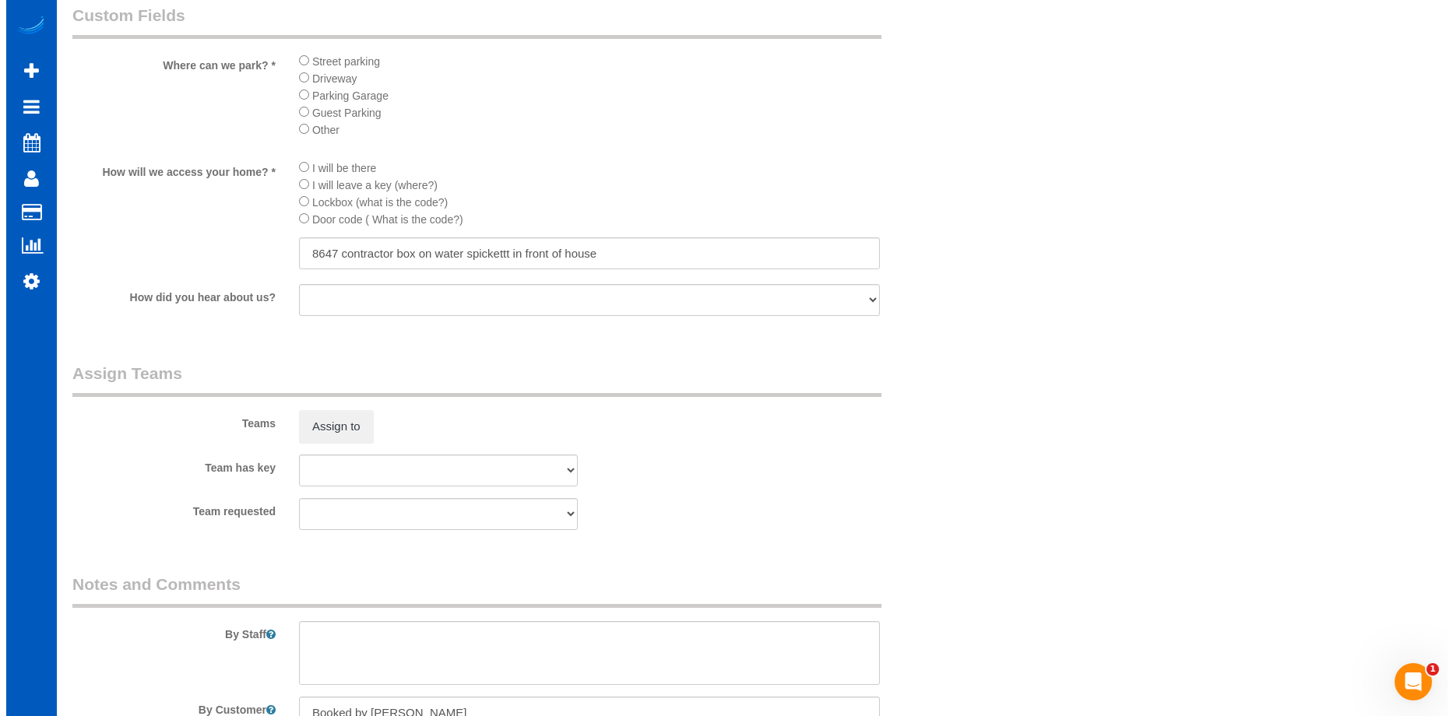
scroll to position [1791, 0]
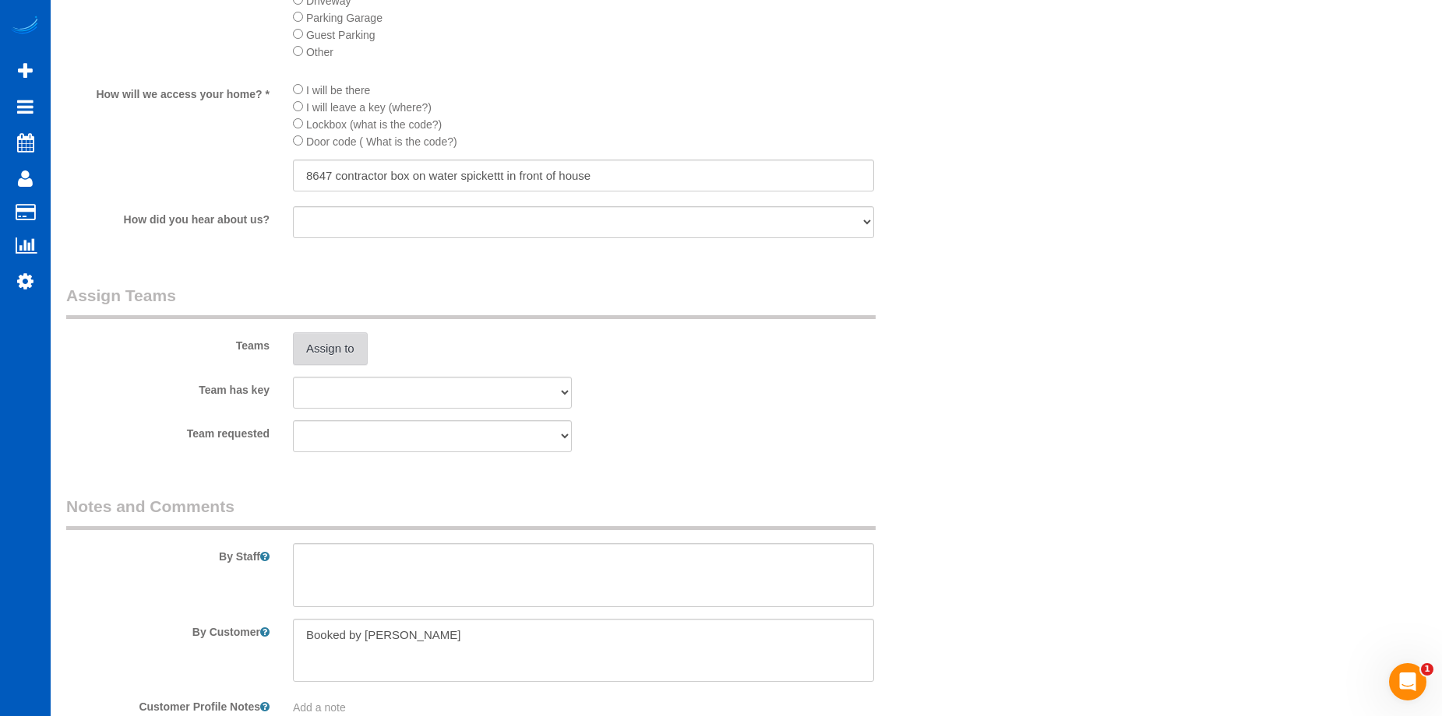
click at [326, 339] on button "Assign to" at bounding box center [330, 349] width 75 height 33
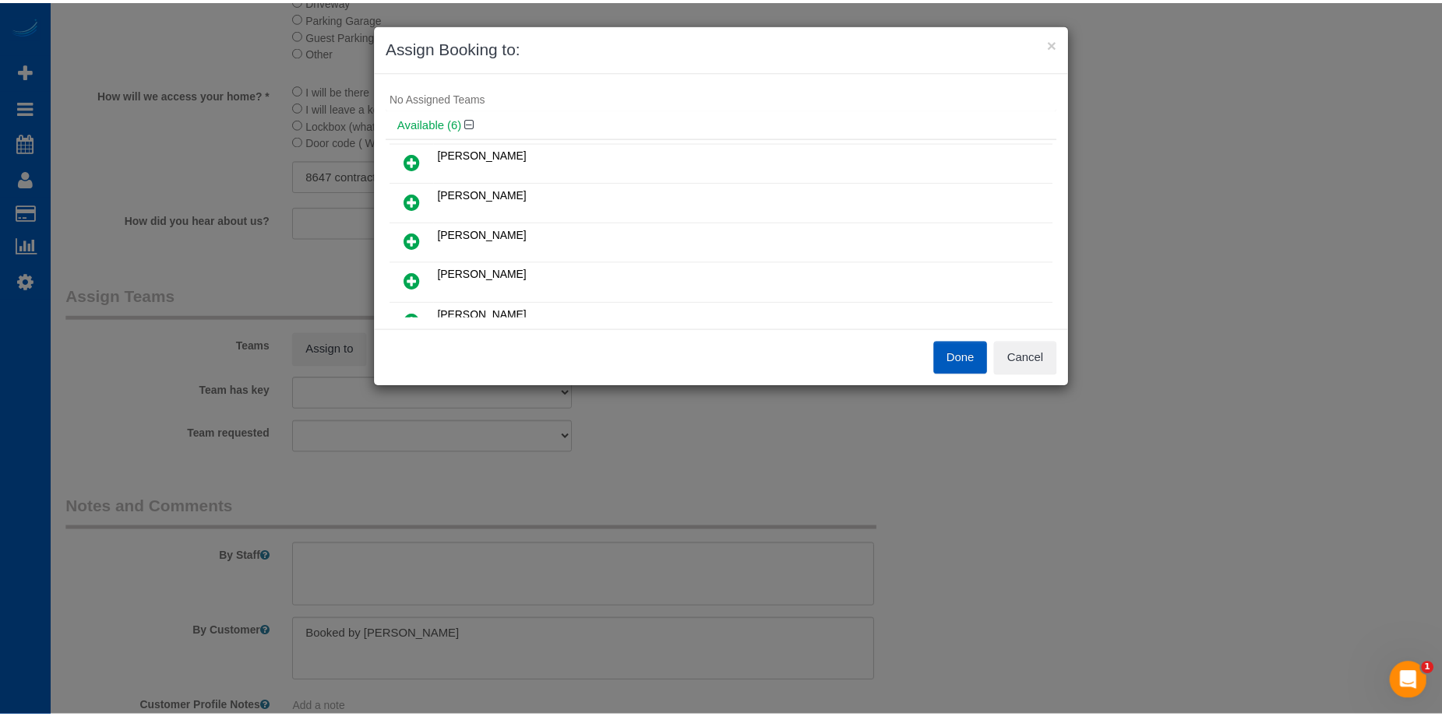
scroll to position [0, 0]
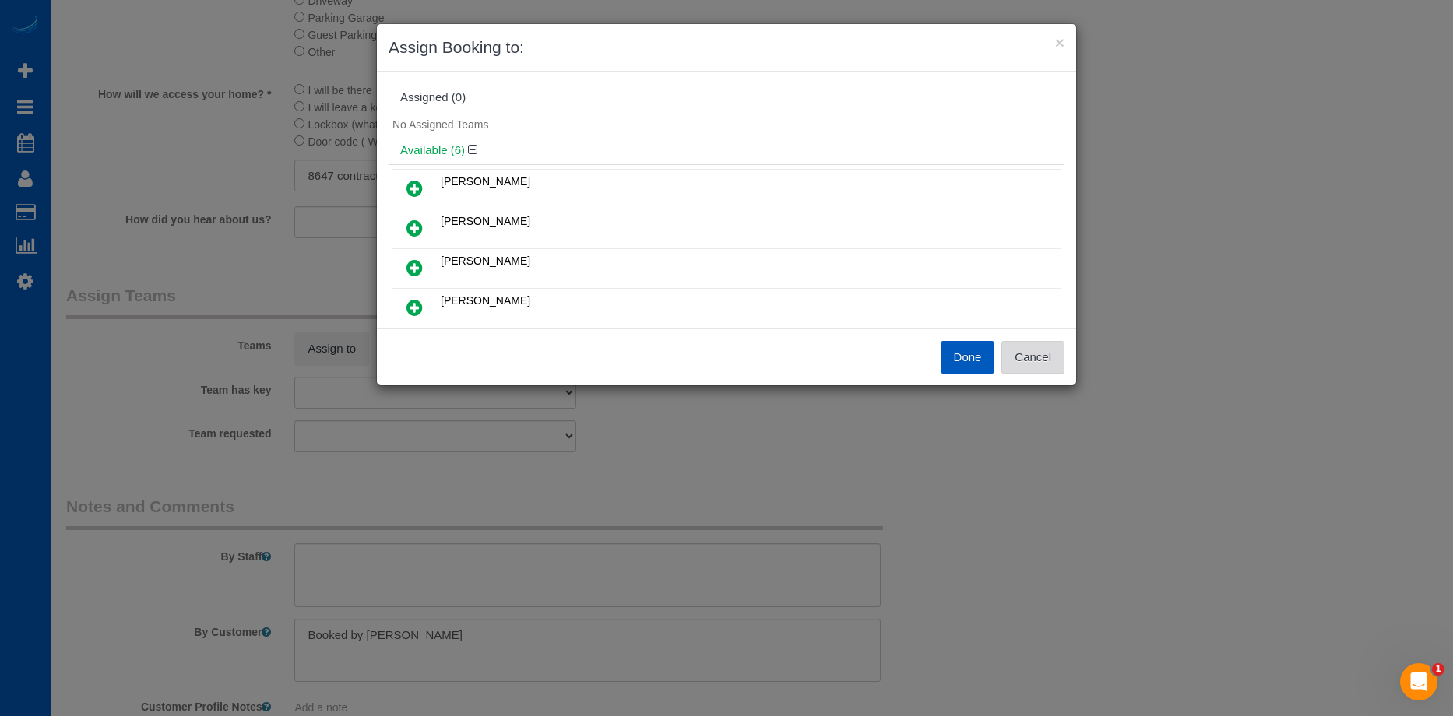
click at [1063, 353] on button "Cancel" at bounding box center [1032, 357] width 63 height 33
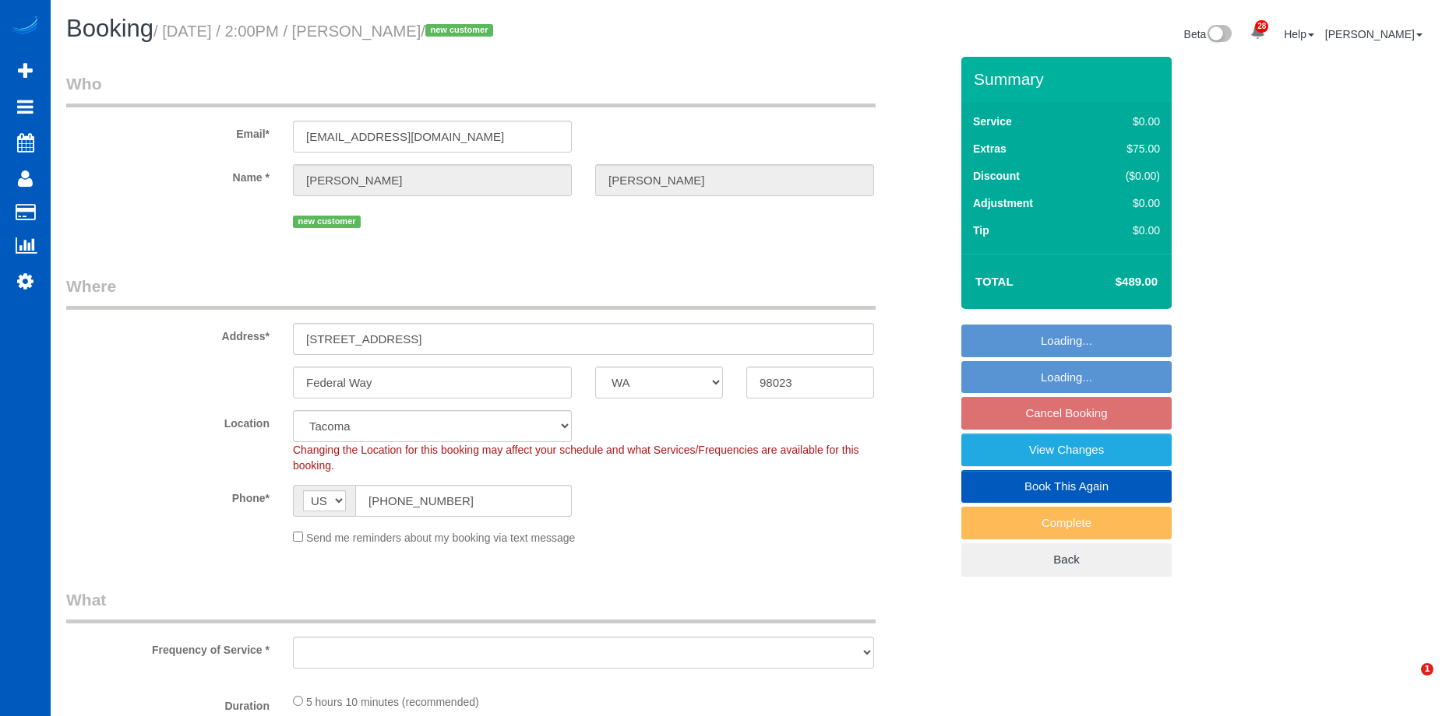
select select "WA"
select select "number:8"
select select "object:912"
select select "spot1"
select select "object:1123"
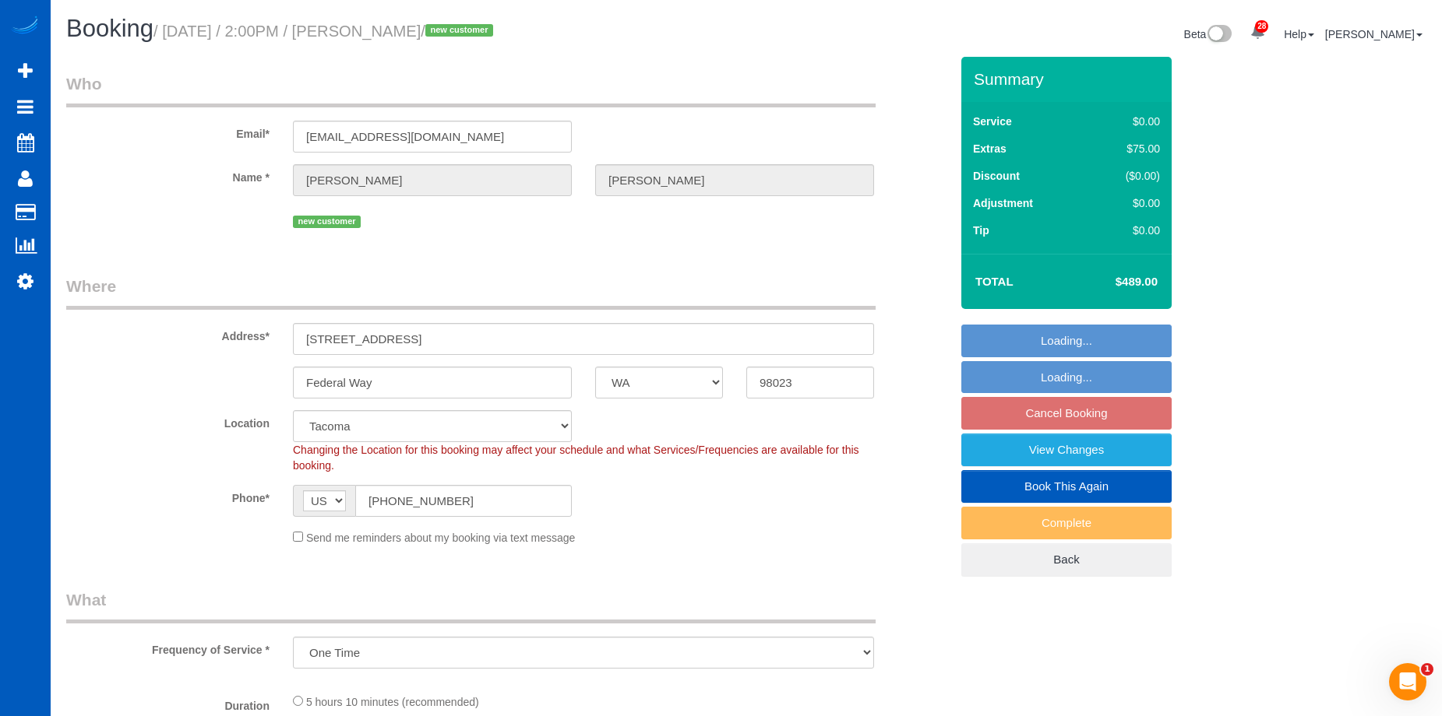
select select "199"
select select "1001"
select select "3"
select select "2"
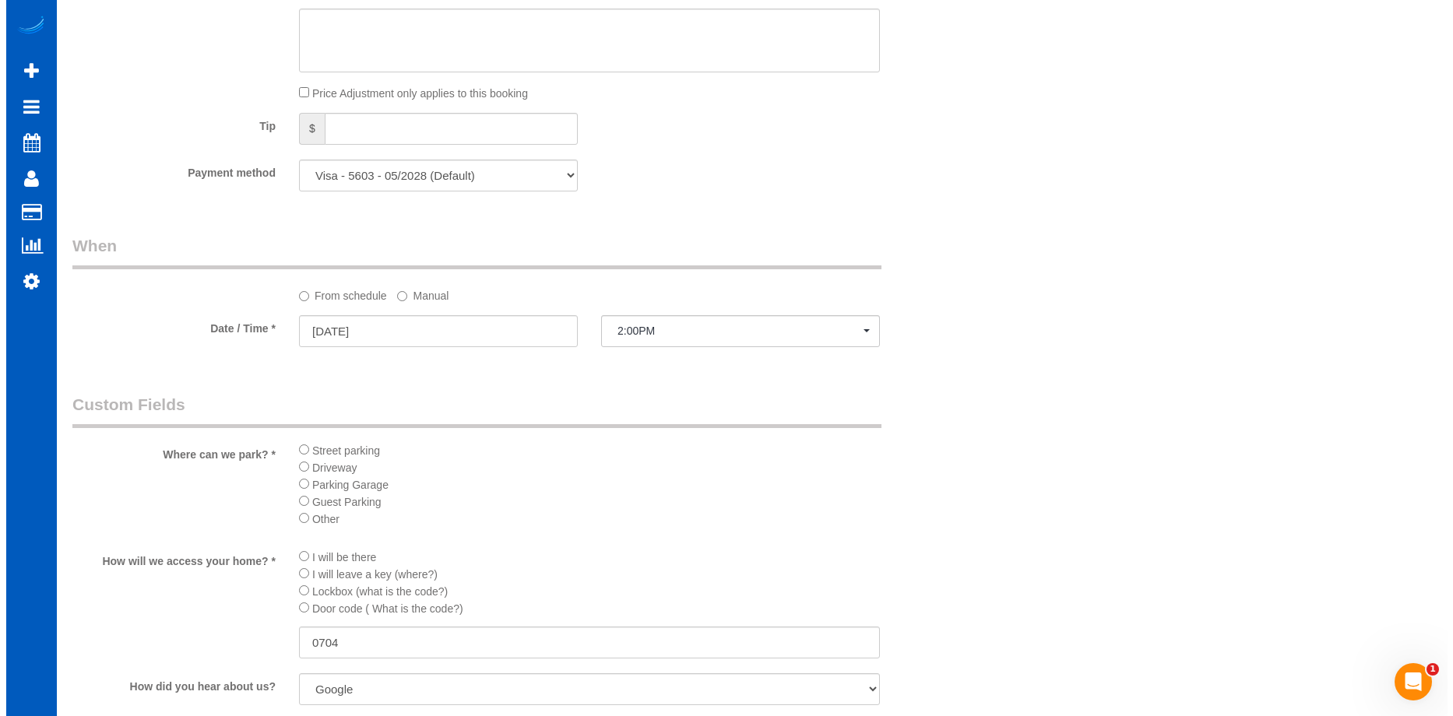
scroll to position [1635, 0]
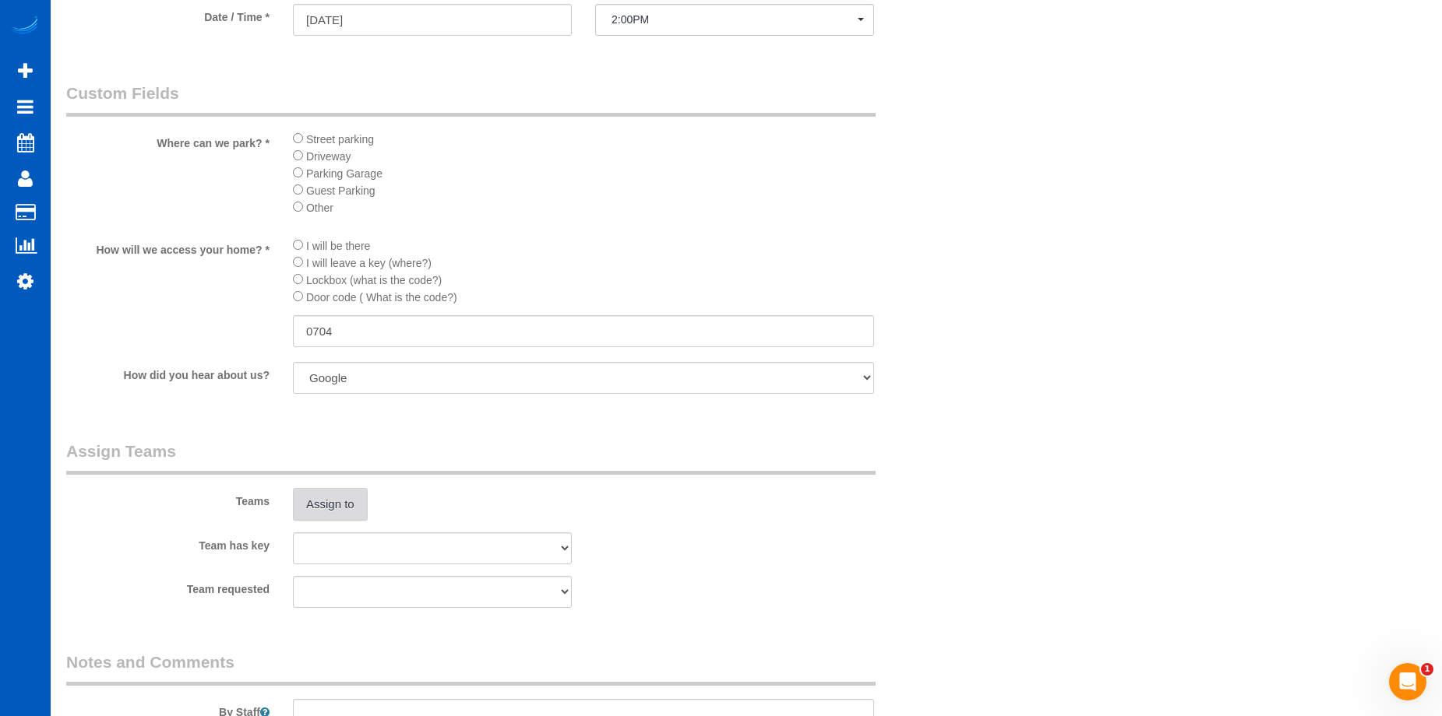
click at [326, 514] on button "Assign to" at bounding box center [330, 504] width 75 height 33
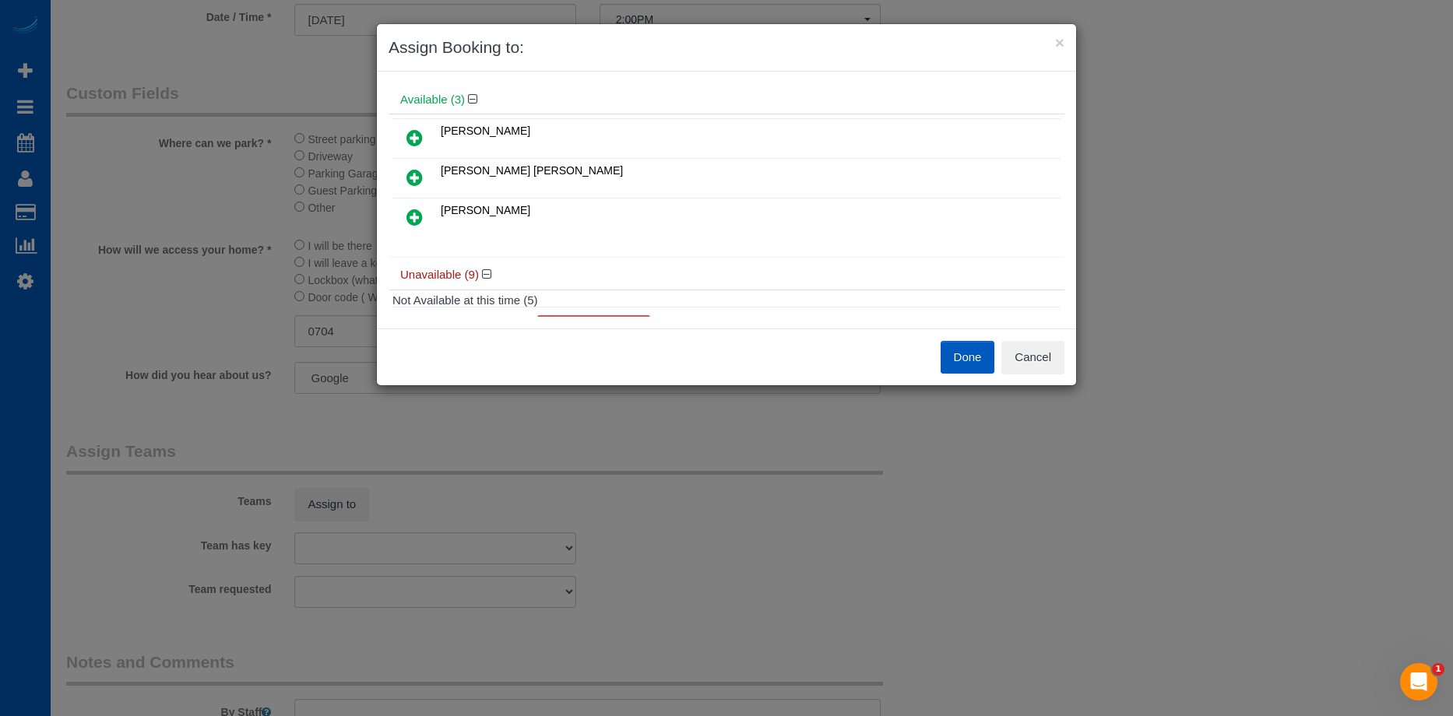
scroll to position [78, 0]
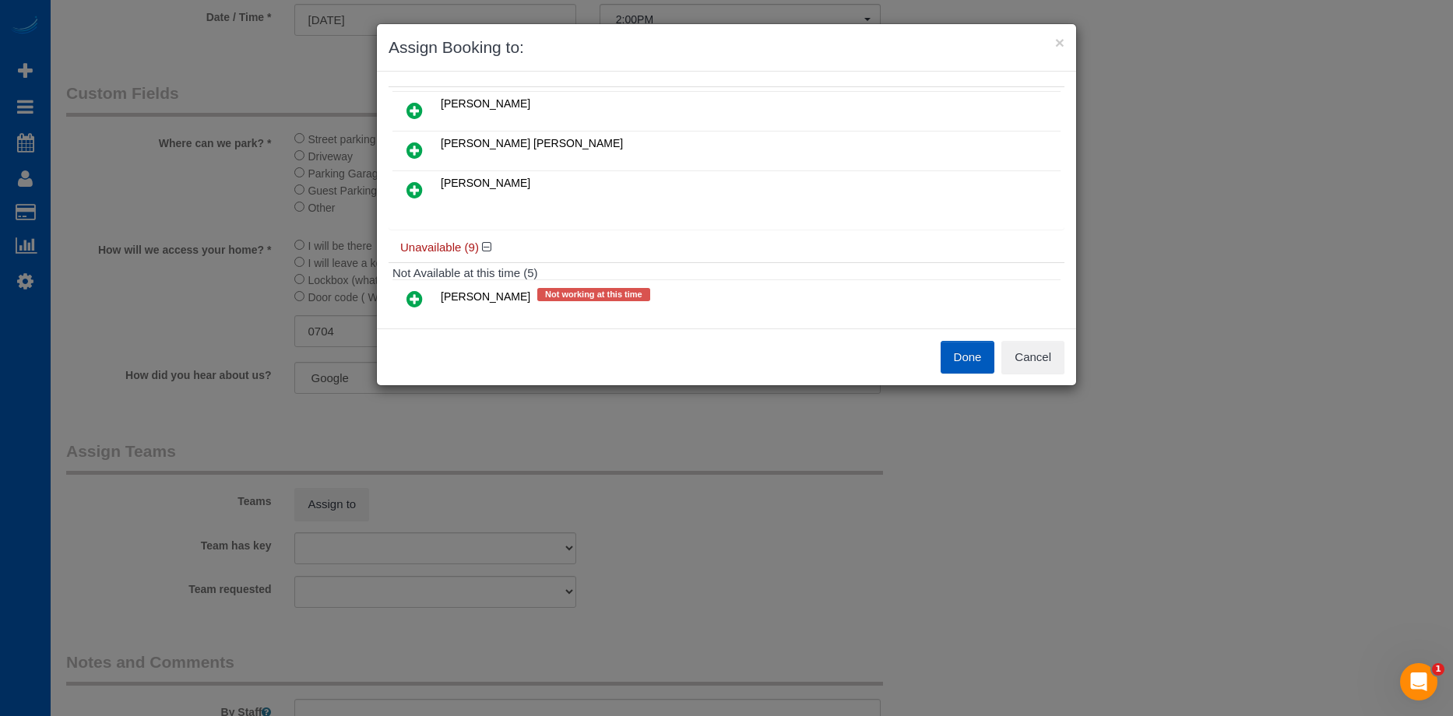
click at [423, 147] on link at bounding box center [414, 151] width 37 height 31
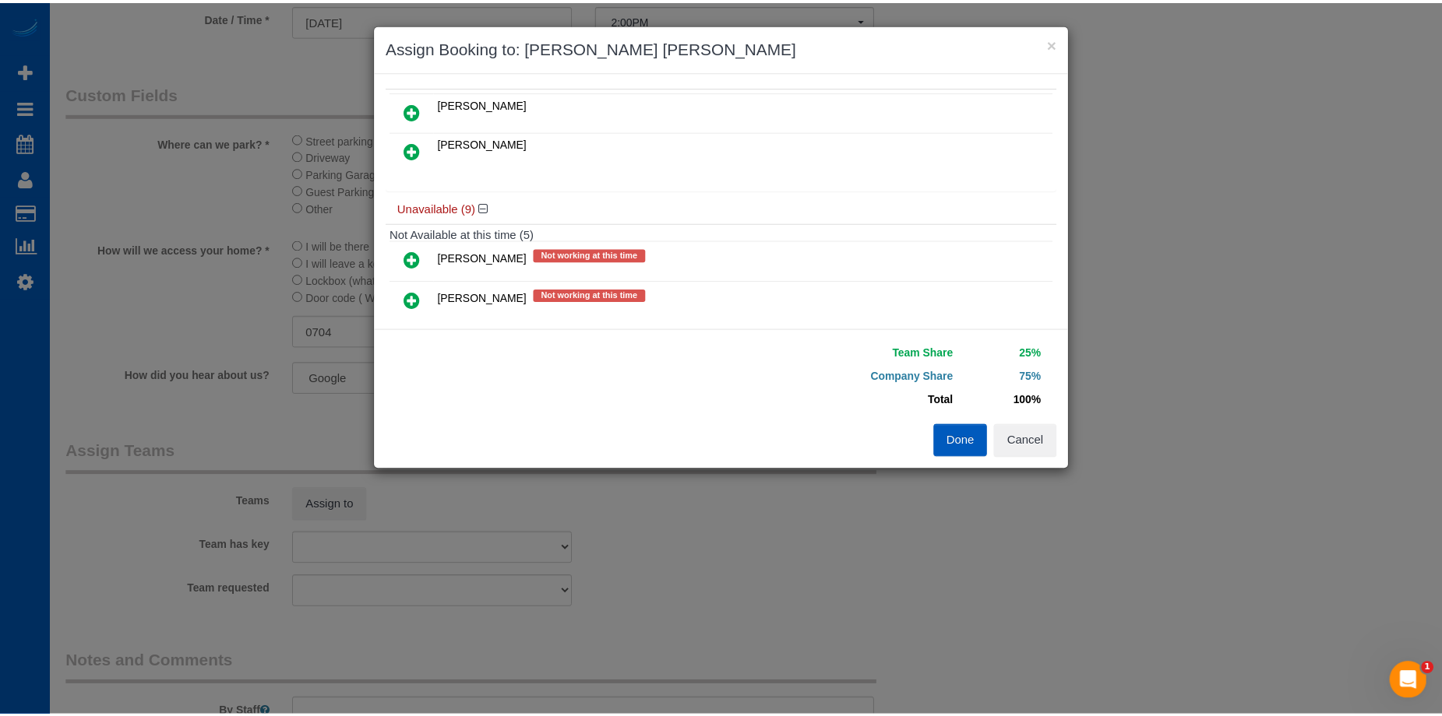
scroll to position [0, 0]
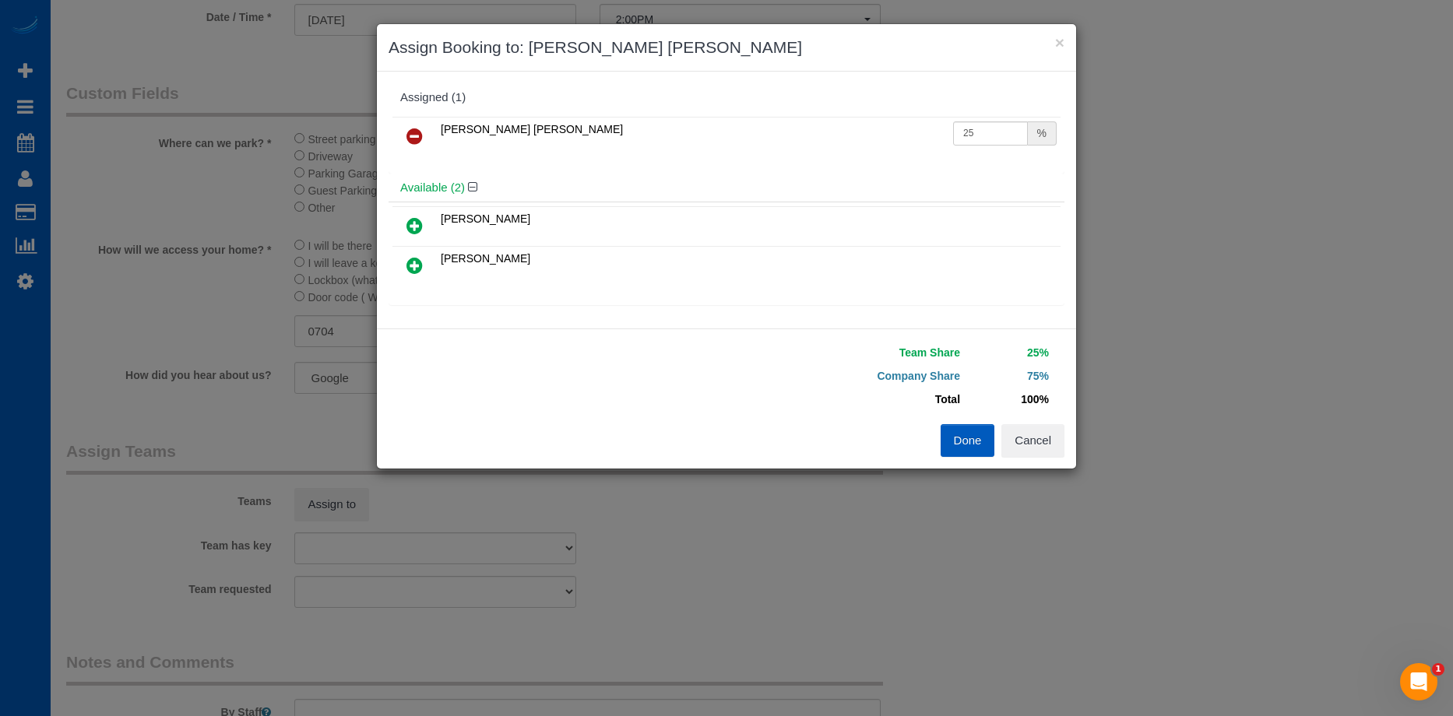
click at [407, 226] on icon at bounding box center [415, 225] width 16 height 19
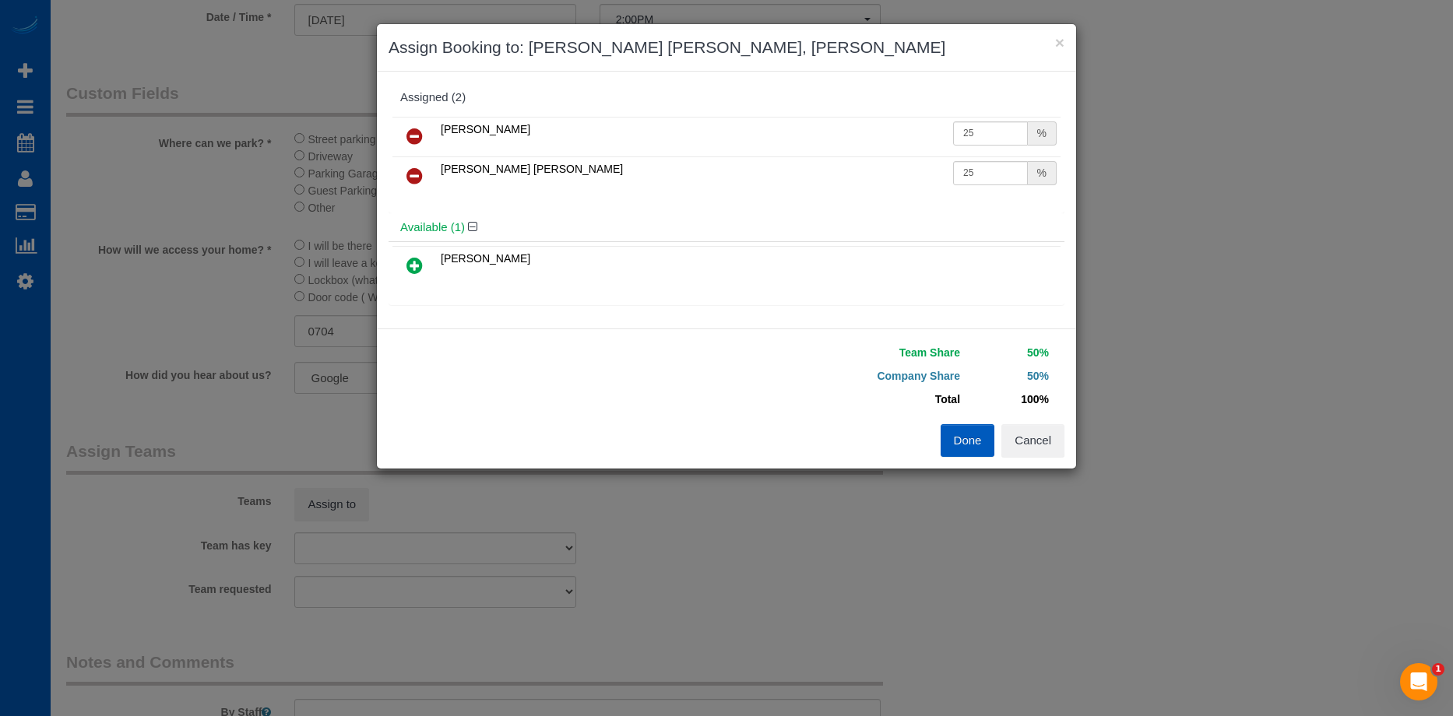
click at [969, 438] on button "Done" at bounding box center [968, 440] width 55 height 33
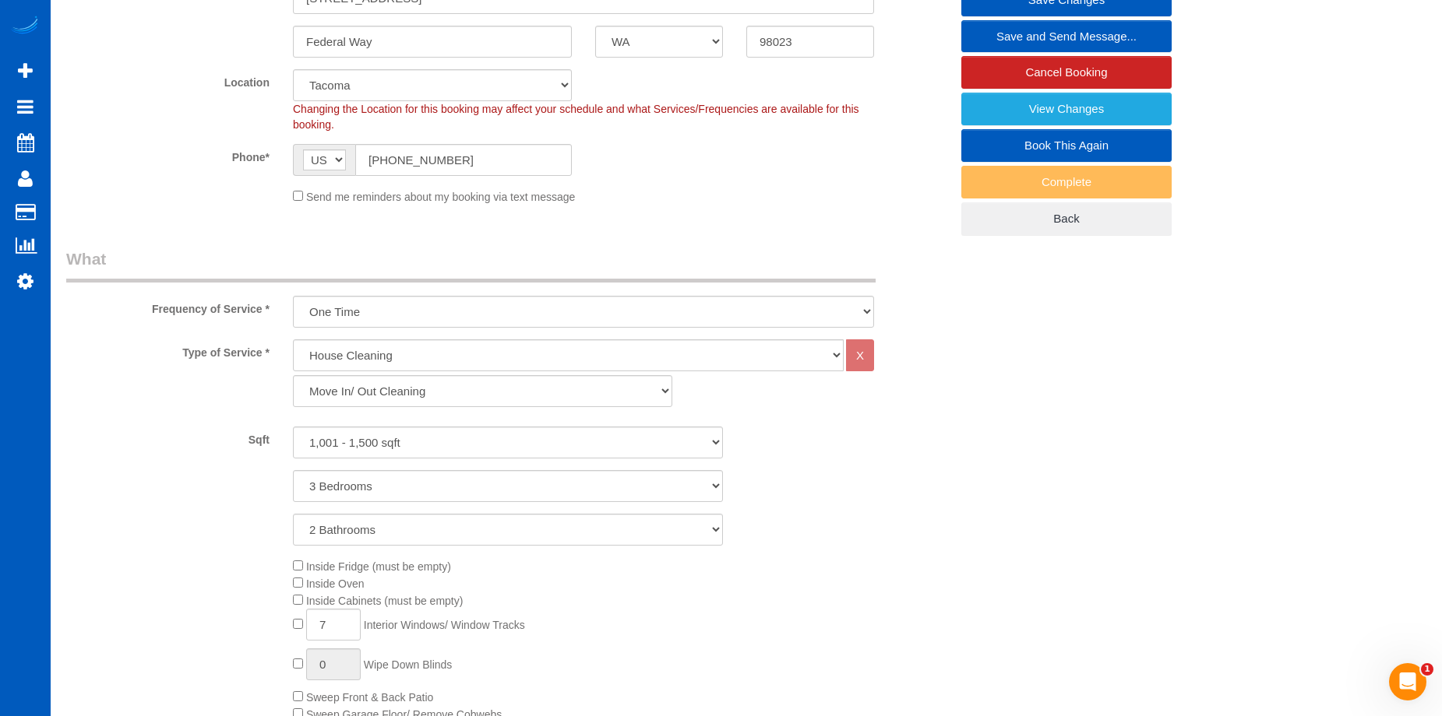
scroll to position [197, 0]
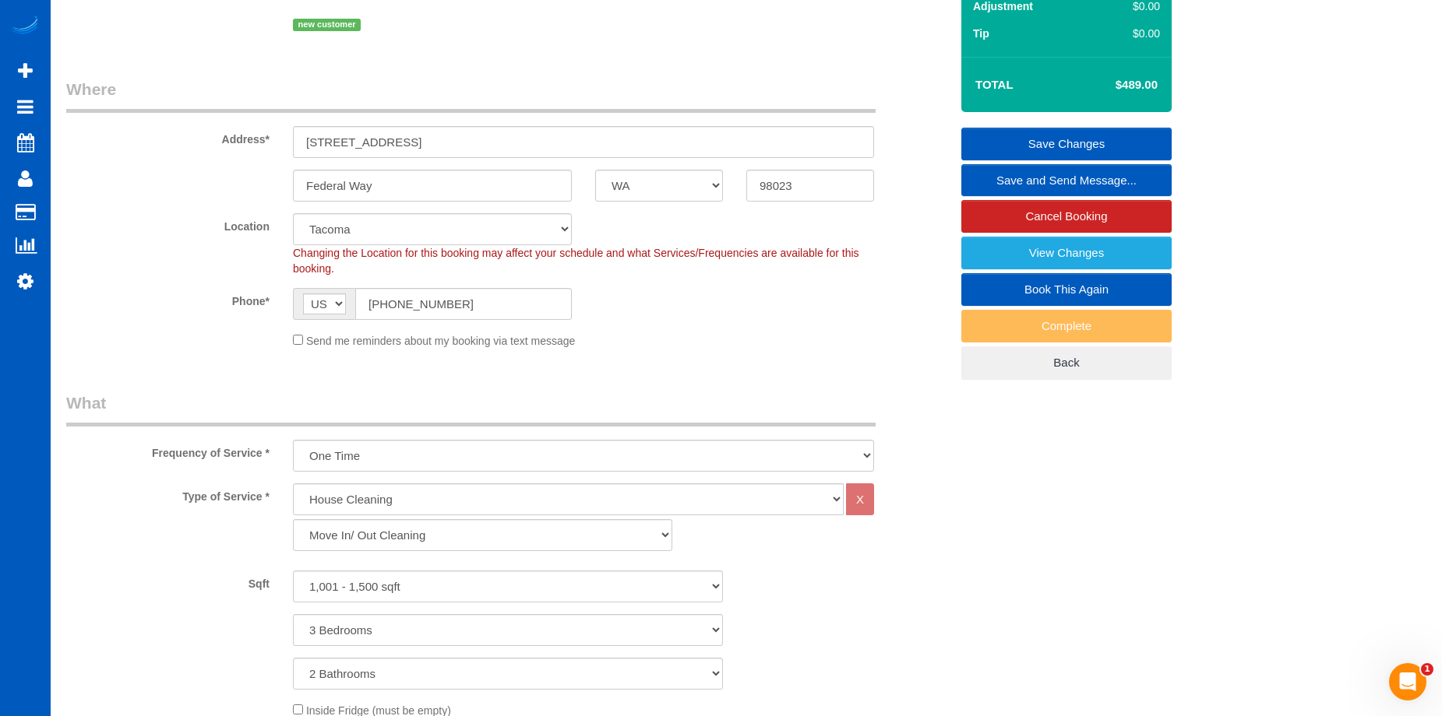
click at [980, 137] on link "Save Changes" at bounding box center [1066, 144] width 210 height 33
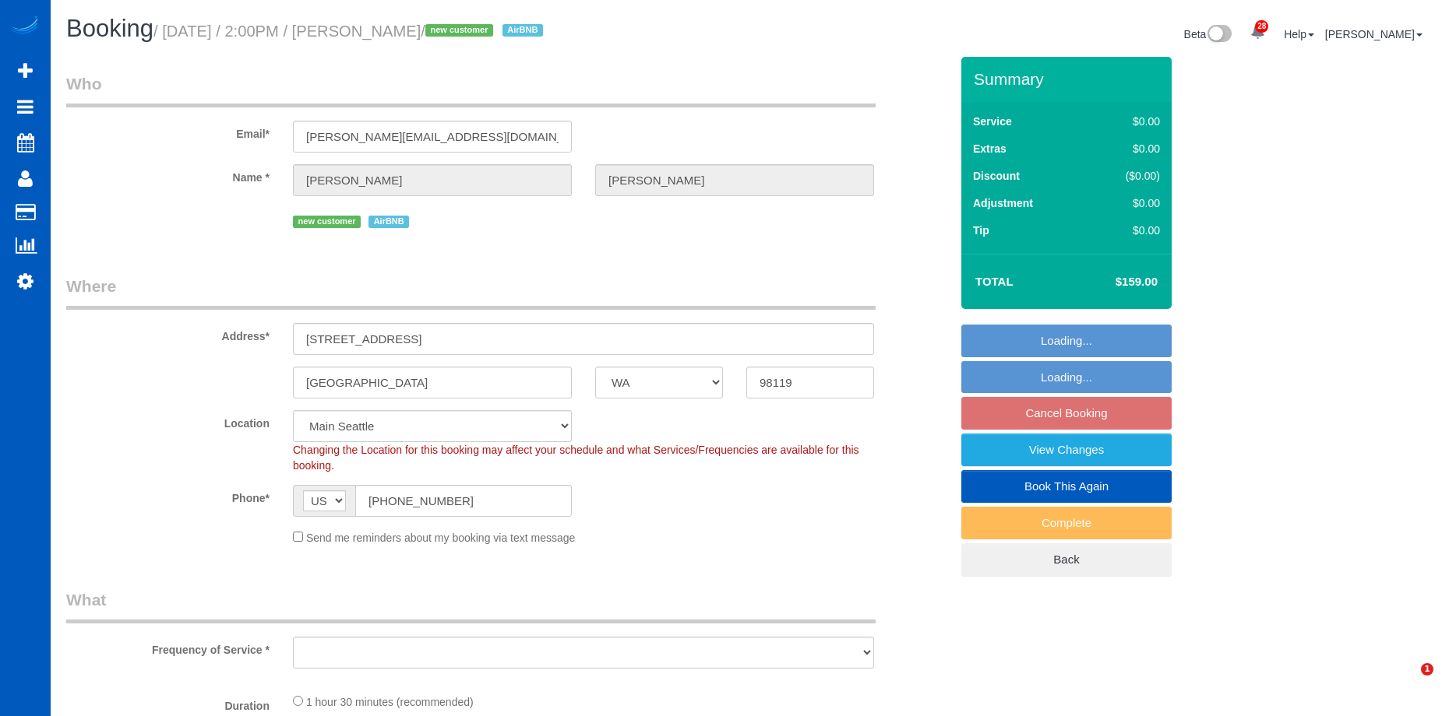
select select "WA"
select select "number:8"
select select "199"
select select "2"
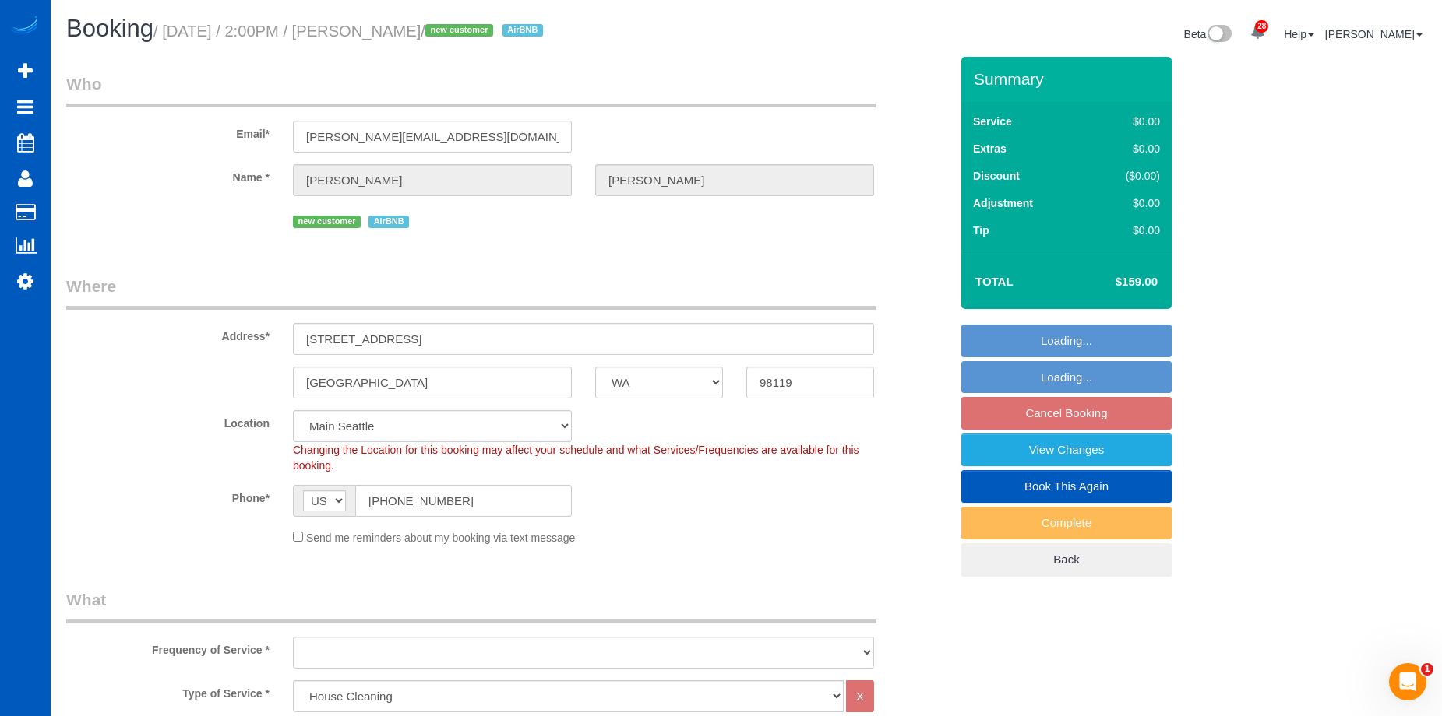
select select "object:1055"
select select "spot1"
select select "2"
select select "object:1245"
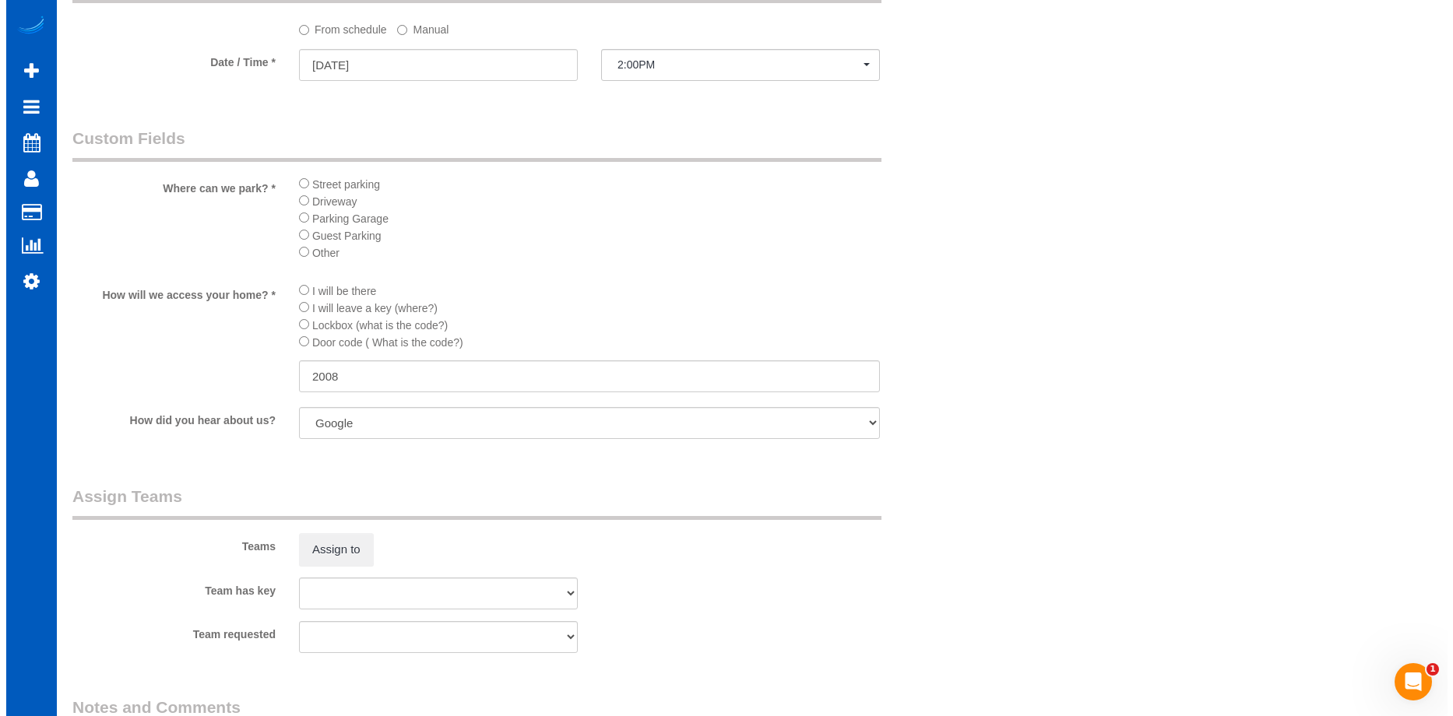
scroll to position [1947, 0]
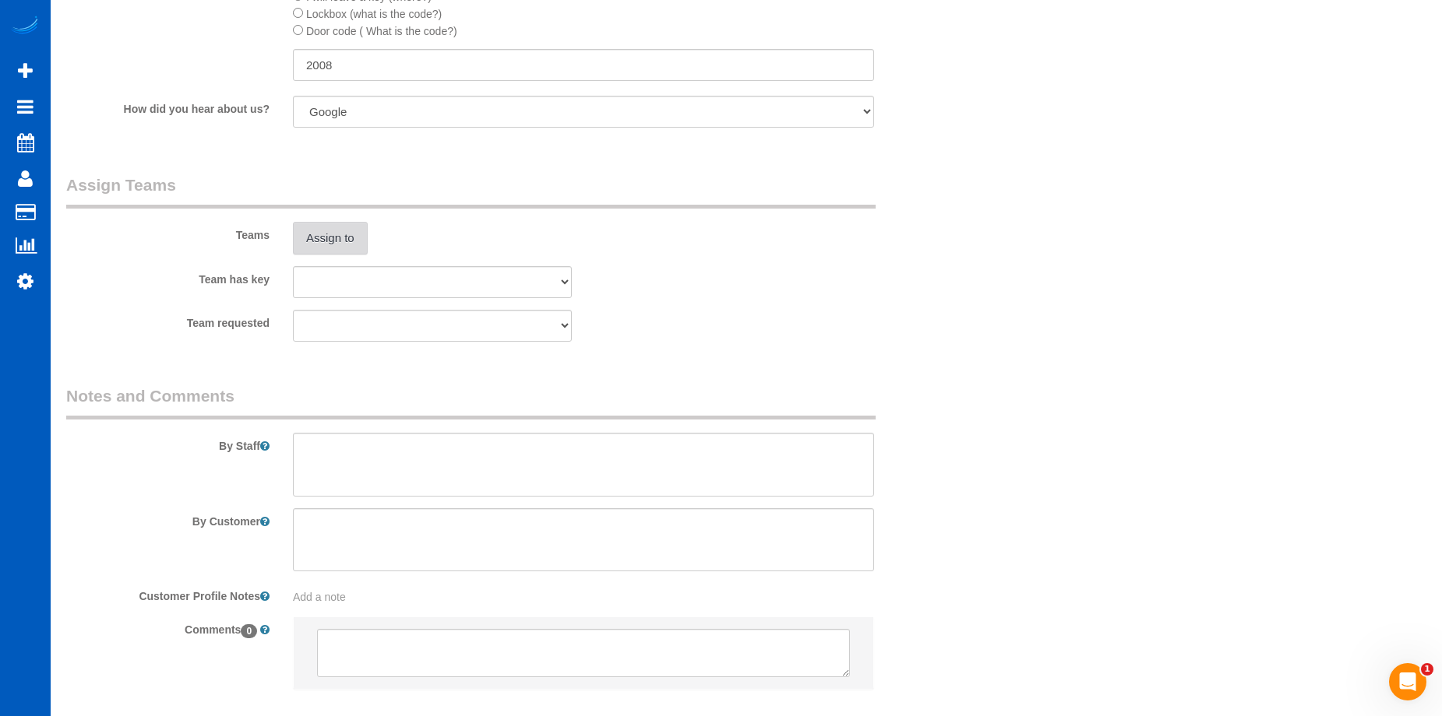
click at [347, 243] on button "Assign to" at bounding box center [330, 238] width 75 height 33
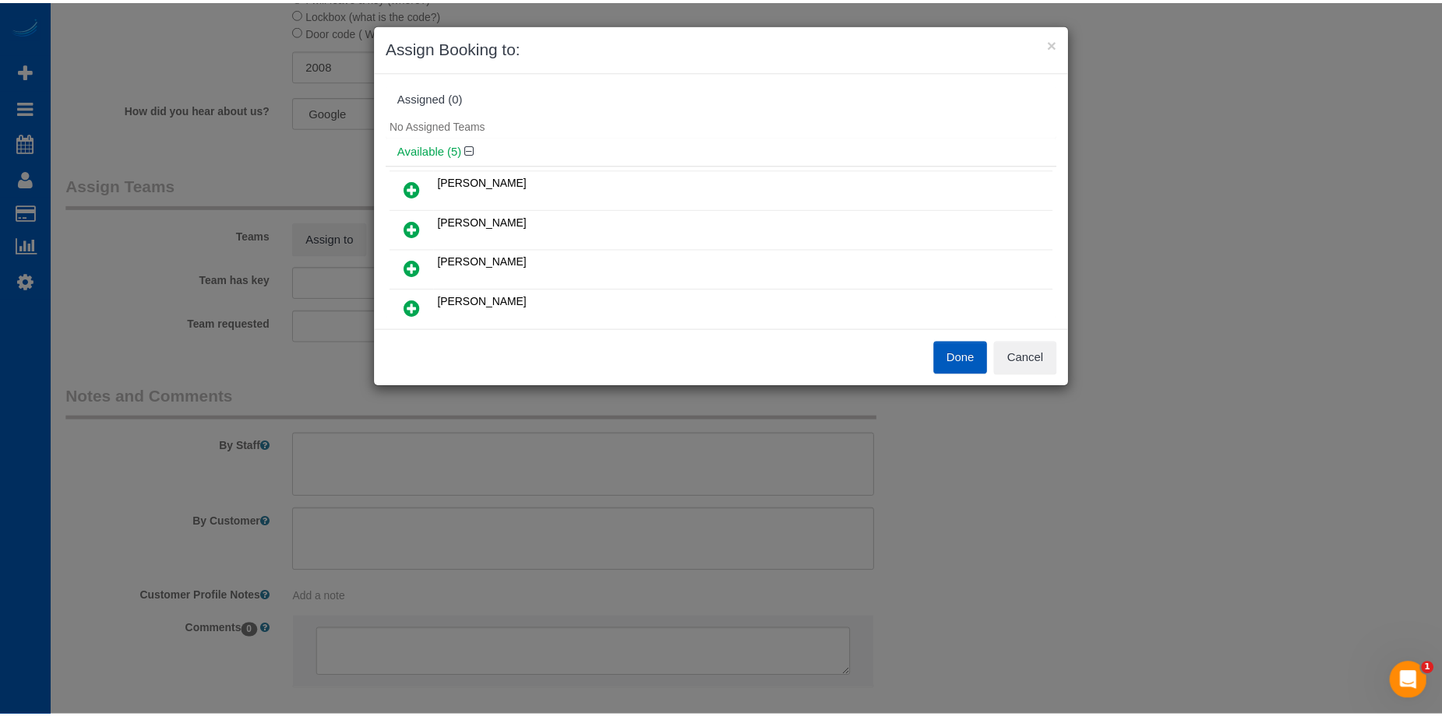
scroll to position [78, 0]
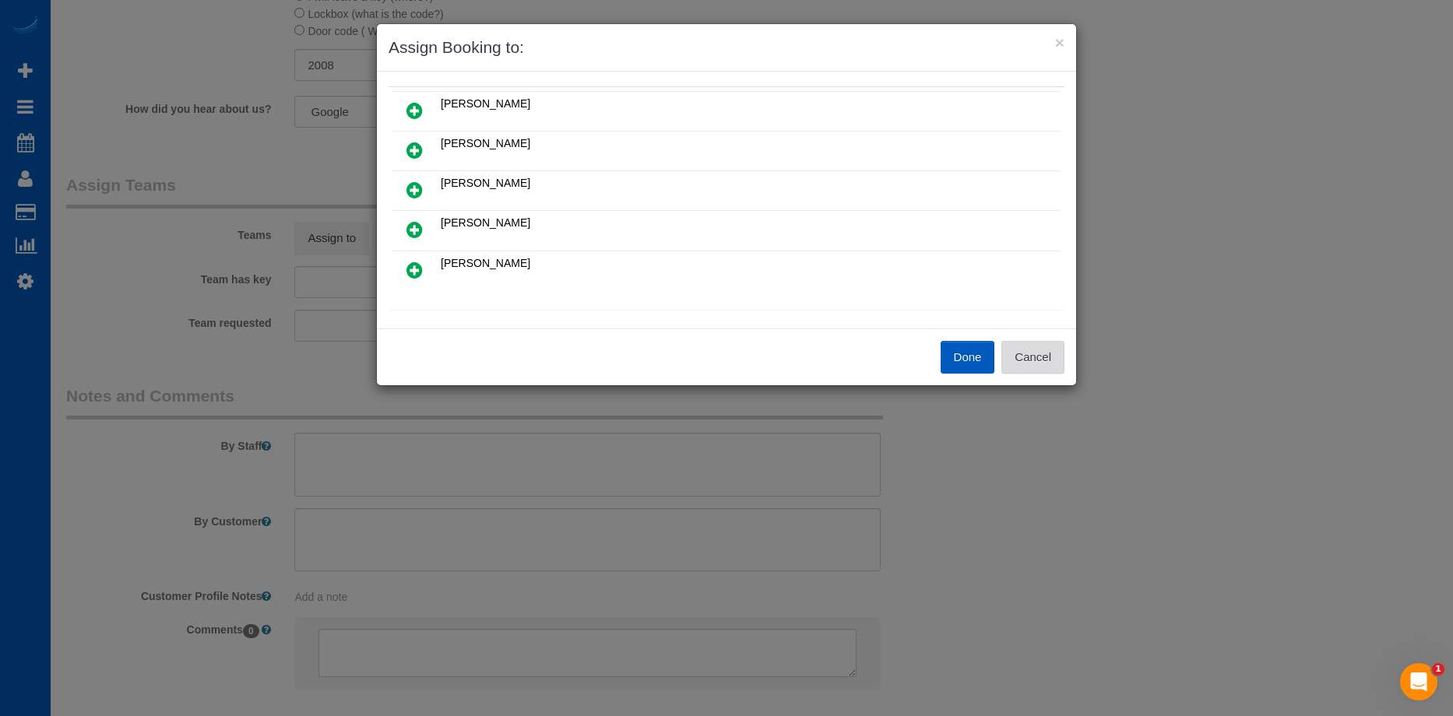
click at [1044, 354] on button "Cancel" at bounding box center [1032, 357] width 63 height 33
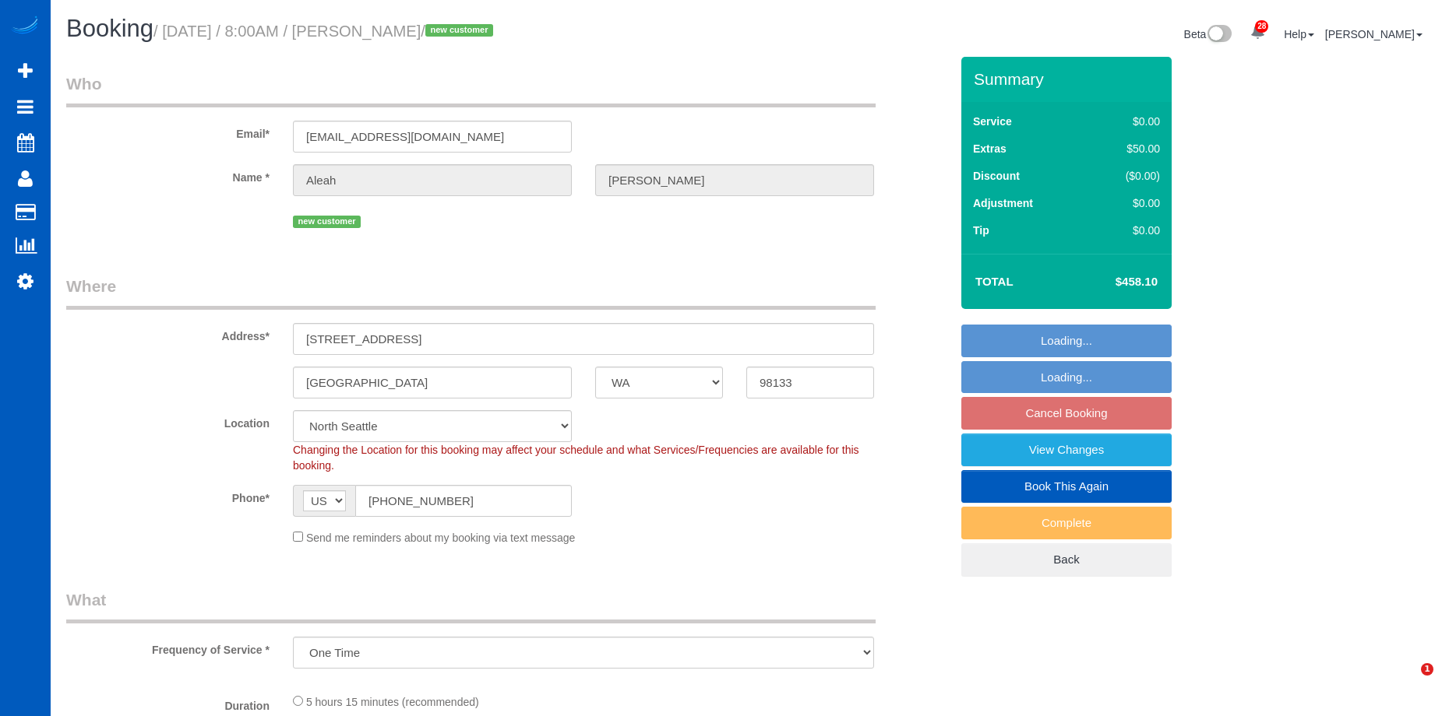
select select "WA"
select select "object:917"
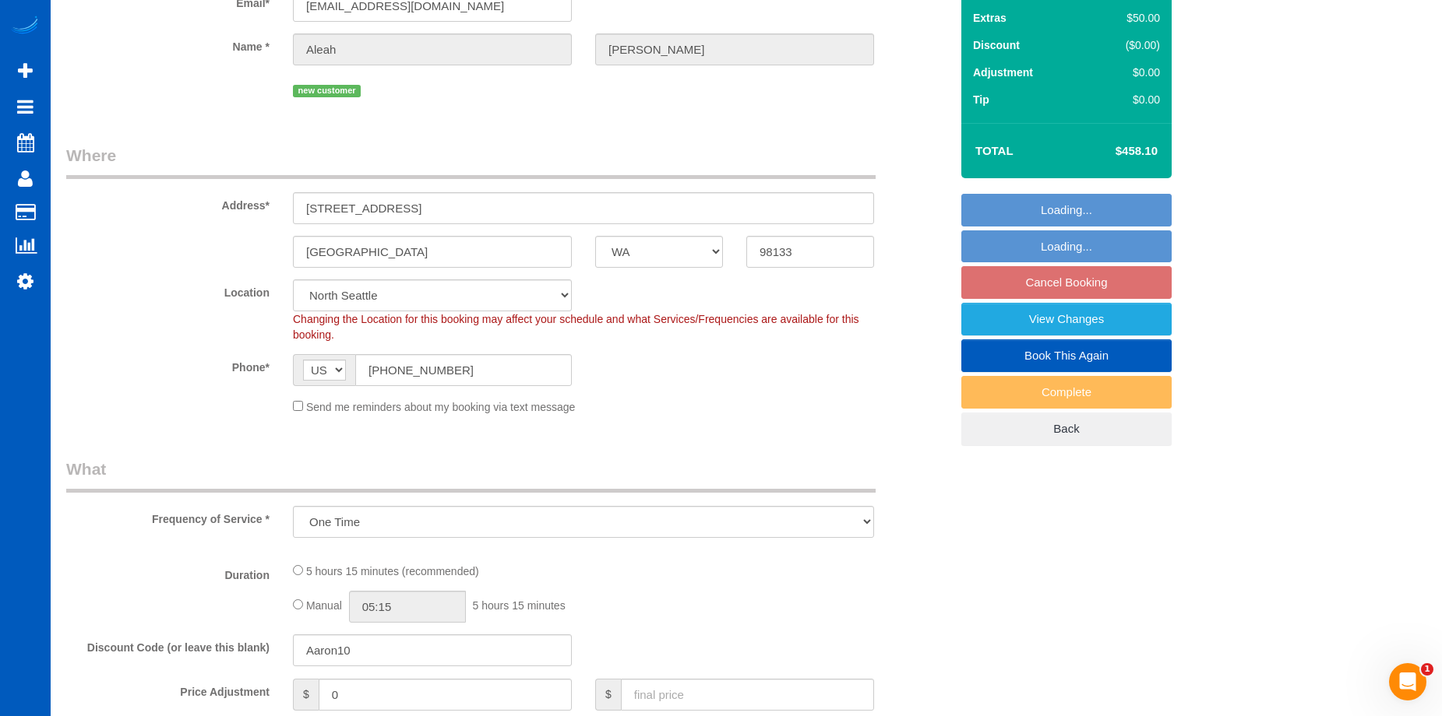
select select "spot1"
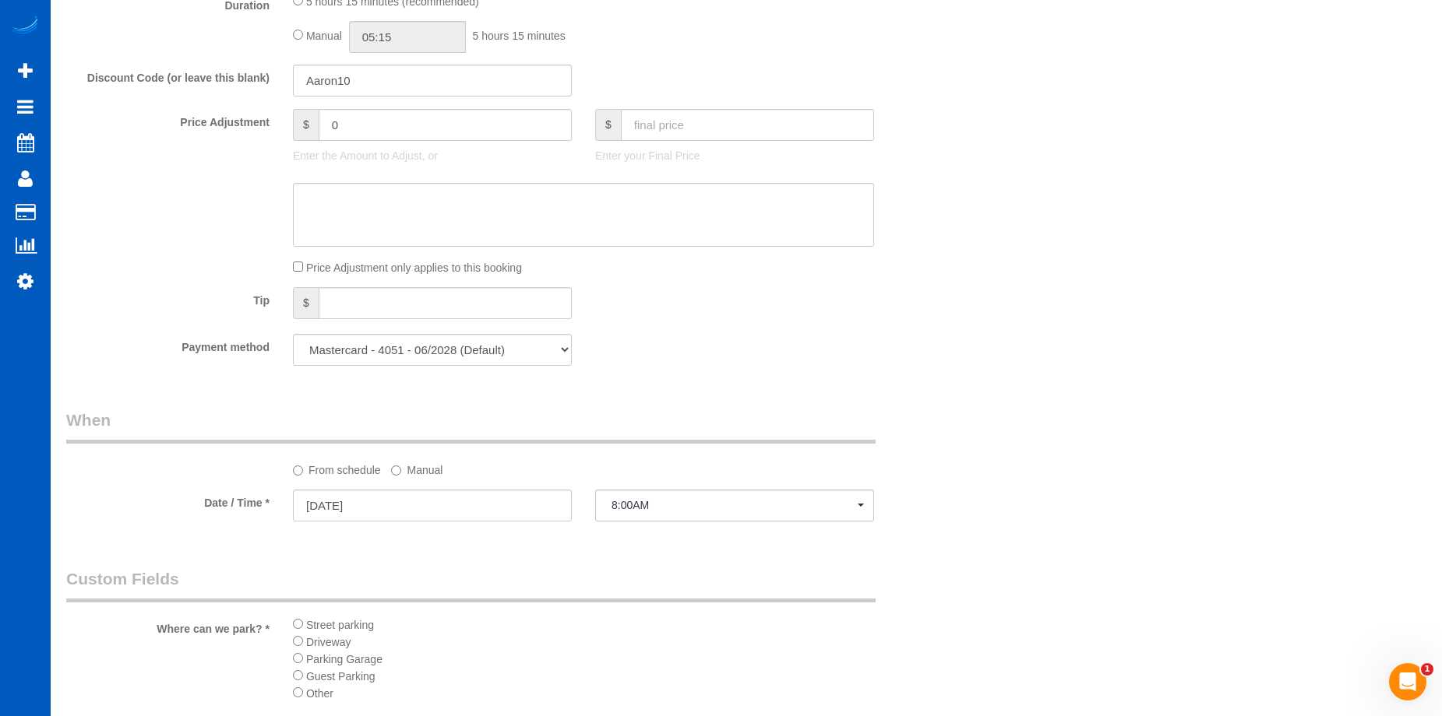
select select "199"
select select "1501"
select select "3"
select select "2"
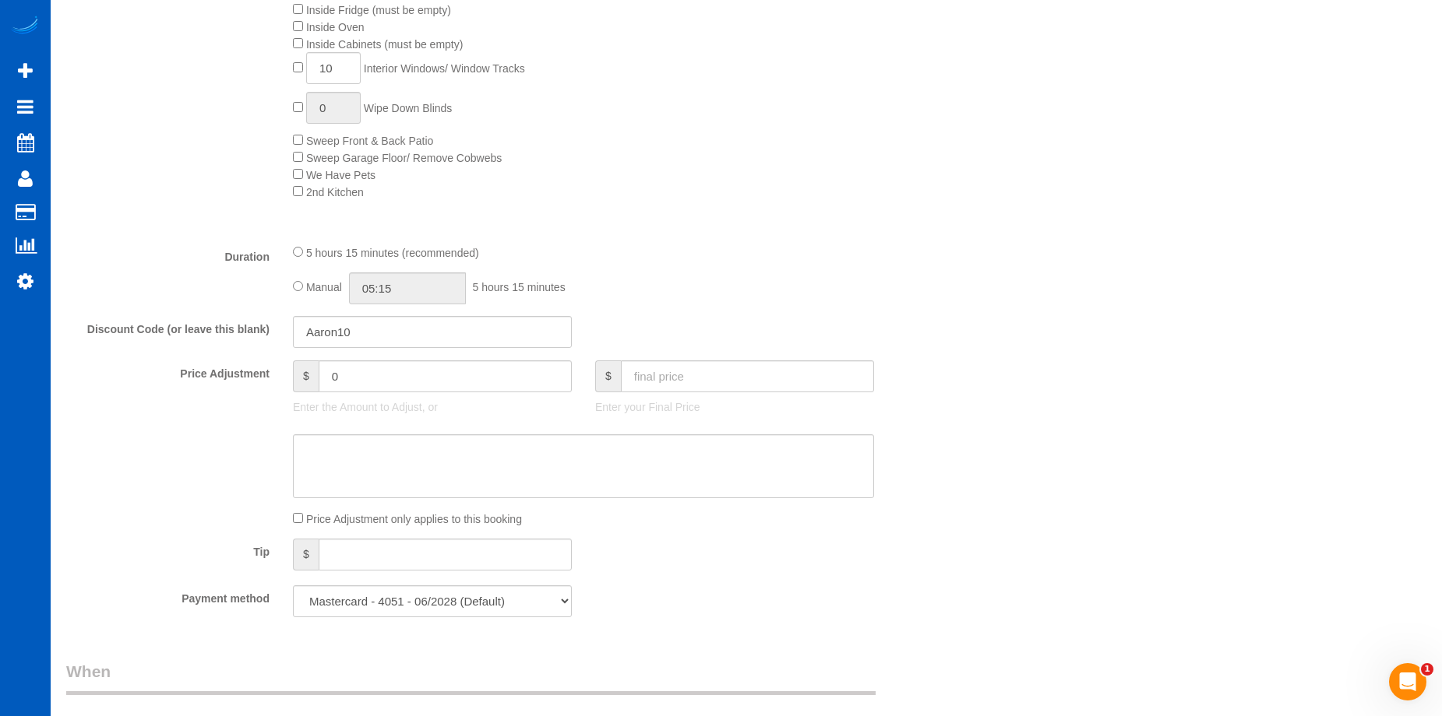
select select "1501"
select select "3"
select select "2"
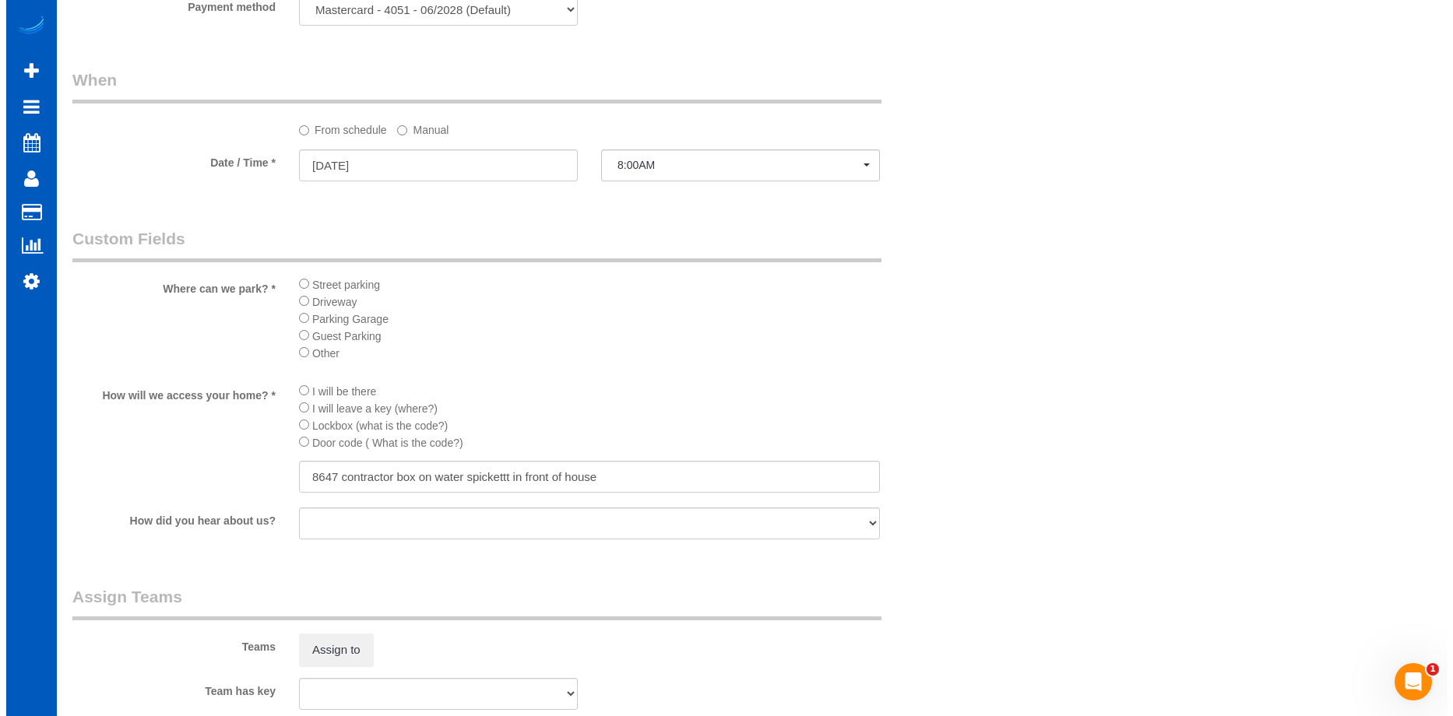
scroll to position [1713, 0]
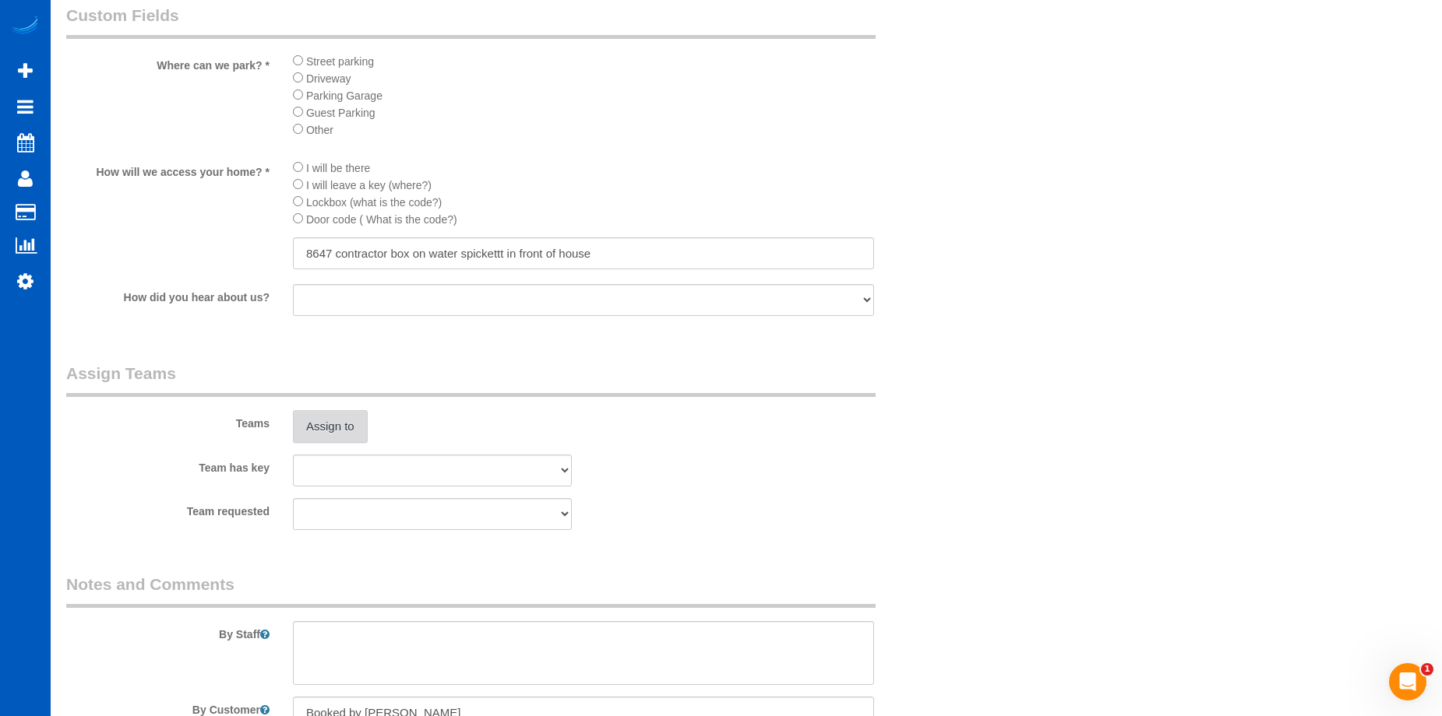
click at [340, 429] on button "Assign to" at bounding box center [330, 426] width 75 height 33
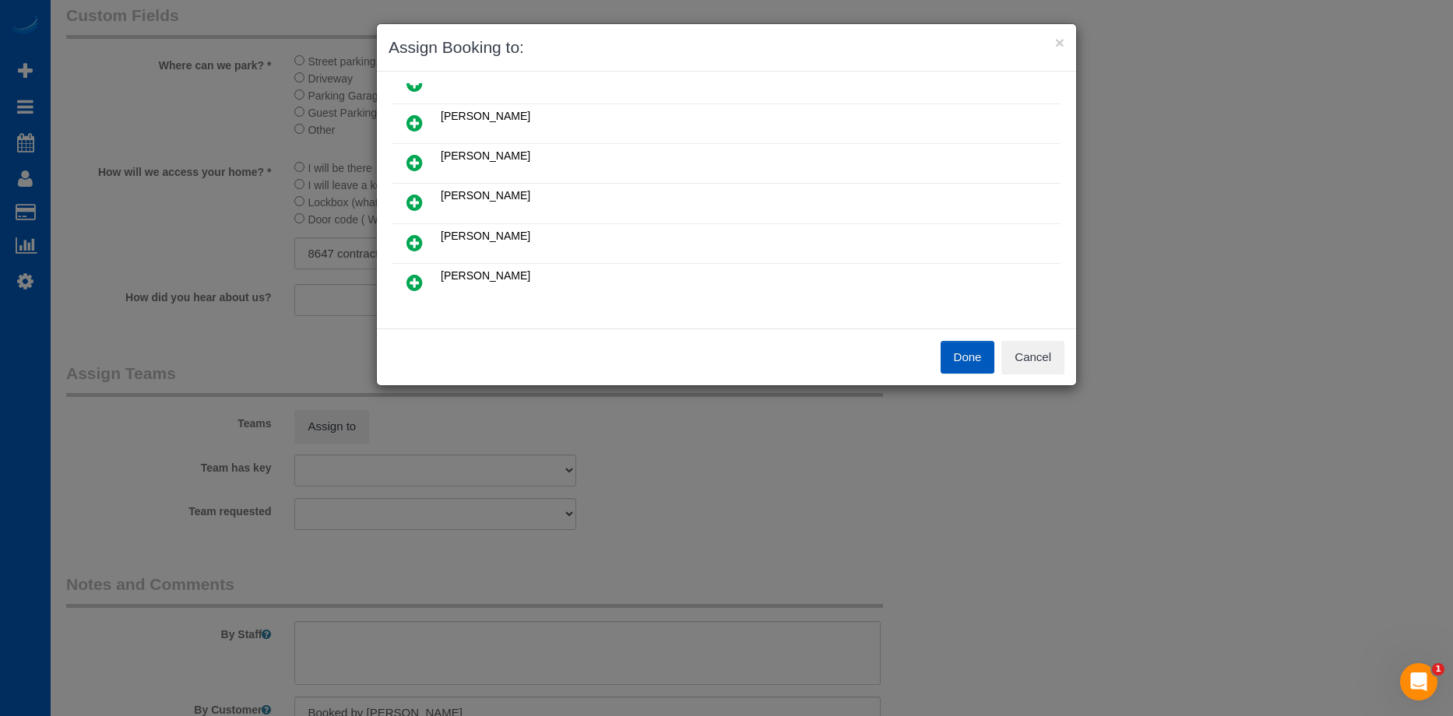
scroll to position [78, 0]
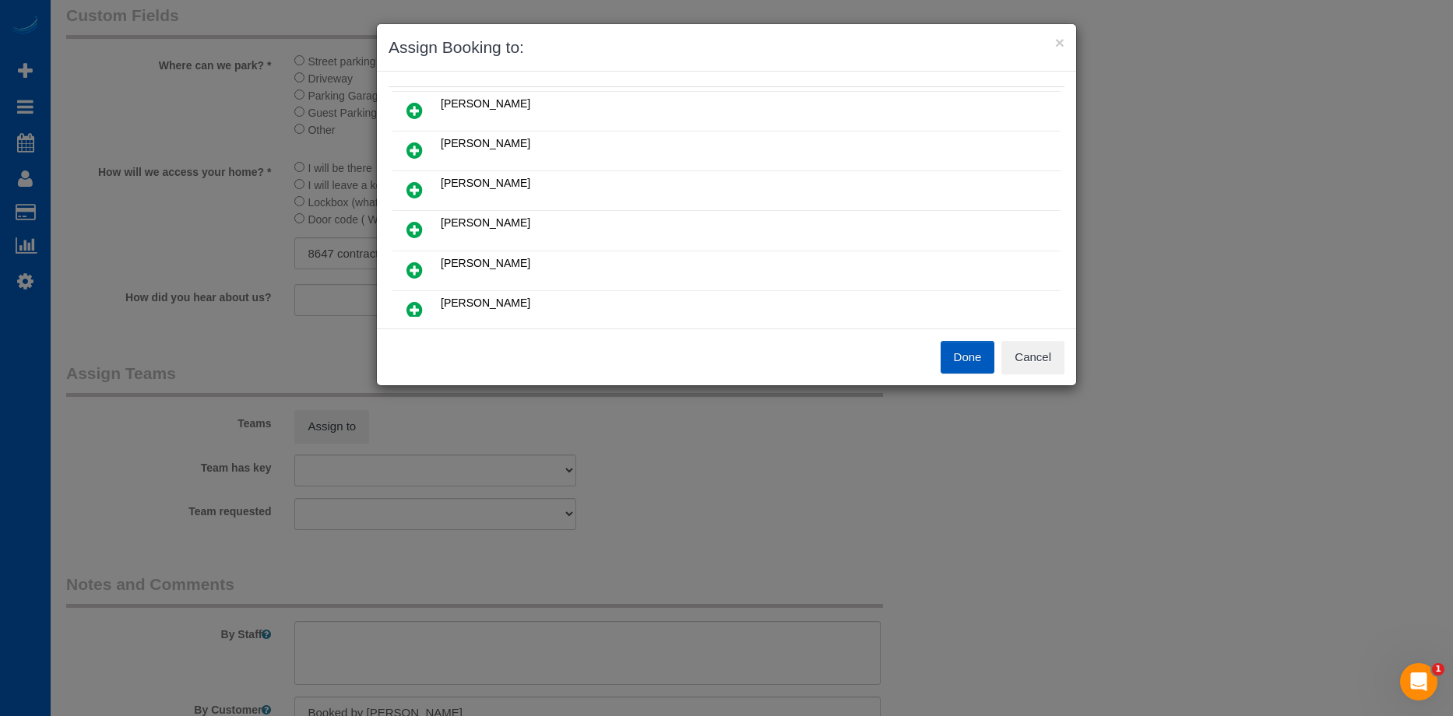
click at [422, 188] on icon at bounding box center [415, 190] width 16 height 19
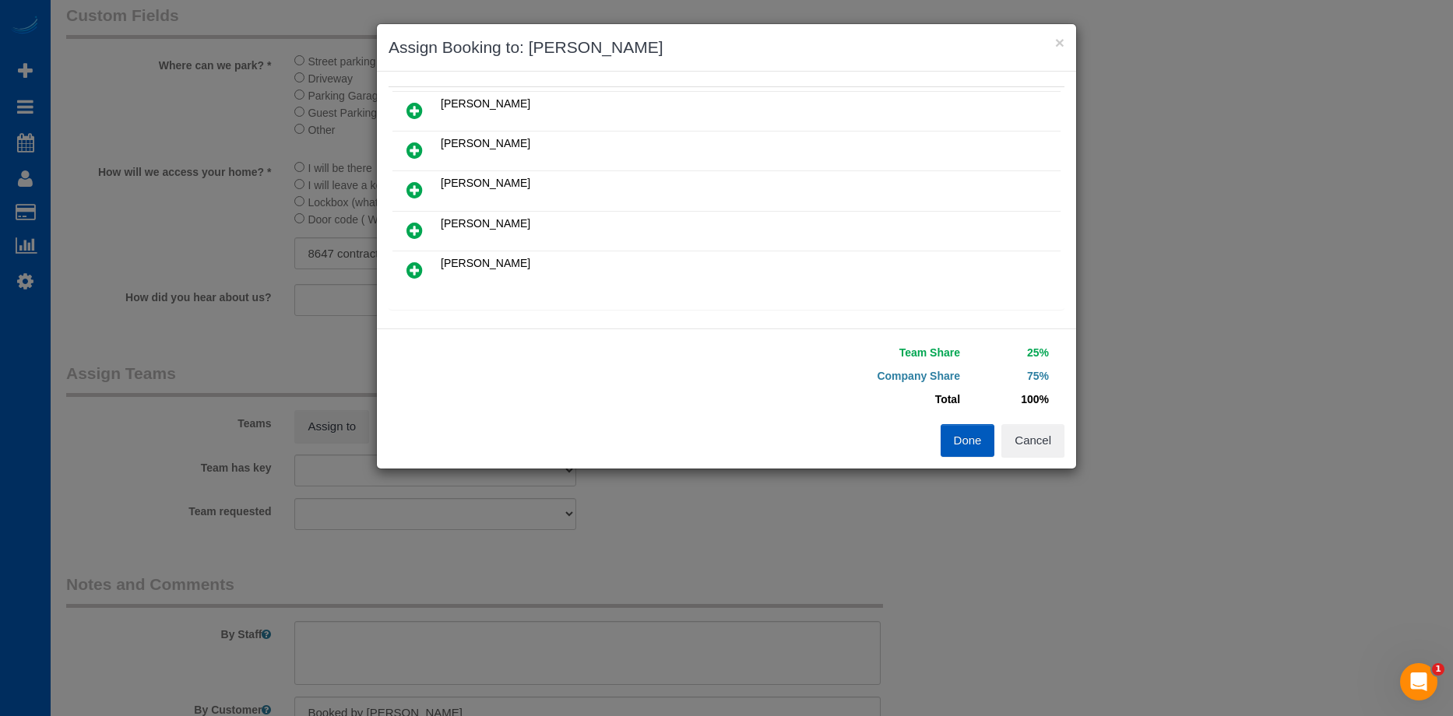
click at [421, 191] on icon at bounding box center [415, 190] width 16 height 19
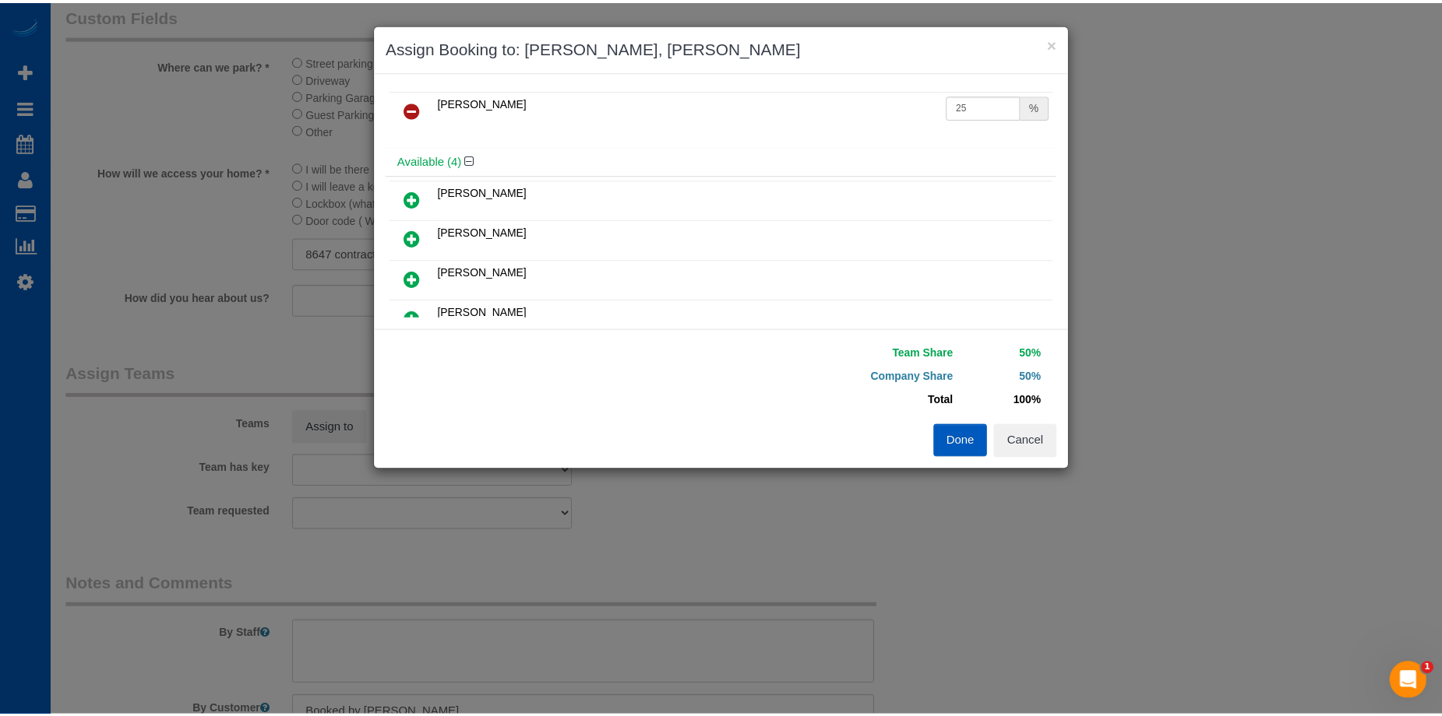
scroll to position [0, 0]
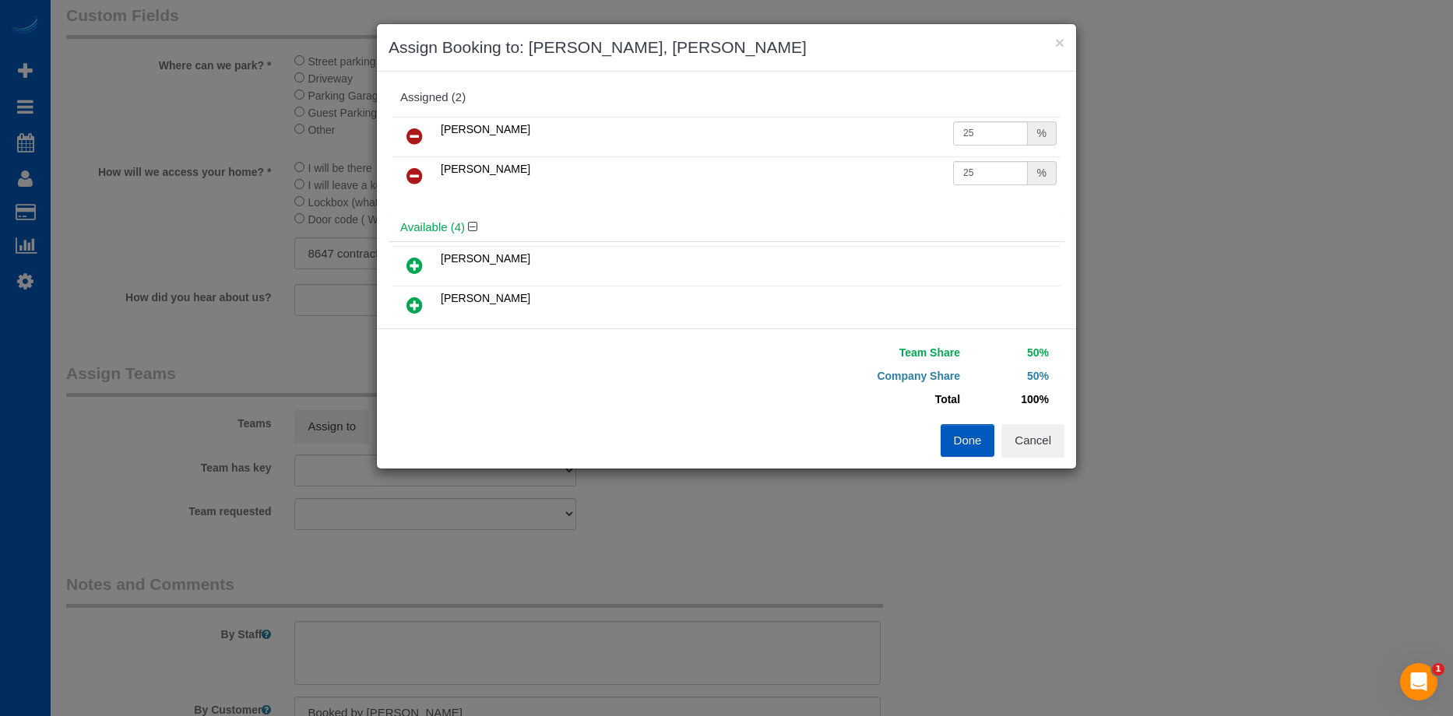
click at [952, 445] on button "Done" at bounding box center [968, 440] width 55 height 33
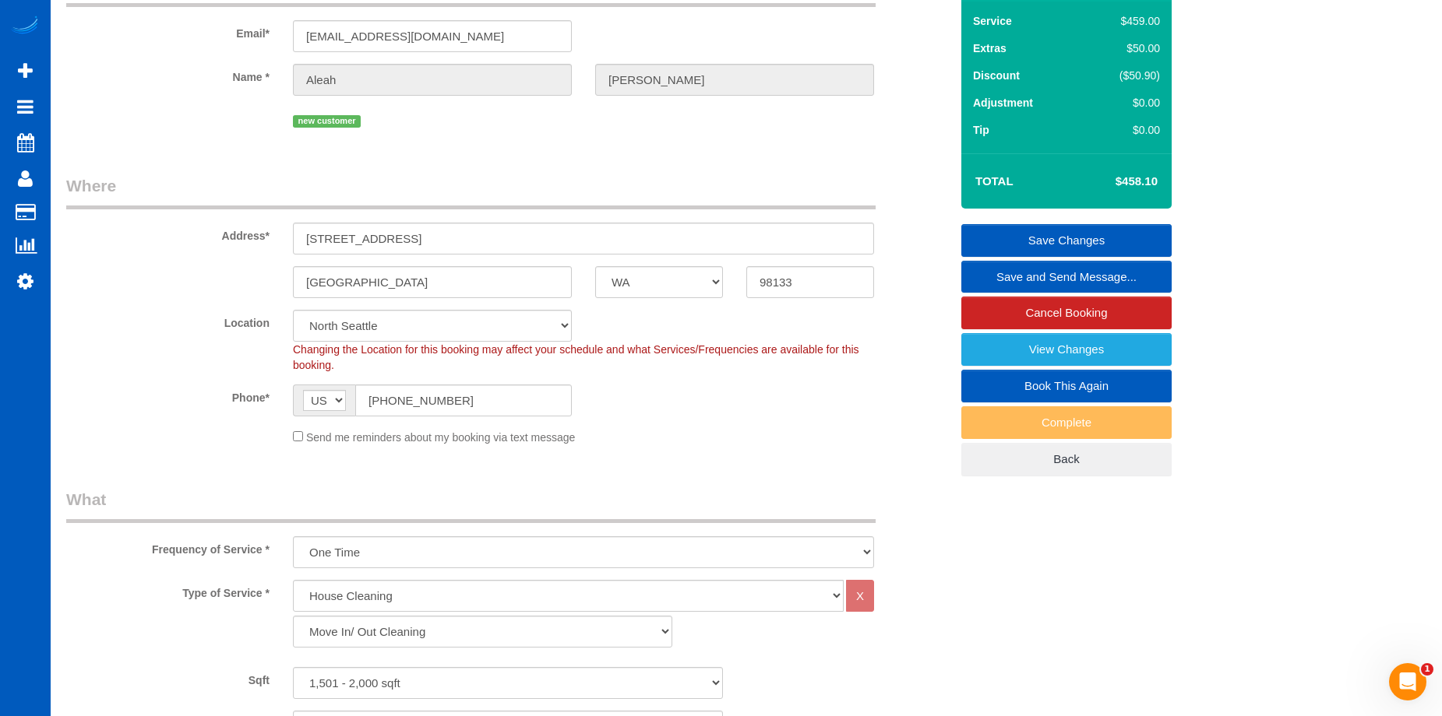
scroll to position [78, 0]
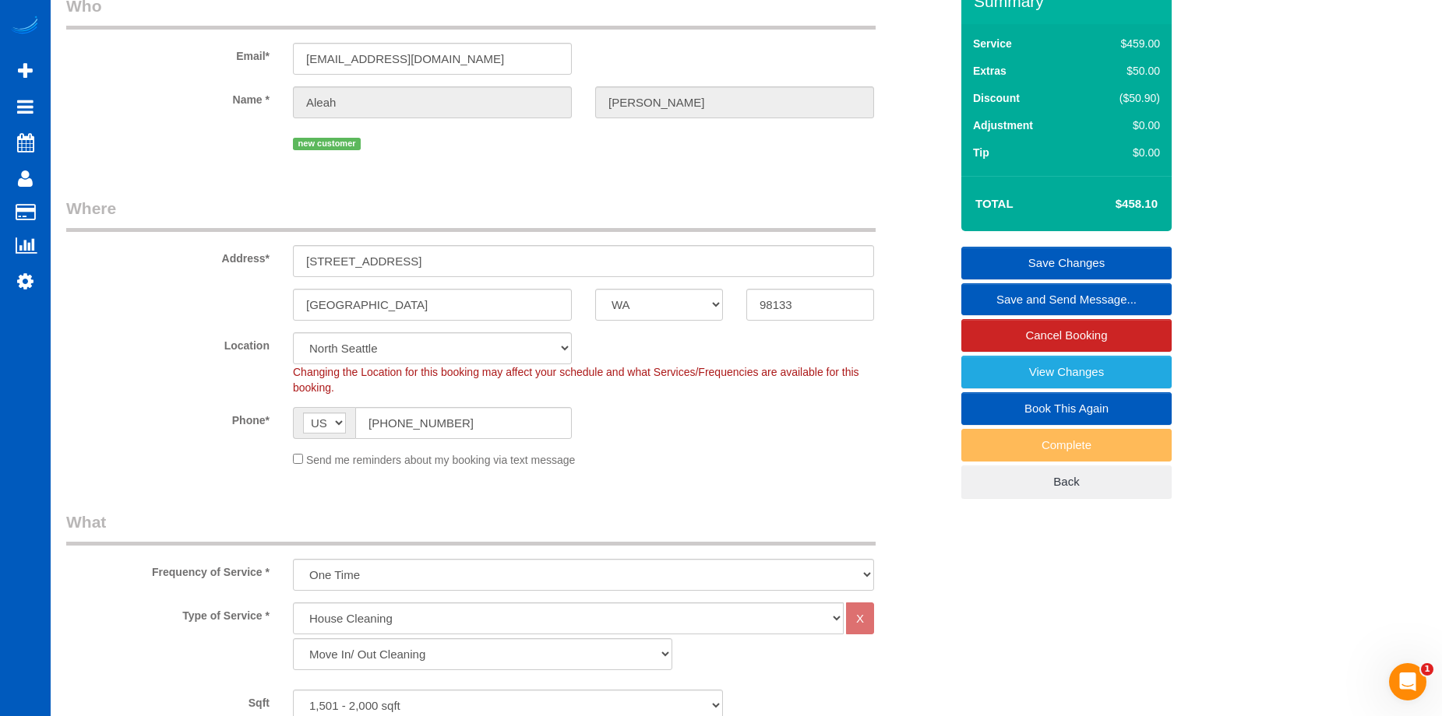
click at [992, 264] on link "Save Changes" at bounding box center [1066, 263] width 210 height 33
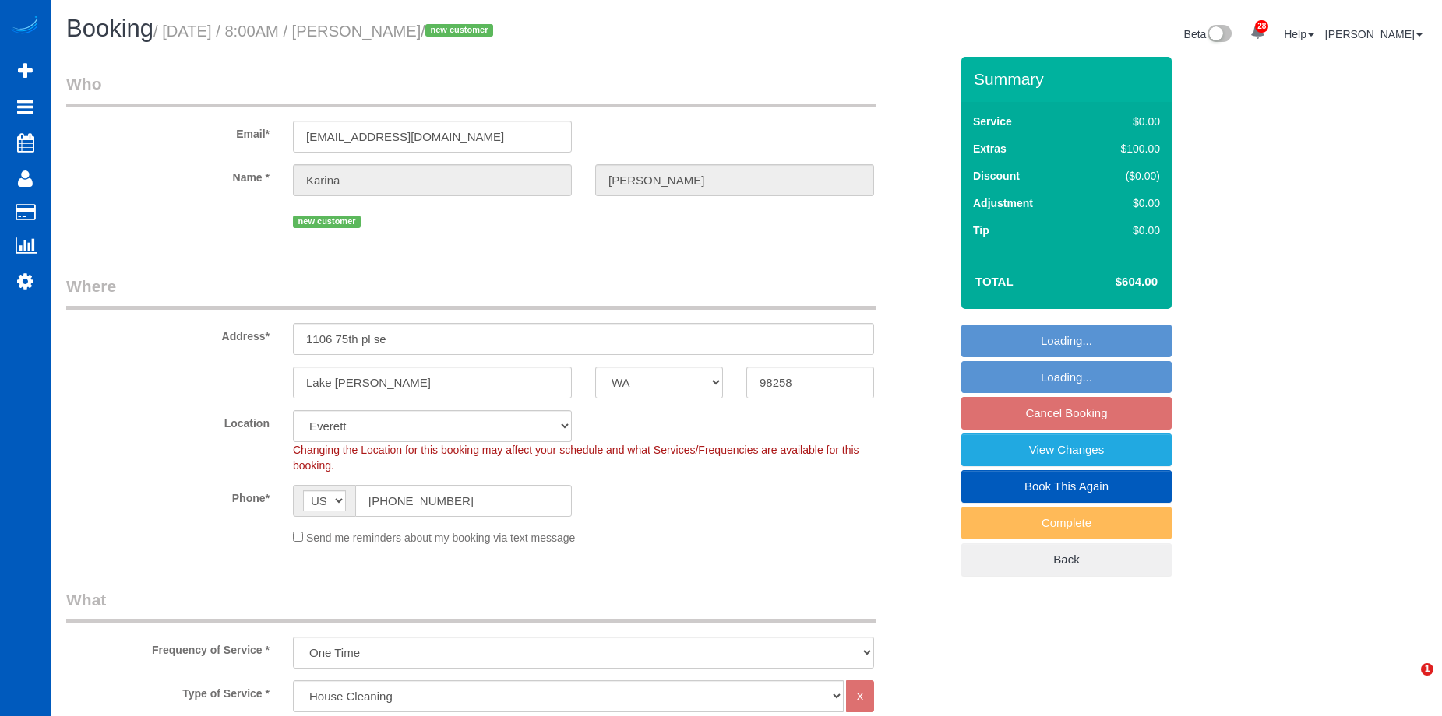
select select "WA"
select select "199"
select select "2001"
select select "4"
select select "3"
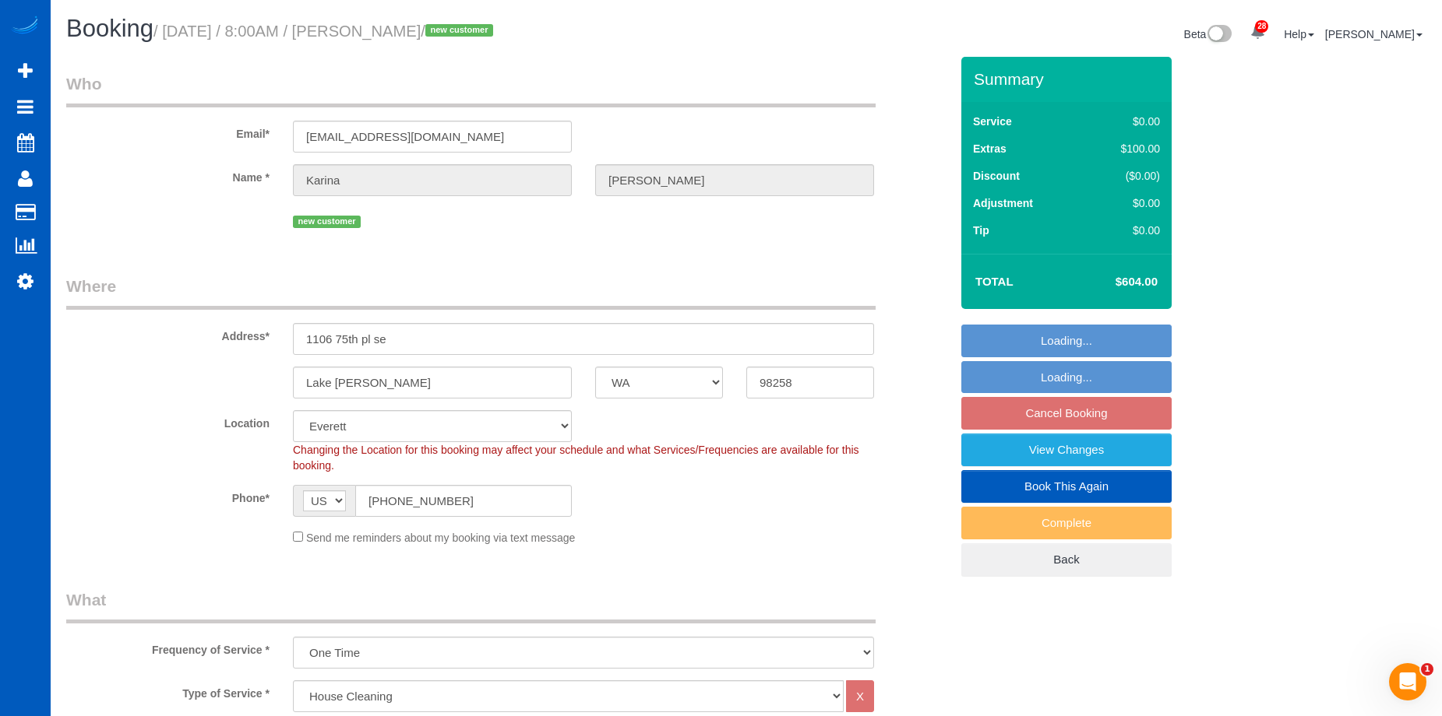
select select "object:950"
select select "spot1"
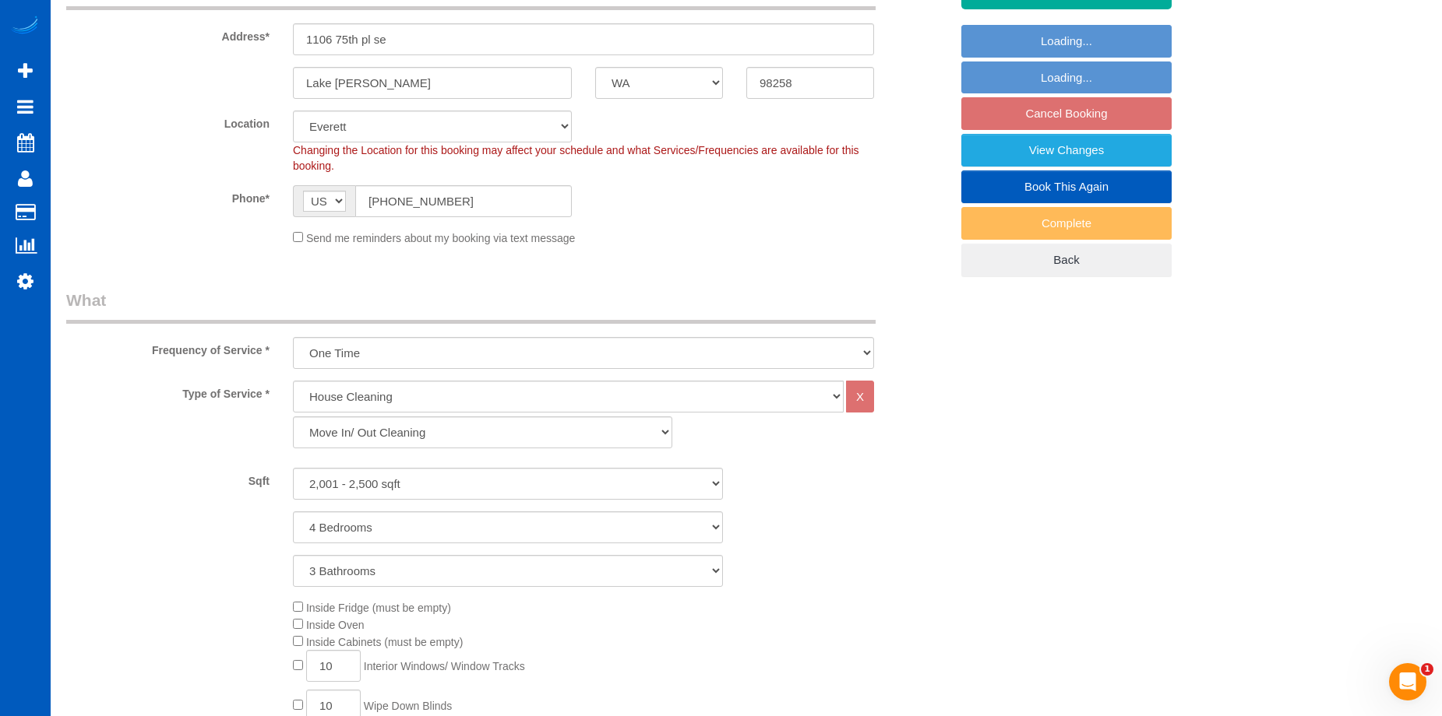
select select "2001"
select select "4"
select select "3"
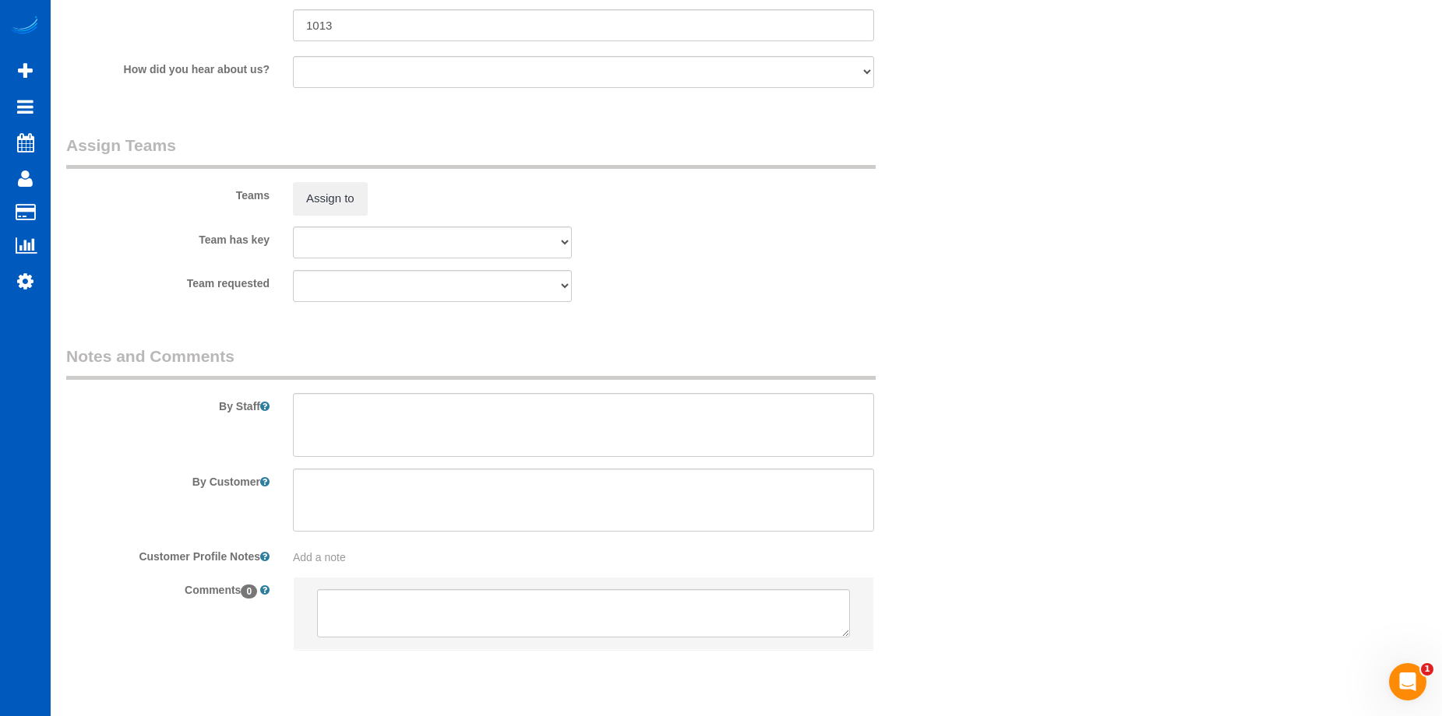
scroll to position [1947, 0]
click at [350, 194] on button "Assign to" at bounding box center [330, 193] width 75 height 33
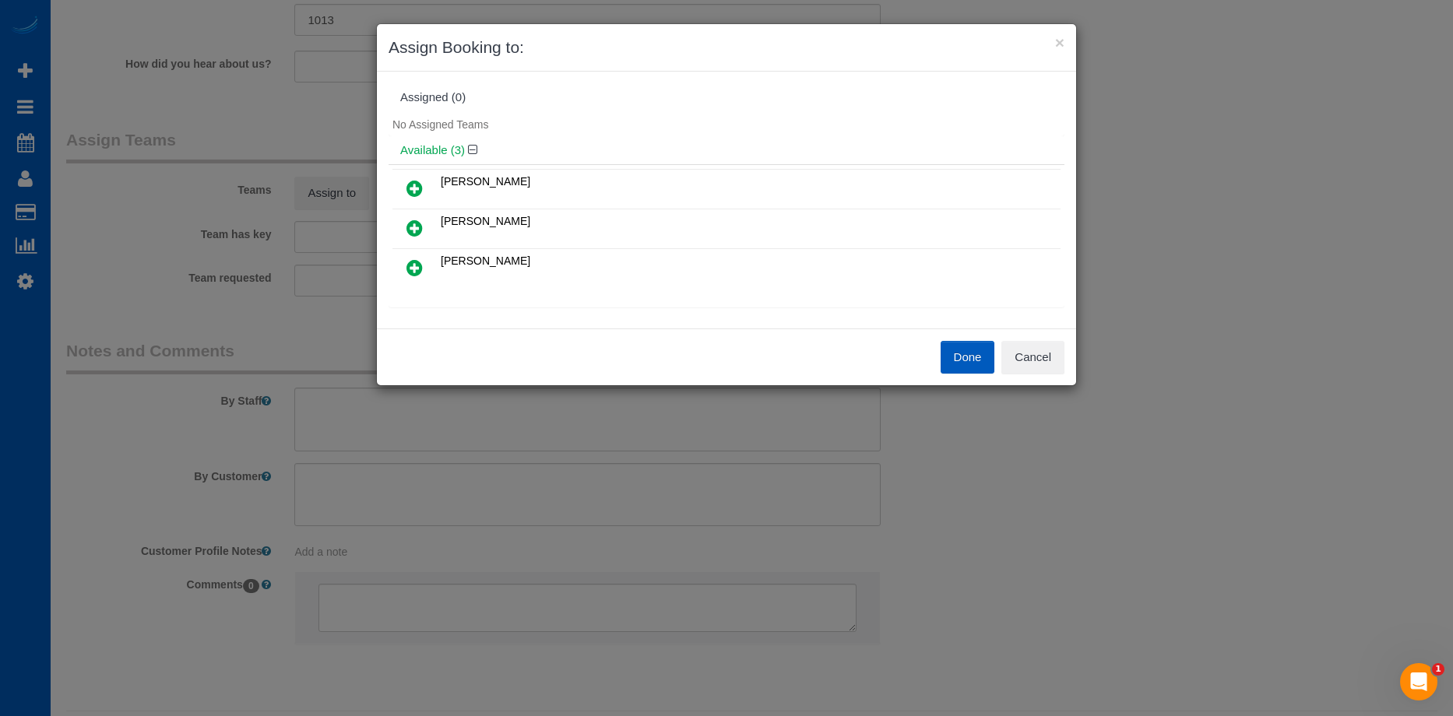
click at [406, 179] on link at bounding box center [414, 189] width 37 height 31
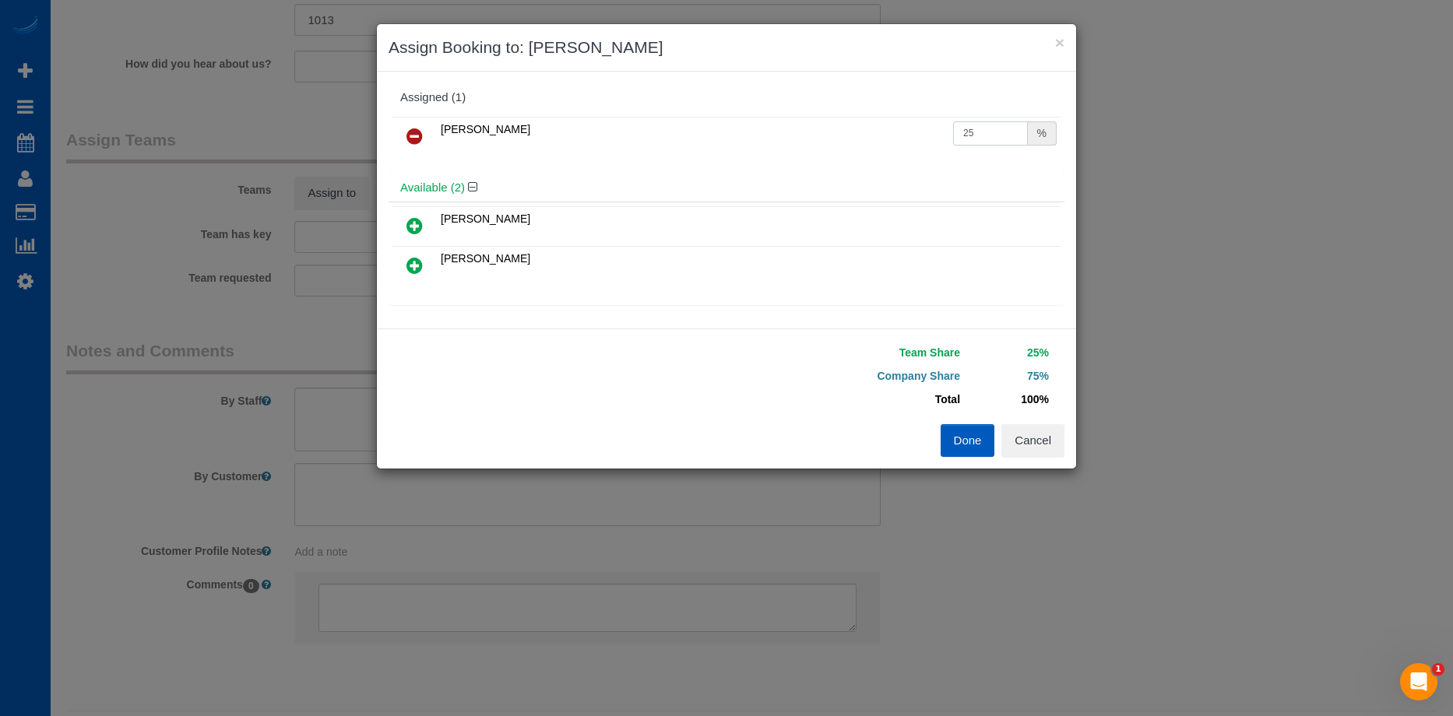
click at [987, 130] on input "25" at bounding box center [990, 133] width 75 height 24
drag, startPoint x: 981, startPoint y: 131, endPoint x: 875, endPoint y: 125, distance: 106.1
click at [875, 125] on tr "Anastasiia Demchenko 25 %" at bounding box center [726, 137] width 668 height 40
type input "50"
click at [963, 431] on button "Done" at bounding box center [968, 440] width 55 height 33
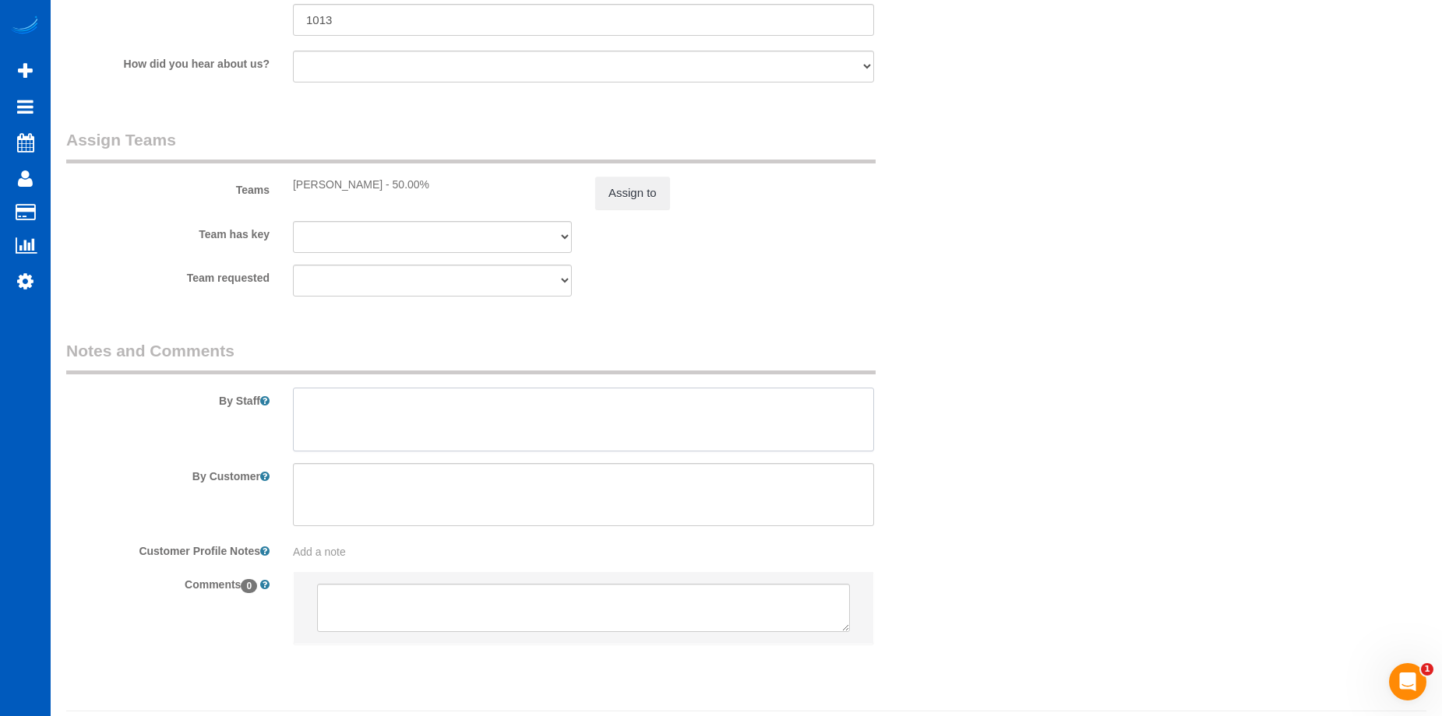
click at [637, 419] on textarea at bounding box center [583, 420] width 581 height 64
type textarea "B"
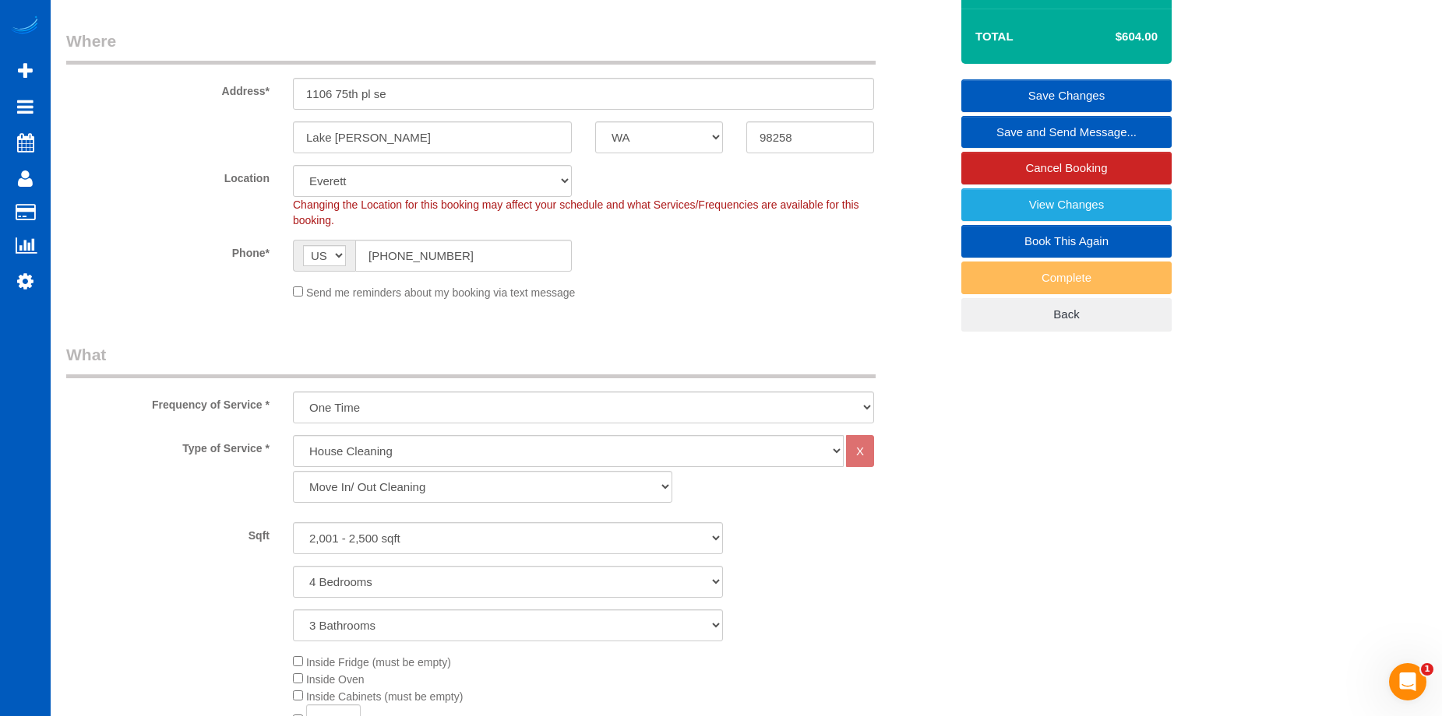
scroll to position [156, 0]
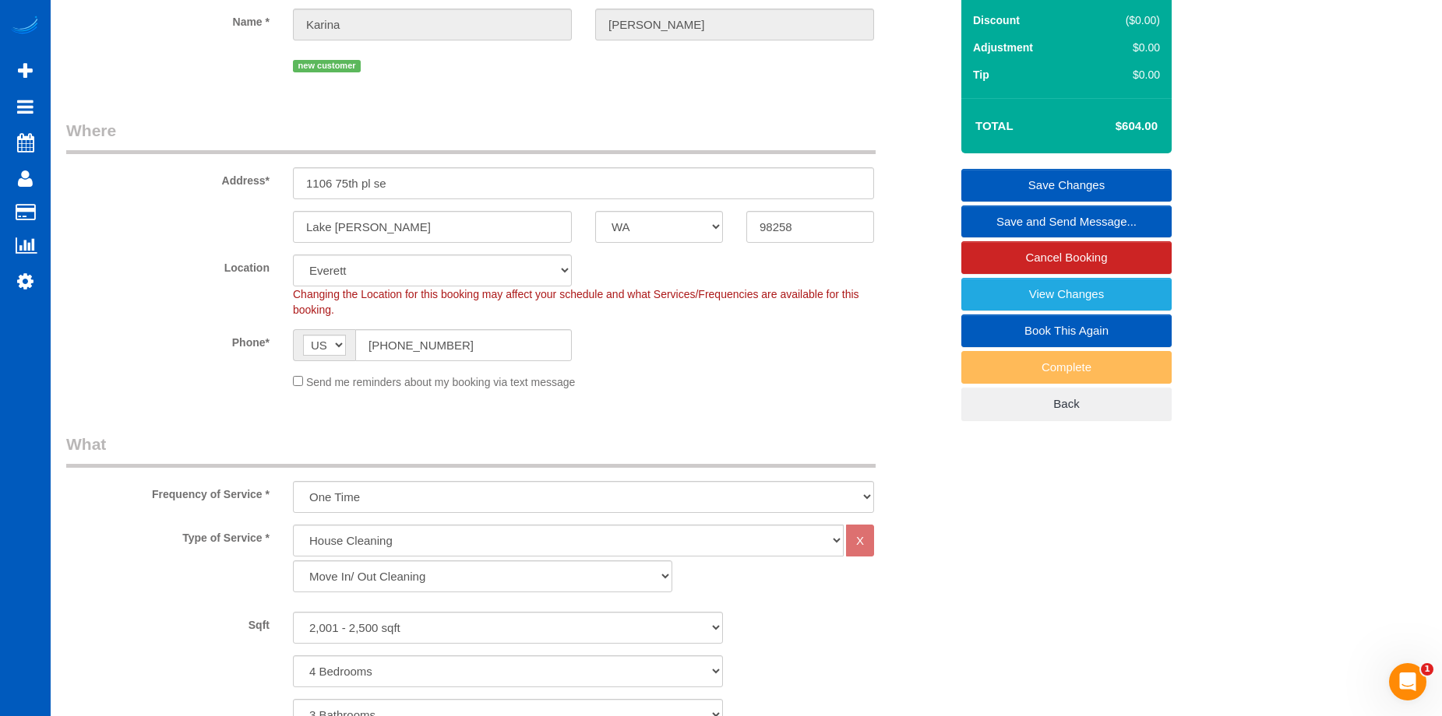
click at [1011, 175] on link "Save Changes" at bounding box center [1066, 185] width 210 height 33
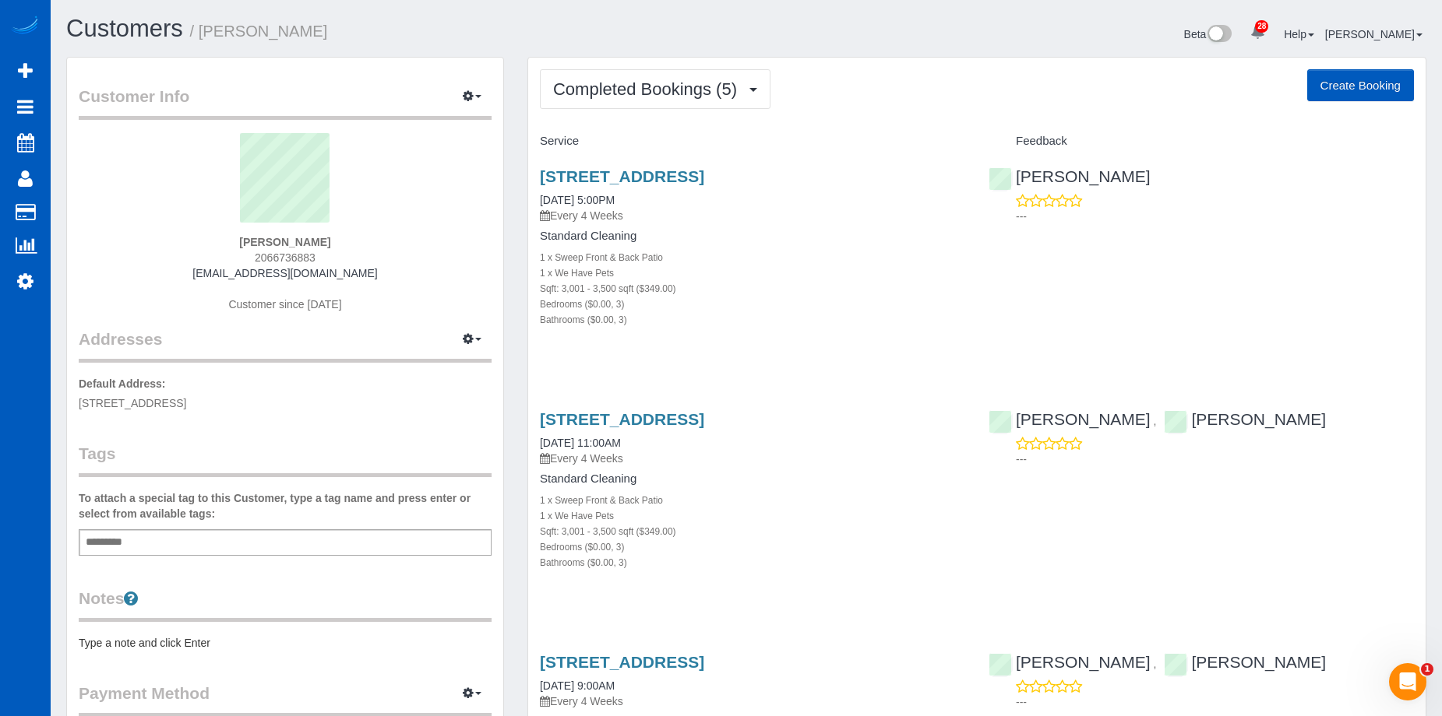
scroll to position [156, 0]
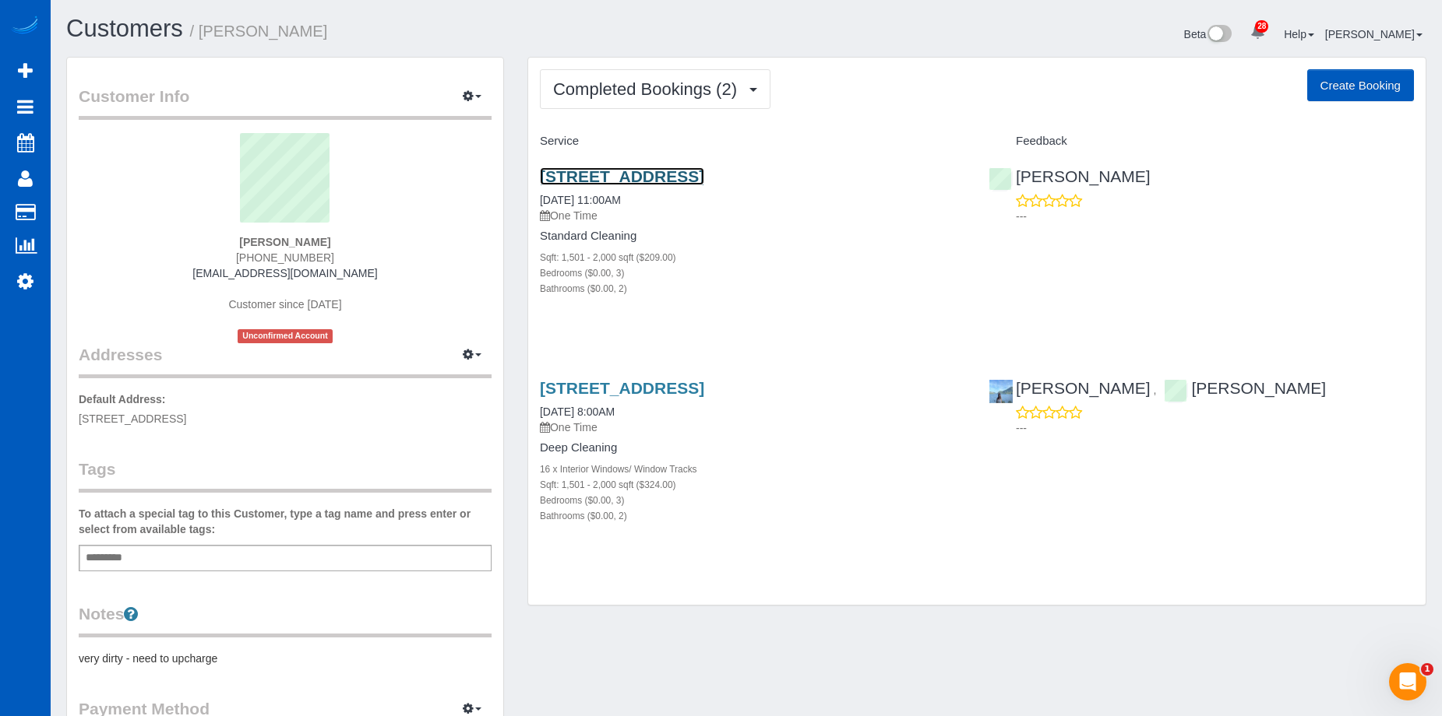
click at [704, 173] on link "[STREET_ADDRESS]" at bounding box center [622, 176] width 164 height 18
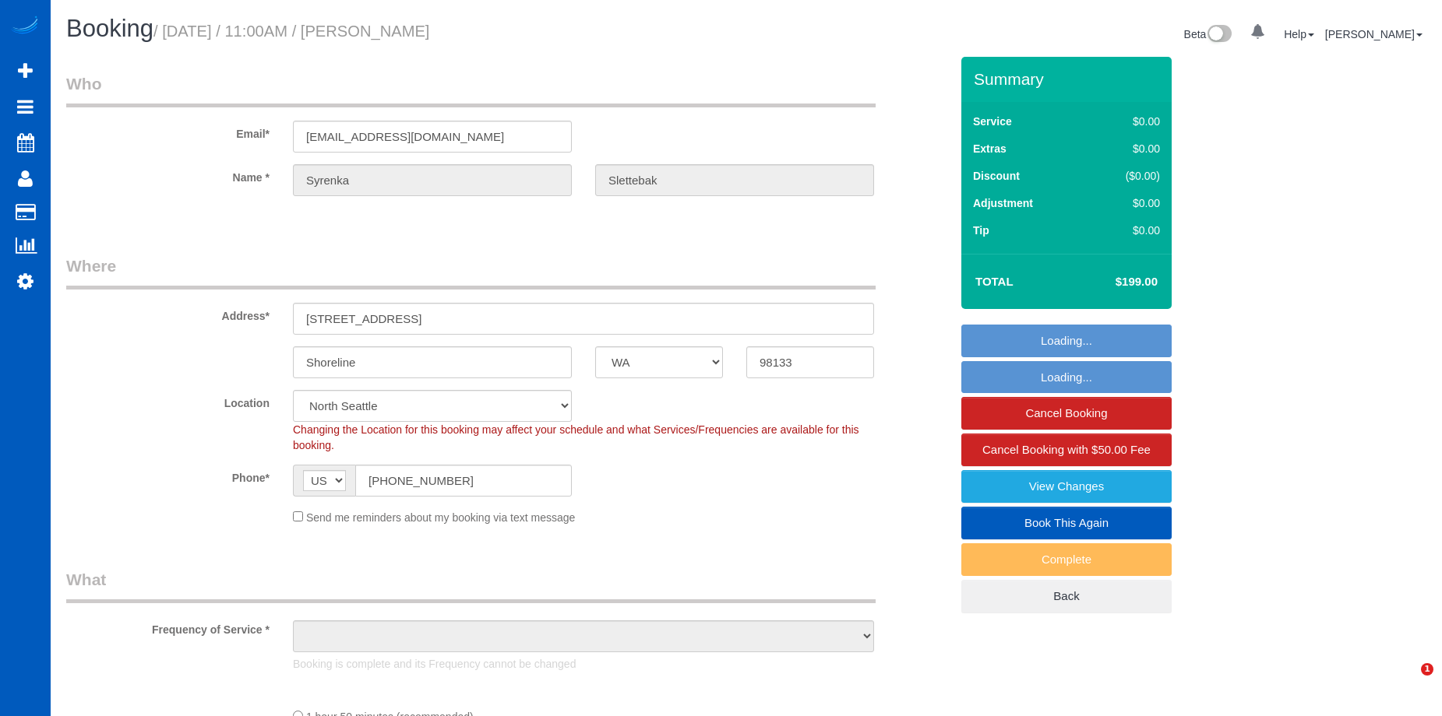
select select "WA"
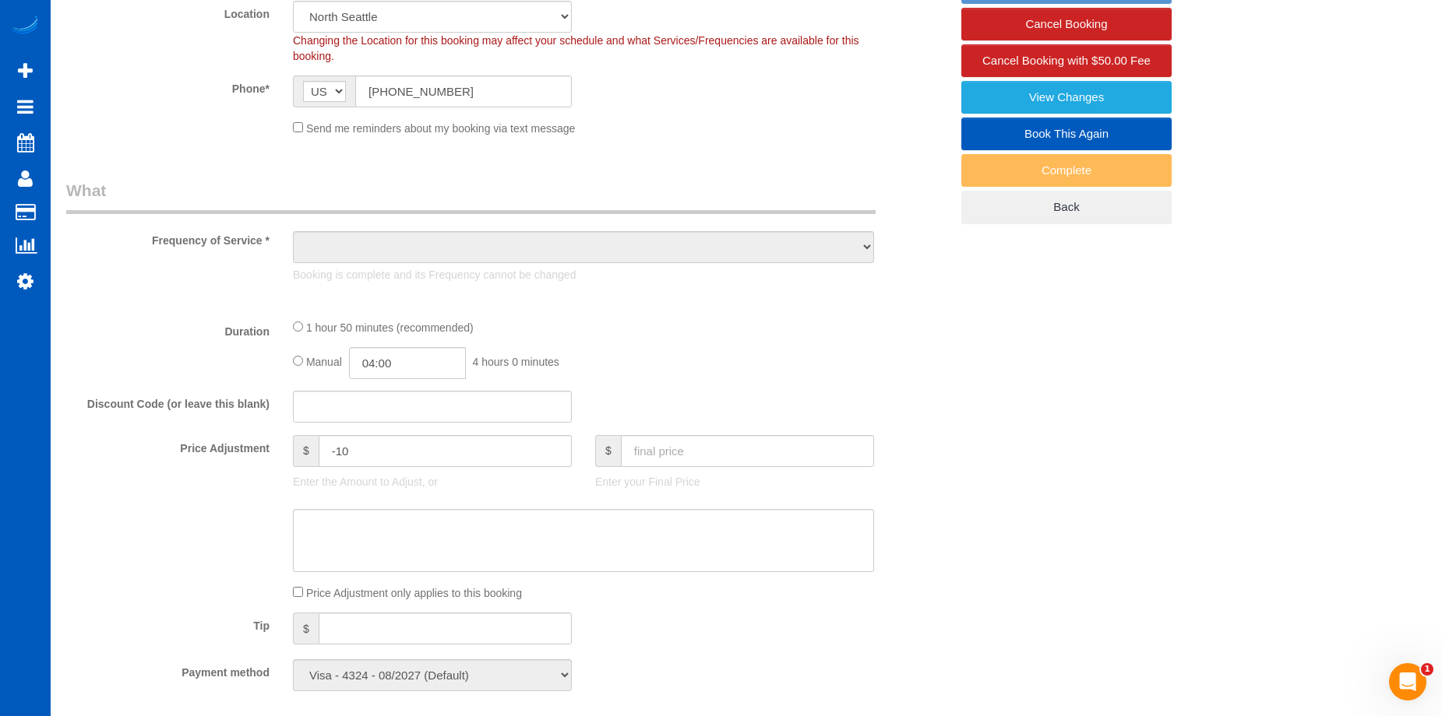
select select "object:923"
select select "spot1"
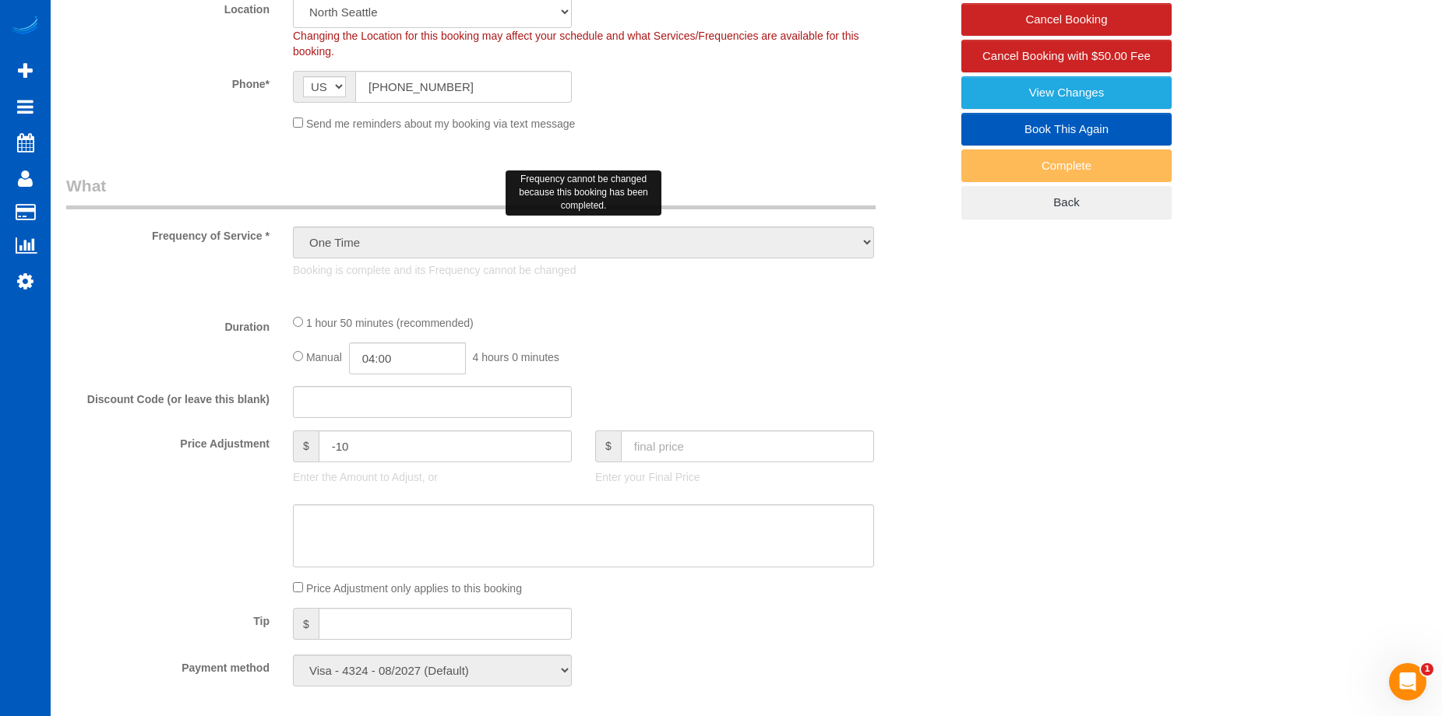
select select "object:1190"
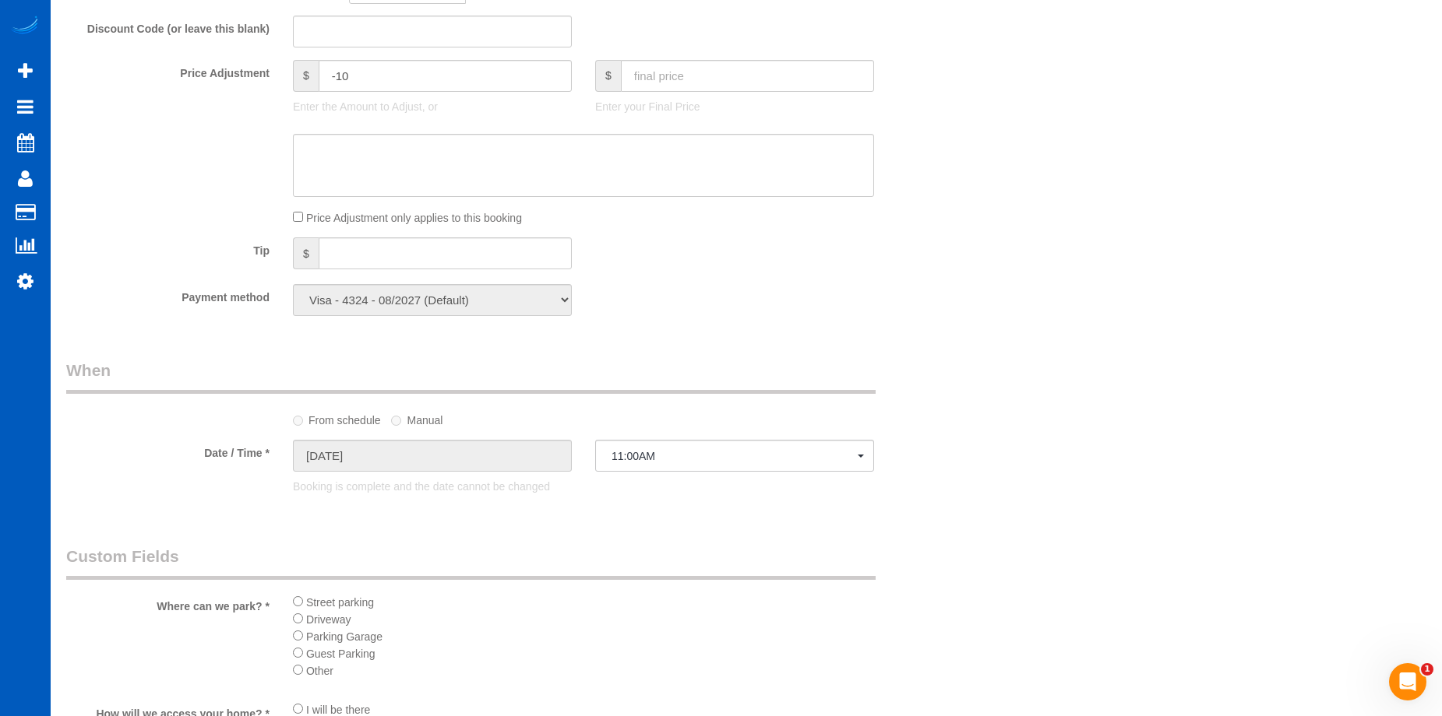
select select "199"
select select "1501"
select select "3"
select select "2"
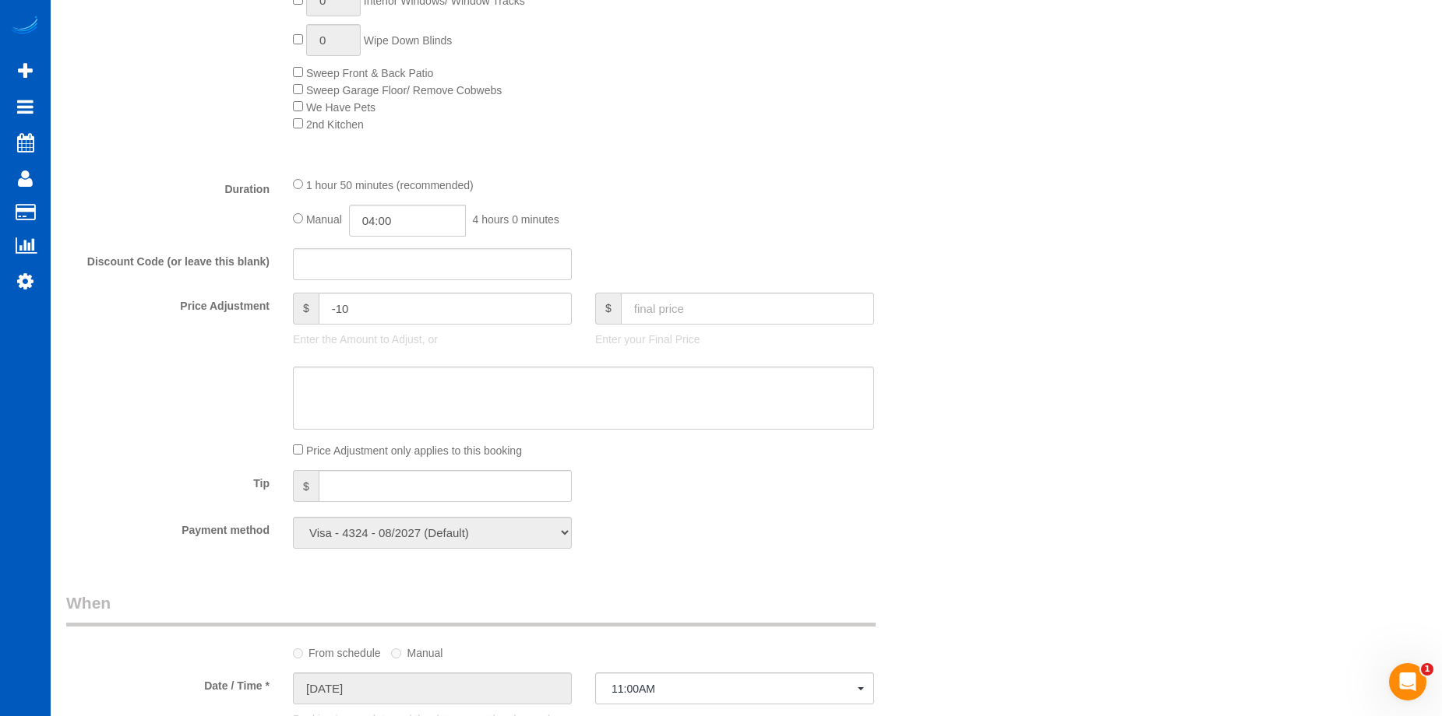
select select "1501"
select select "3"
select select "2"
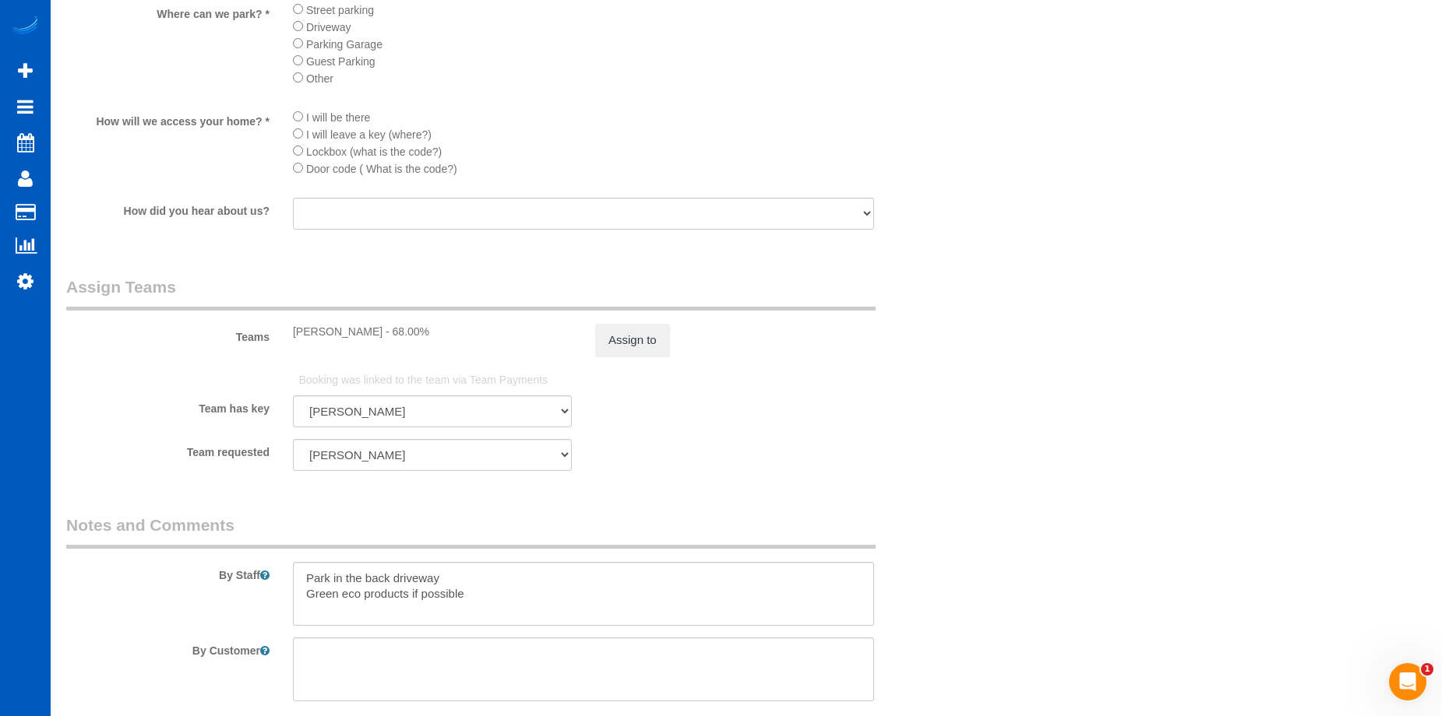
scroll to position [2025, 0]
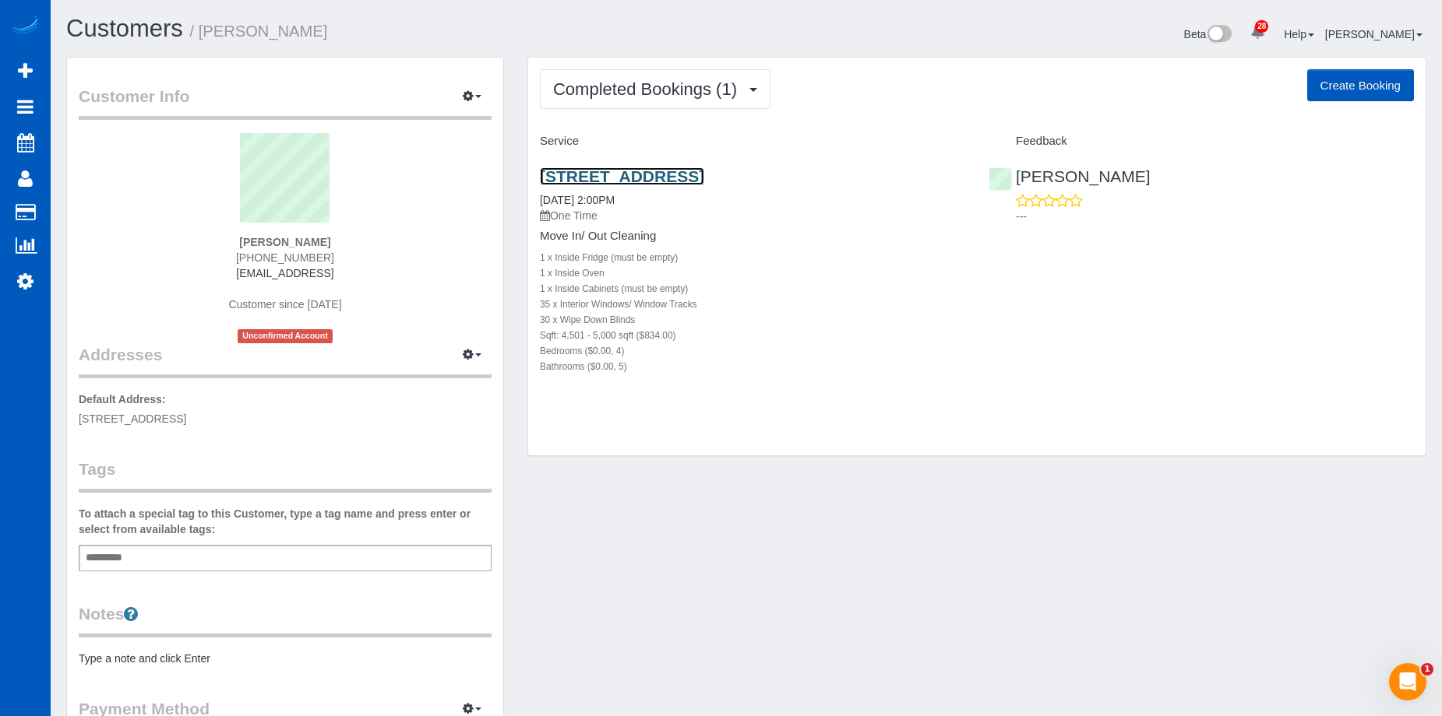
click at [704, 168] on link "[STREET_ADDRESS]" at bounding box center [622, 176] width 164 height 18
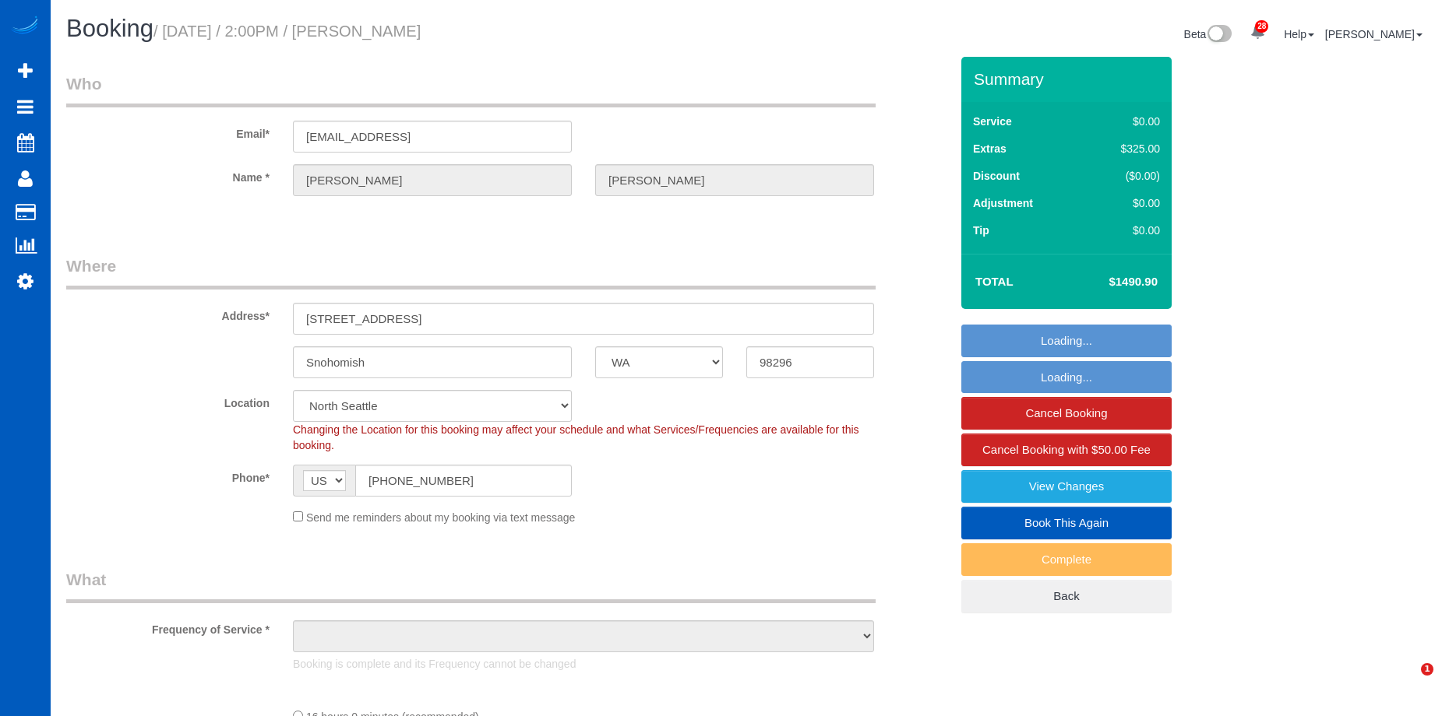
select select "WA"
select select "object:1060"
select select "199"
select select "4501"
select select "4"
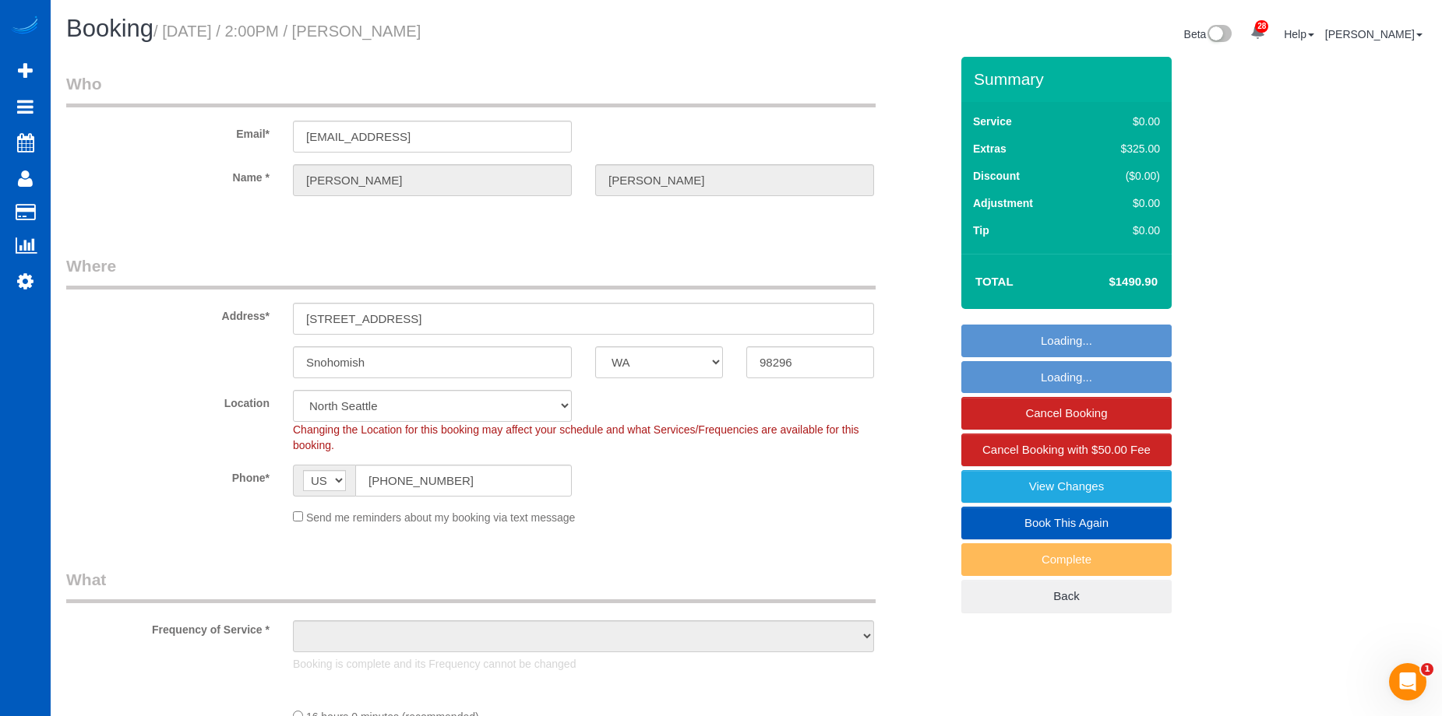
select select "5"
select select "spot1"
select select "4501"
select select "4"
select select "5"
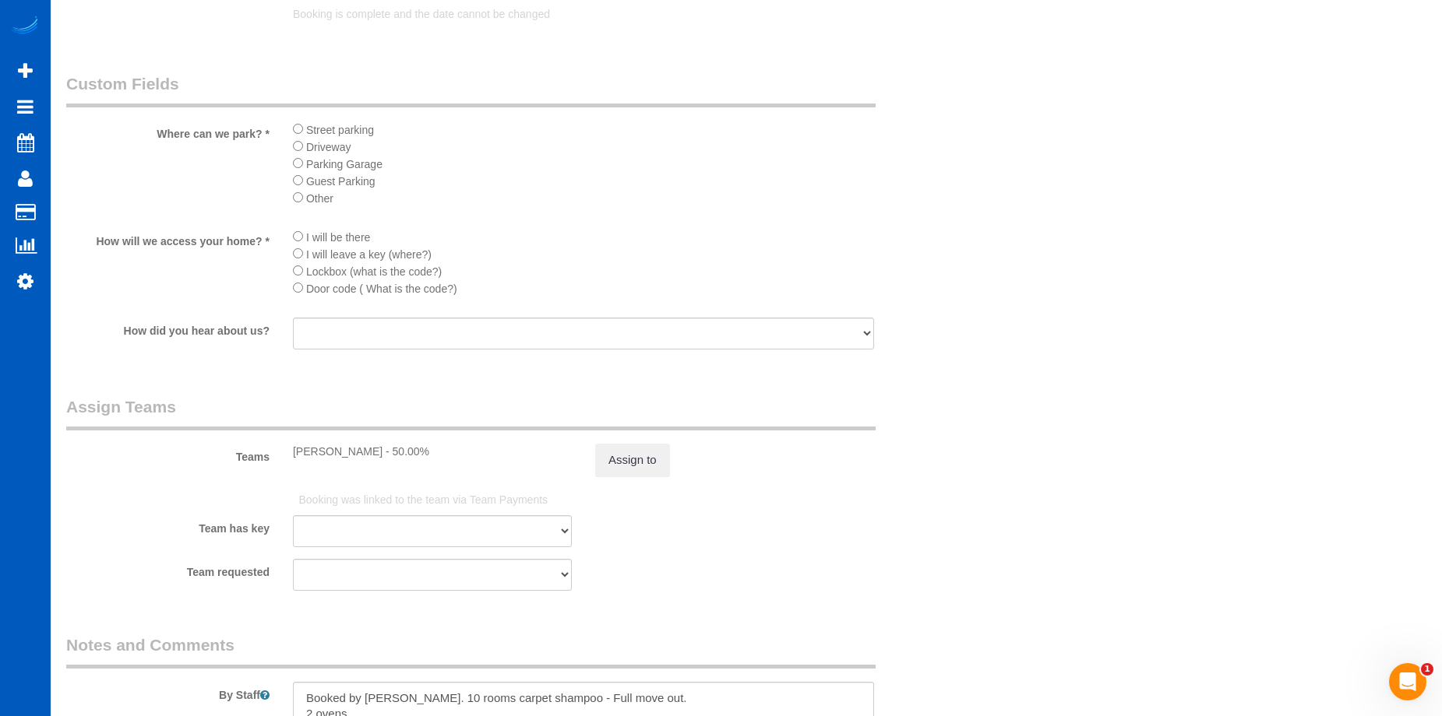
scroll to position [1869, 0]
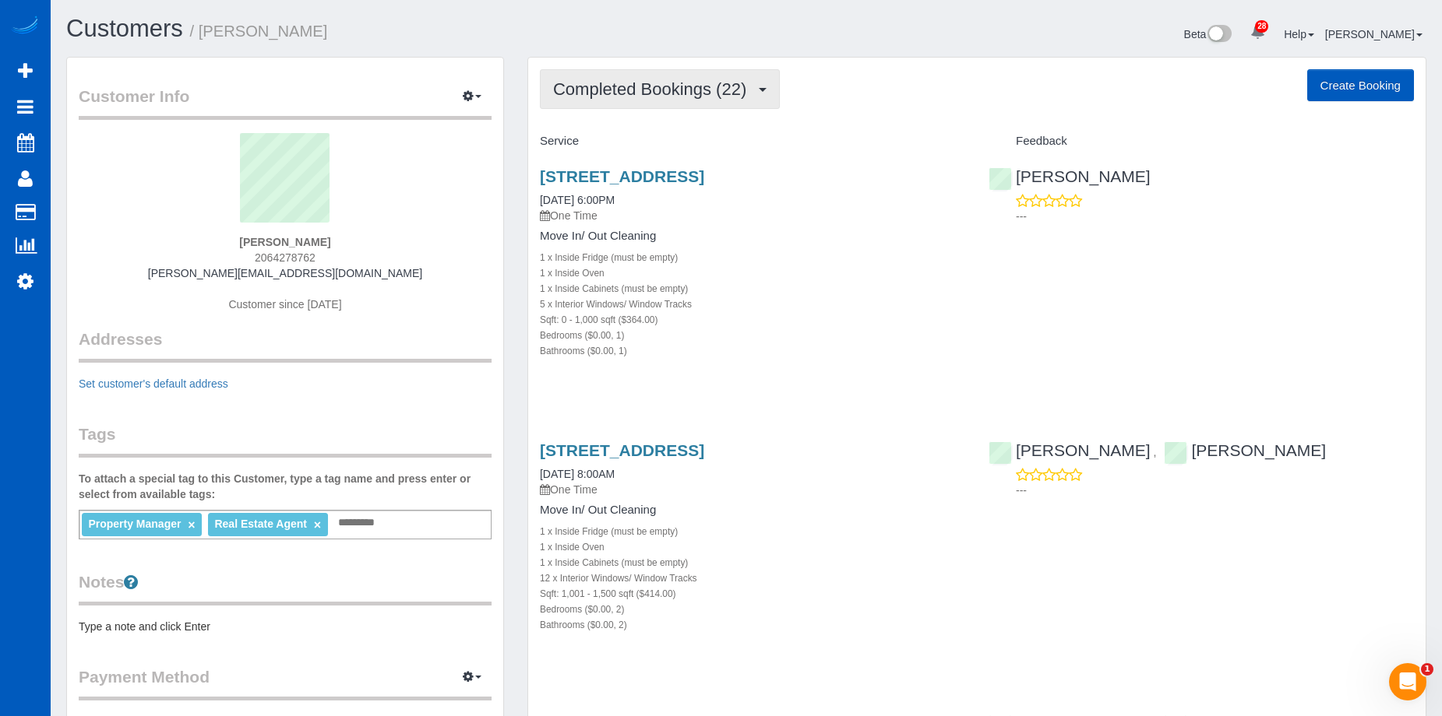
click at [747, 77] on button "Completed Bookings (22)" at bounding box center [660, 89] width 240 height 40
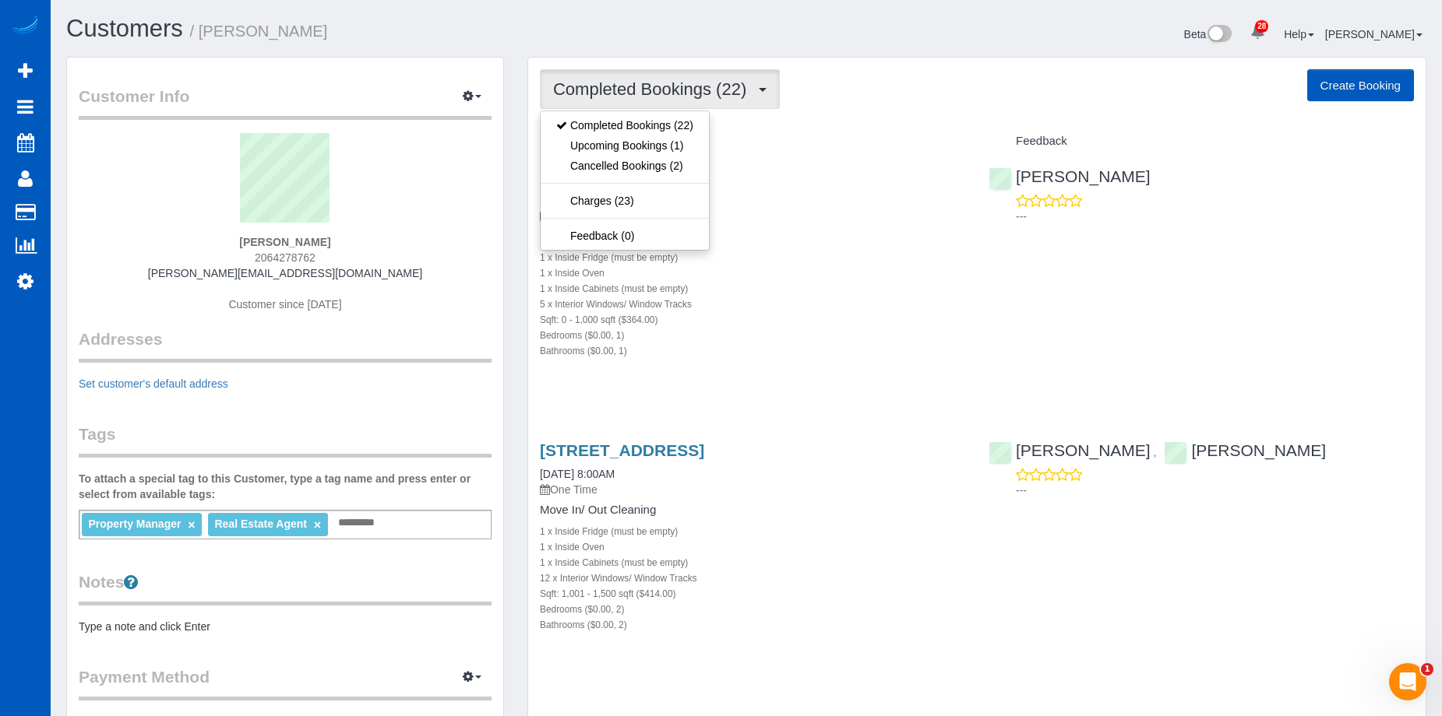
click at [723, 96] on span "Completed Bookings (22)" at bounding box center [653, 88] width 201 height 19
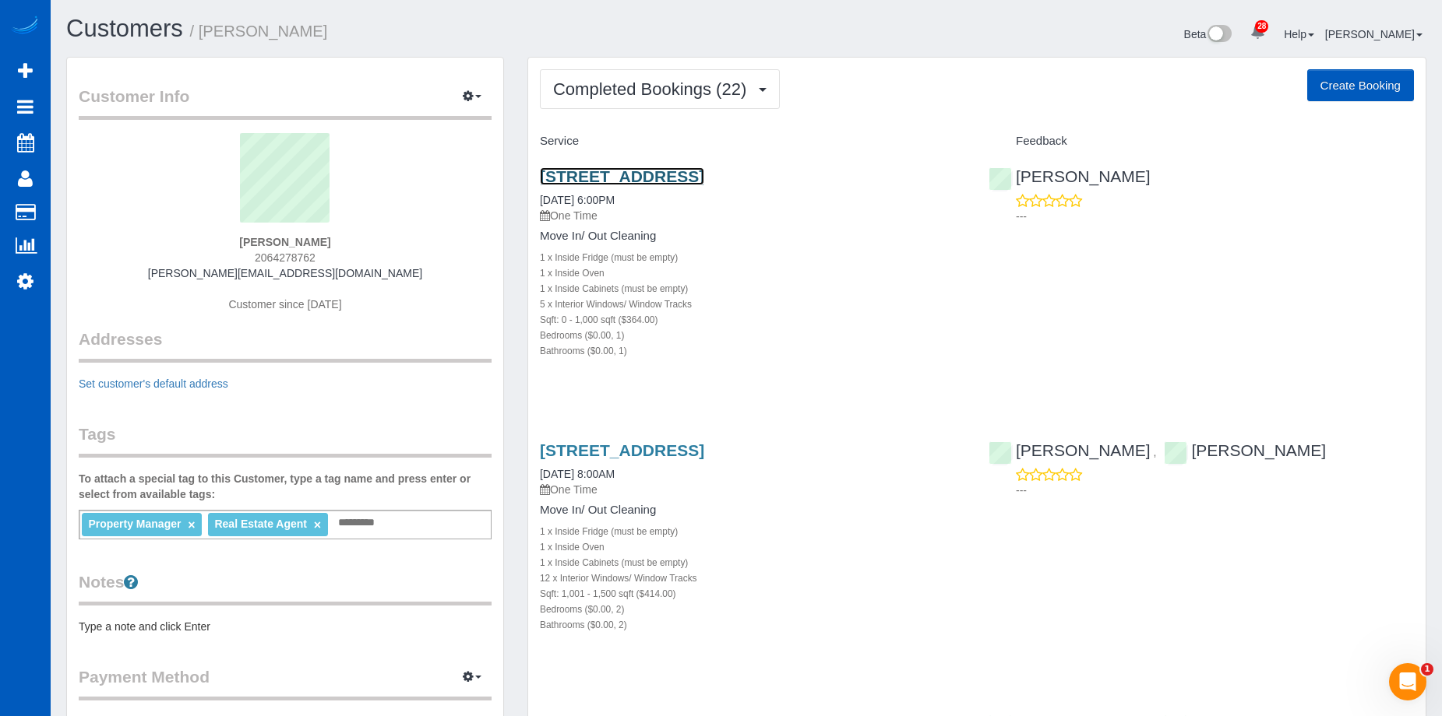
click at [704, 185] on link "6908 8th Ave Ne, Seattle, WA 98115" at bounding box center [622, 176] width 164 height 18
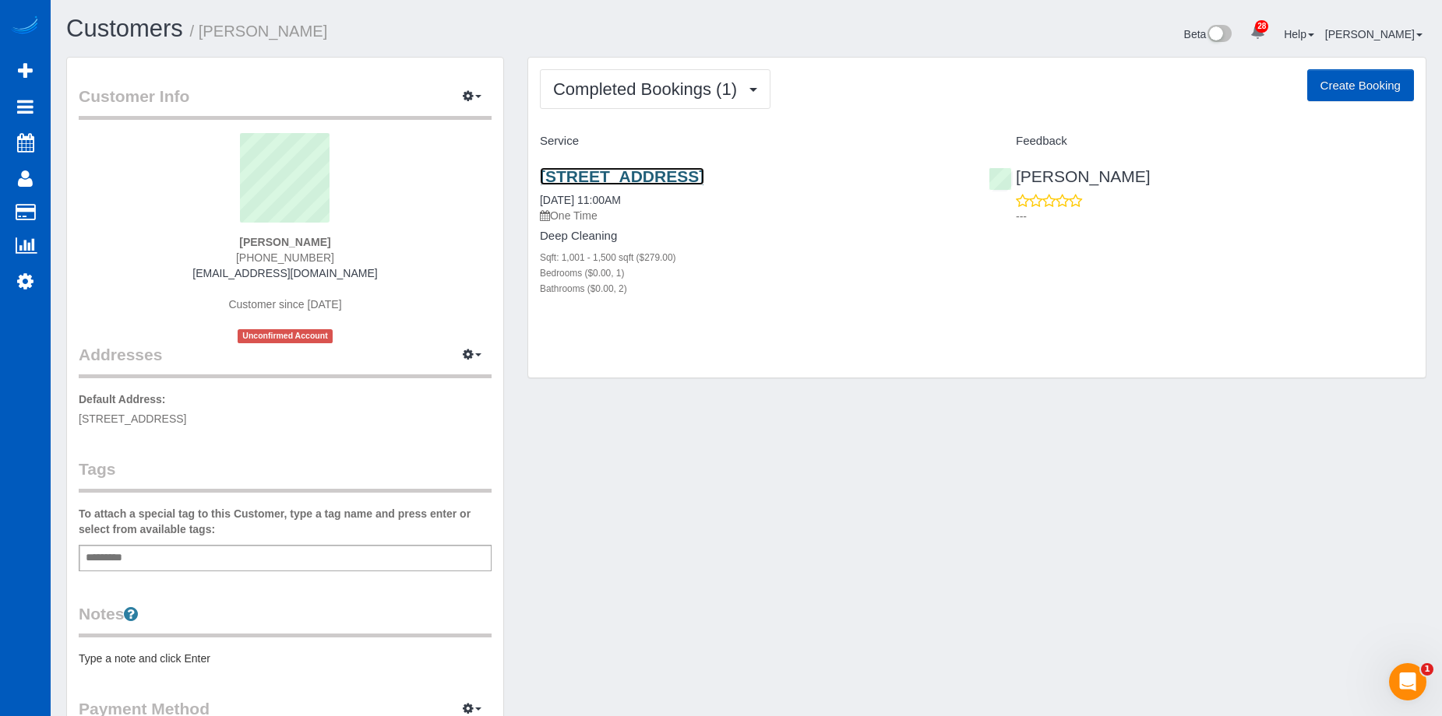
click at [704, 176] on link "121 Vine St, 403, Seattle, WA 98121" at bounding box center [622, 176] width 164 height 18
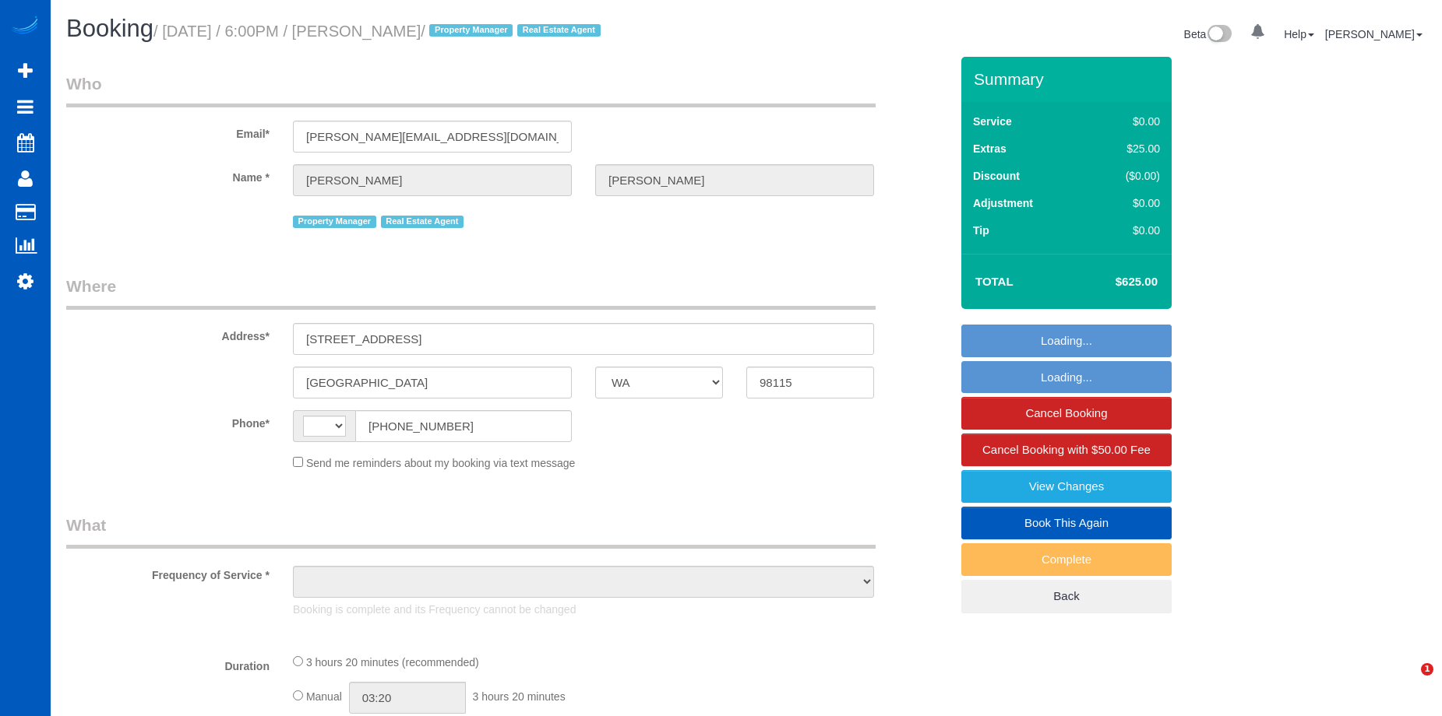
select select "WA"
select select "string:US"
select select "object:933"
select select "string:fspay-6bf78526-671b-4740-bc68-28dfd3043f45"
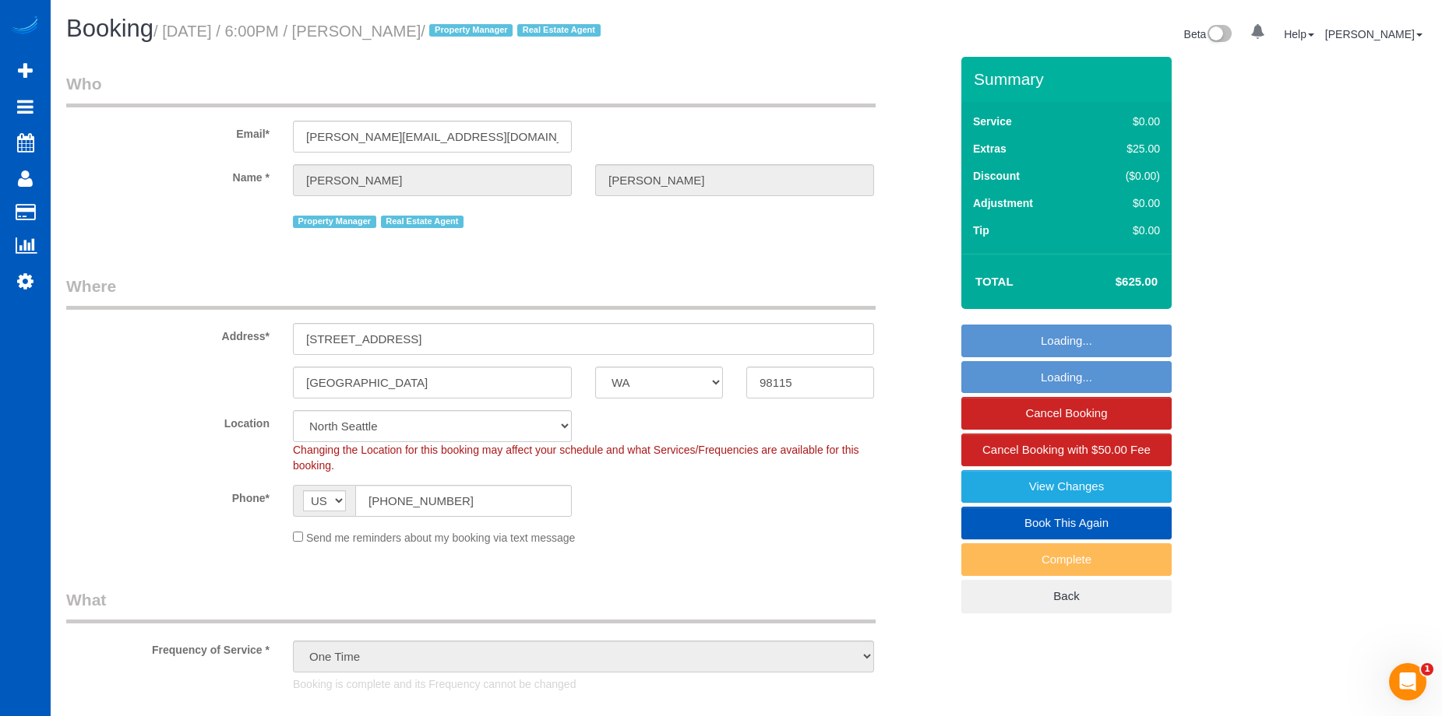
select select "object:1205"
select select "199"
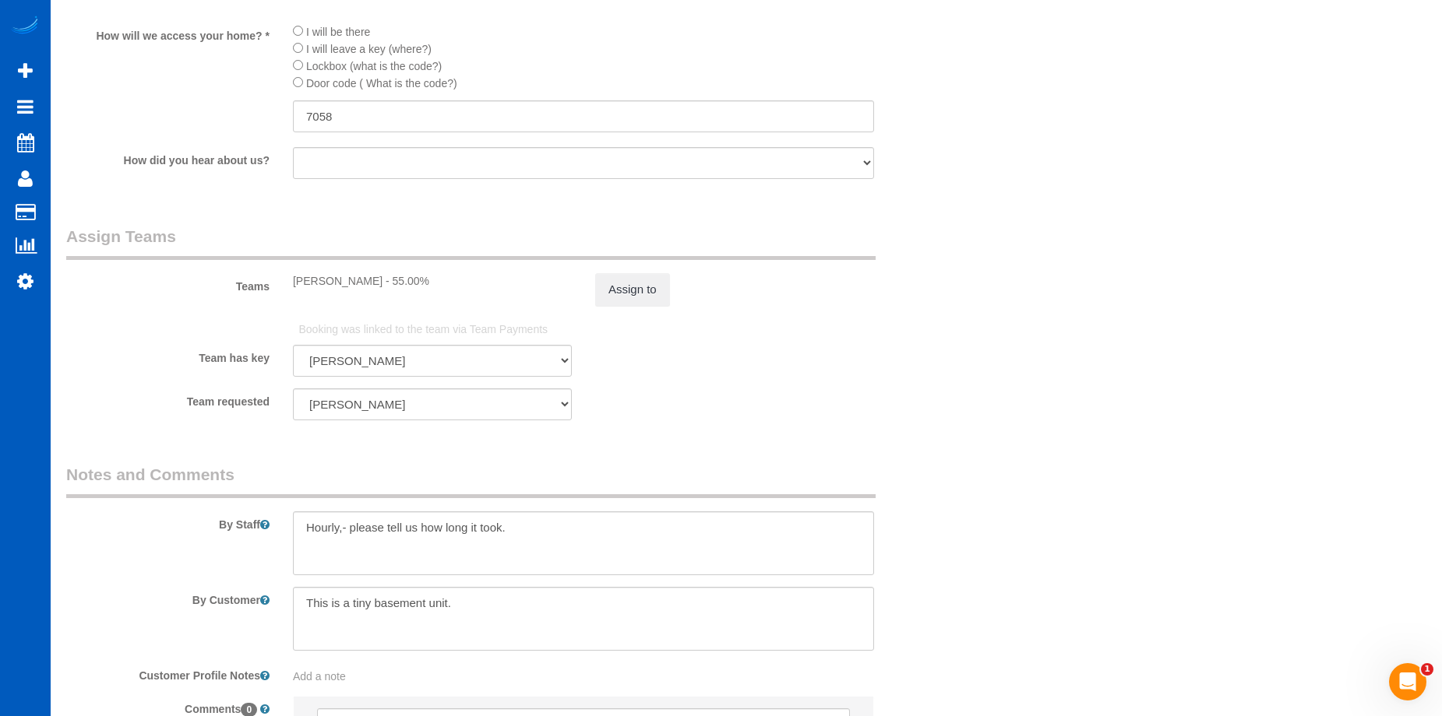
scroll to position [2025, 0]
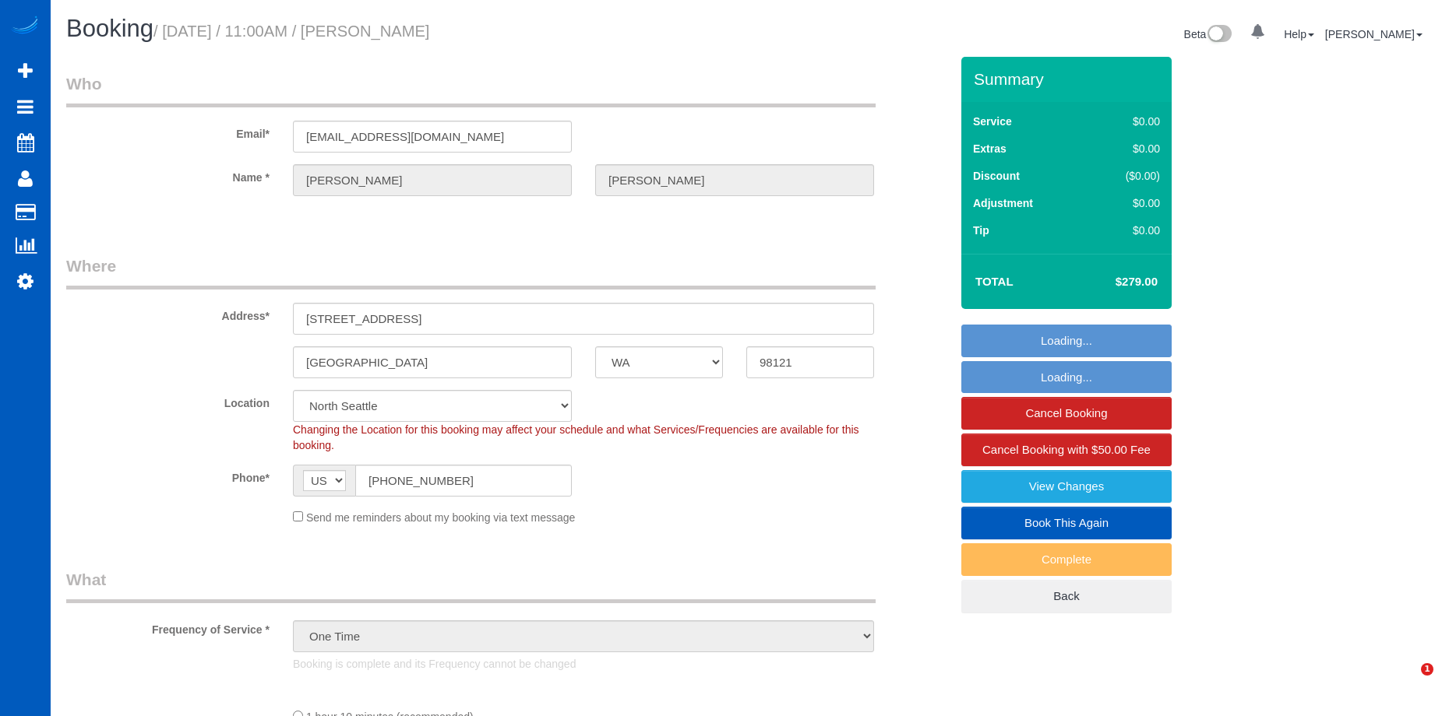
select select "WA"
select select "object:823"
select select "spot1"
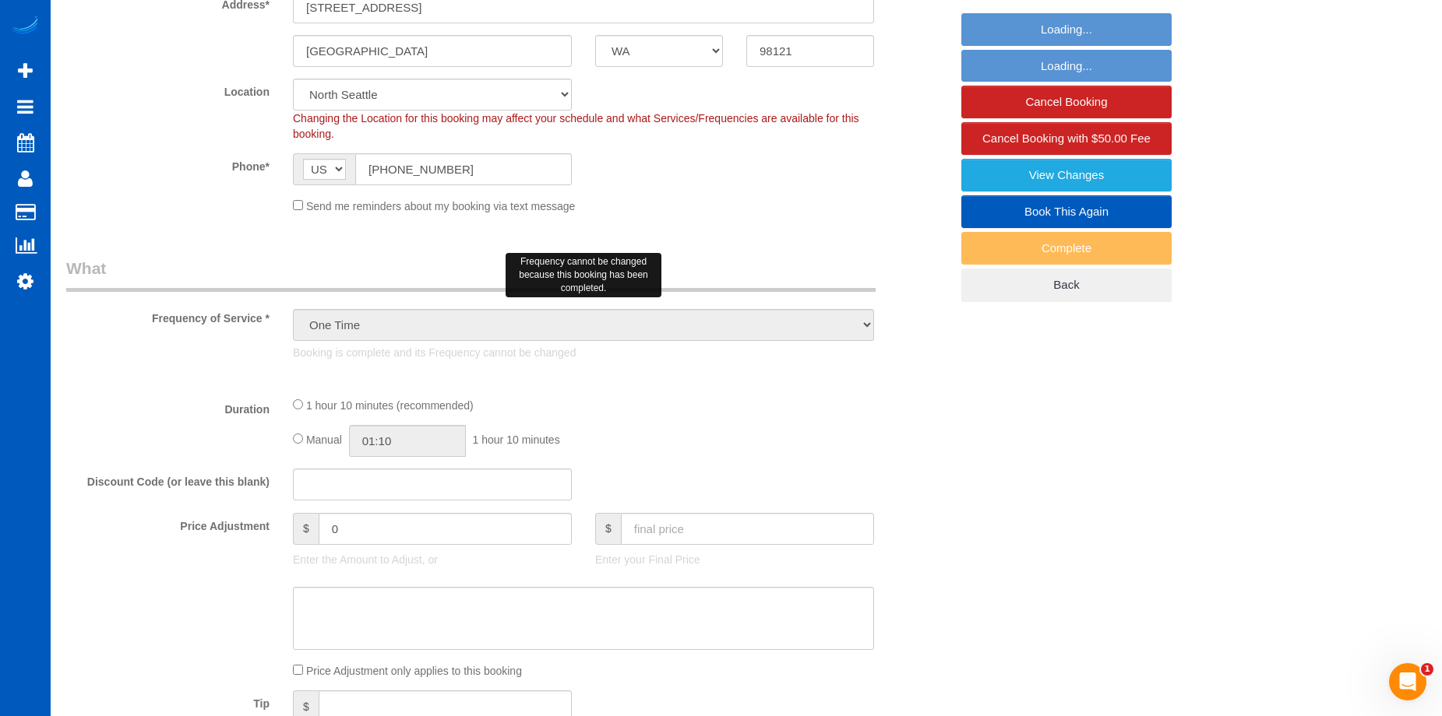
select select "199"
select select "1001"
select select "2"
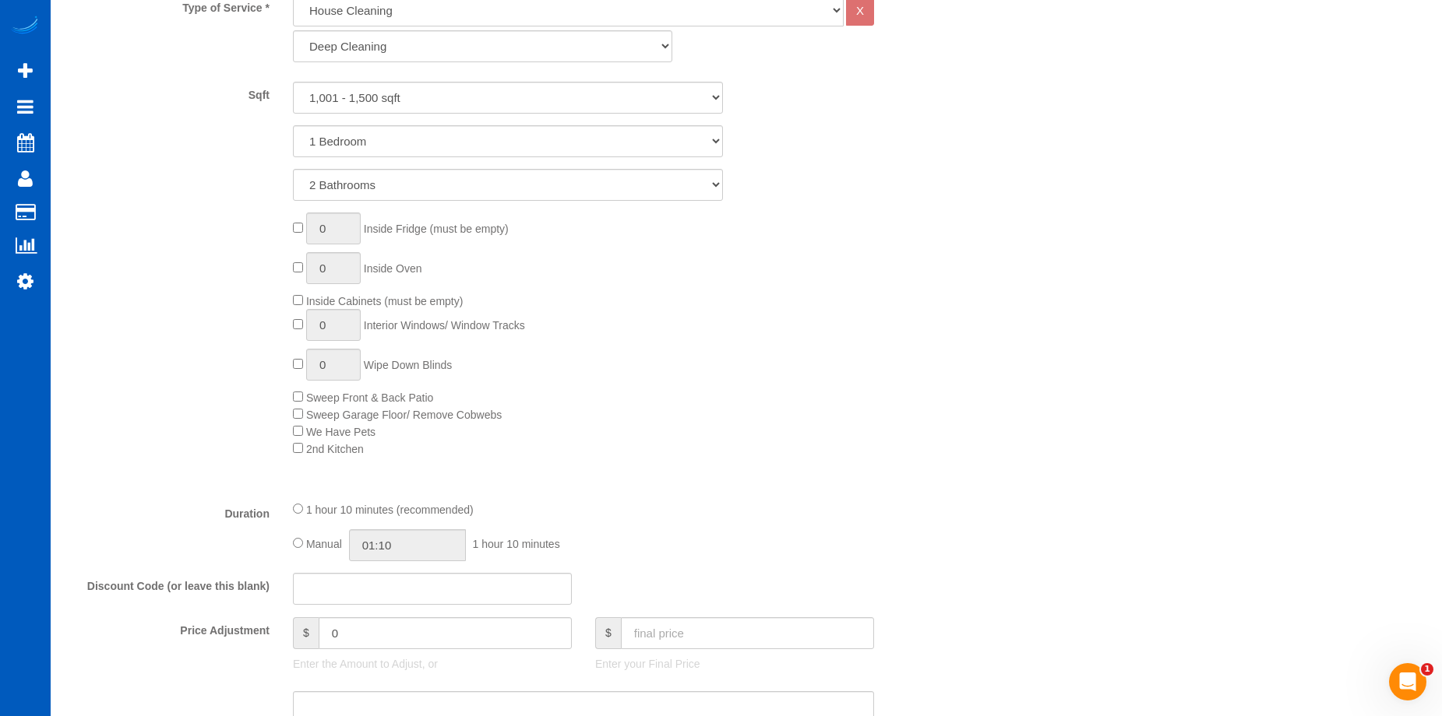
select select "1001"
select select "2"
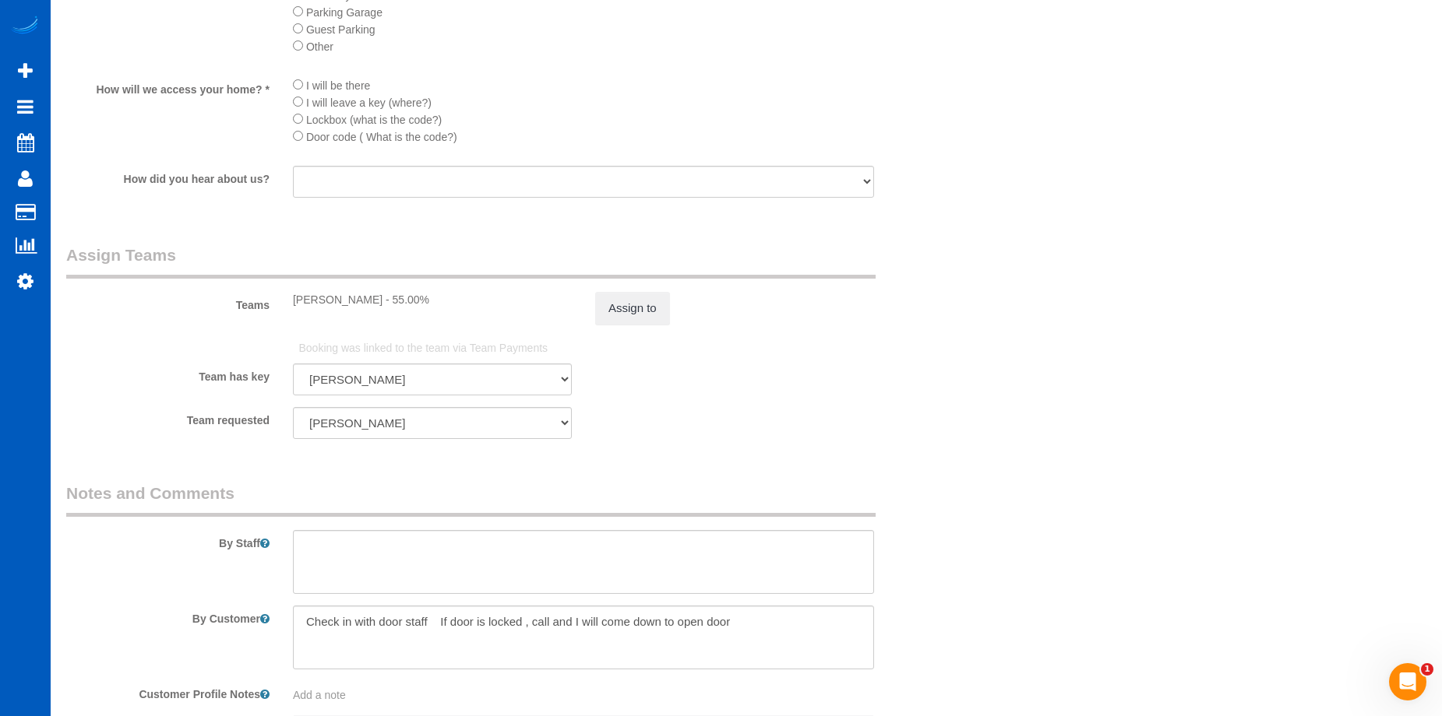
scroll to position [2025, 0]
